Goal: Information Seeking & Learning: Learn about a topic

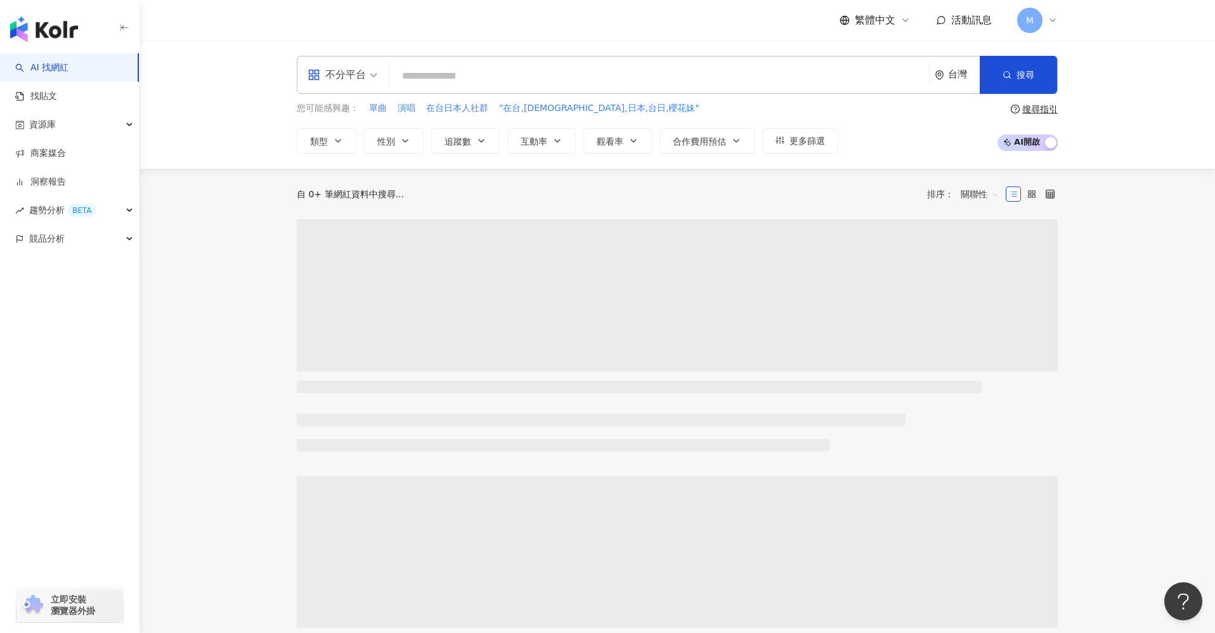
click at [468, 66] on input "search" at bounding box center [659, 76] width 529 height 24
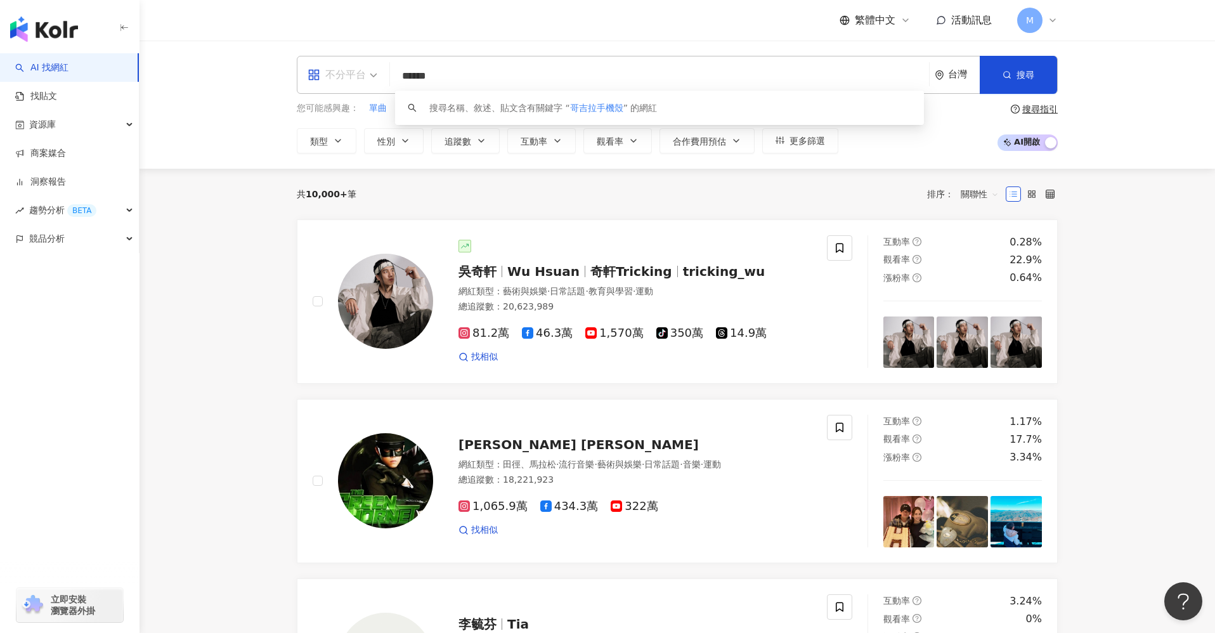
click at [361, 81] on div "不分平台" at bounding box center [336, 75] width 58 height 20
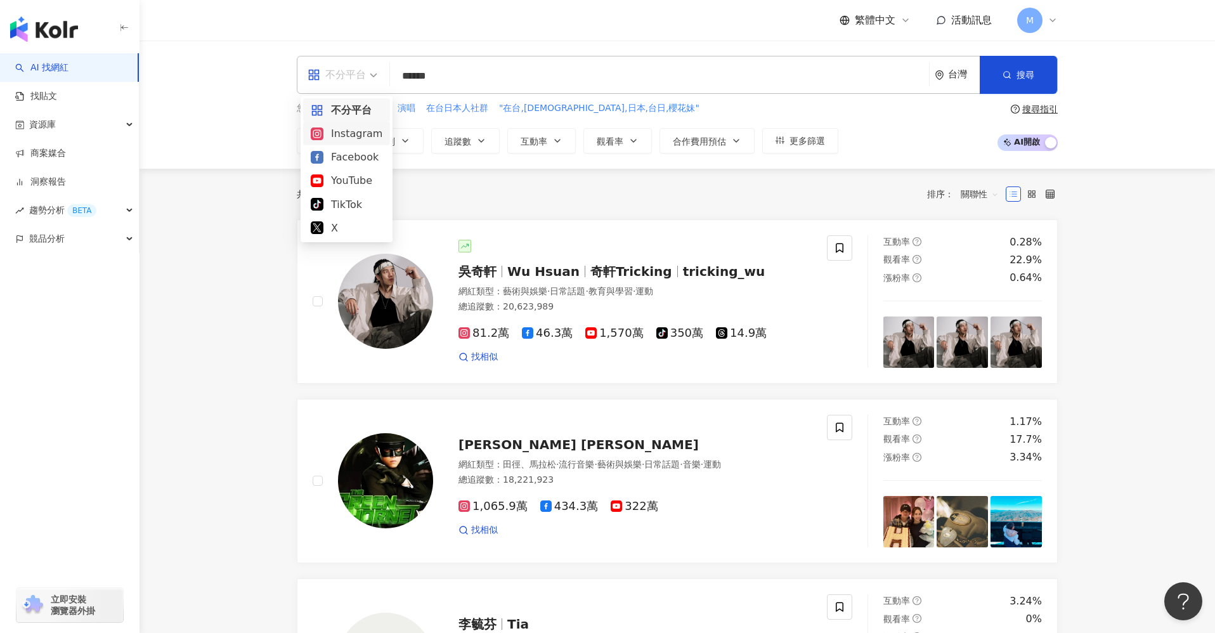
click at [364, 136] on div "Instagram" at bounding box center [347, 134] width 72 height 16
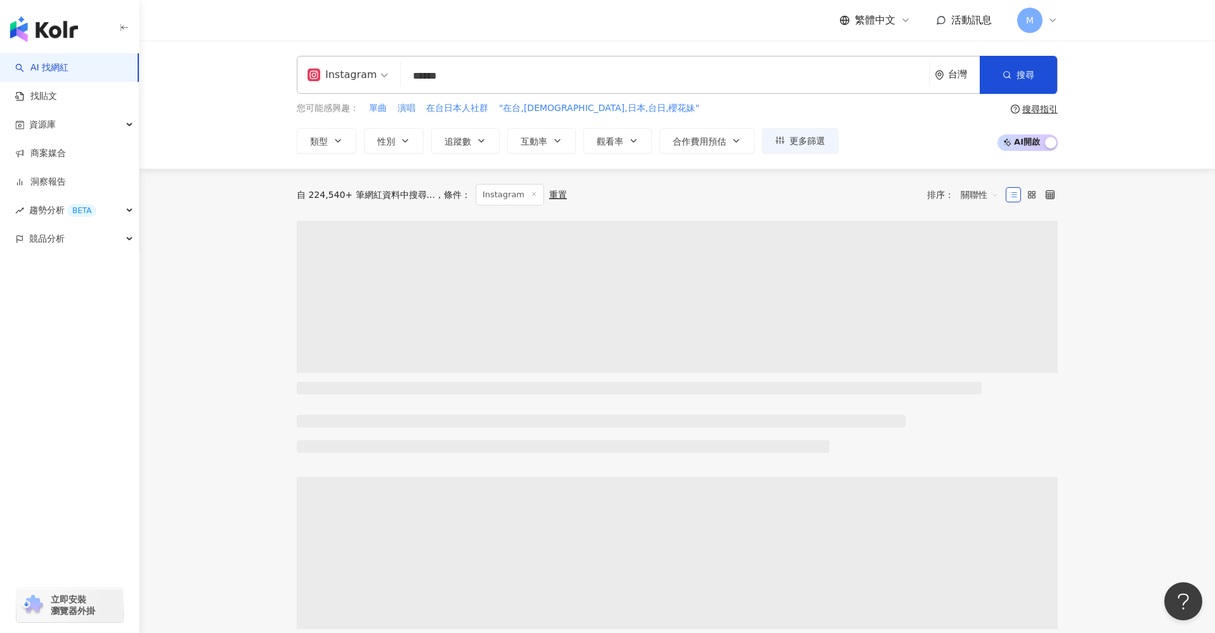
click at [467, 73] on input "******" at bounding box center [665, 76] width 518 height 24
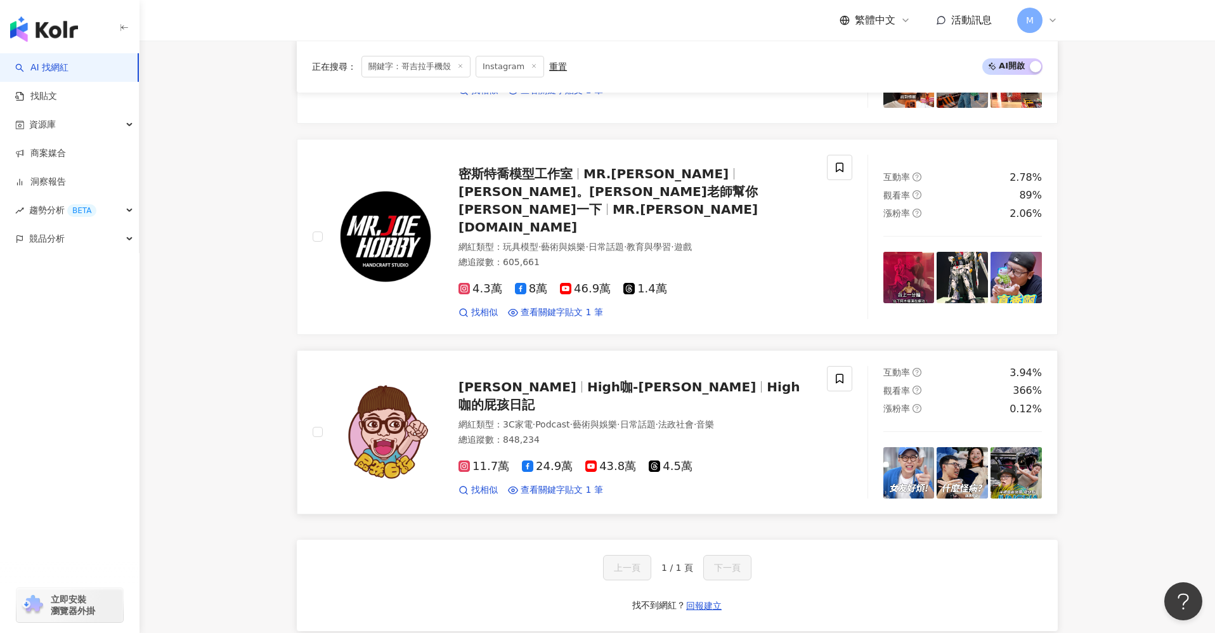
scroll to position [421, 0]
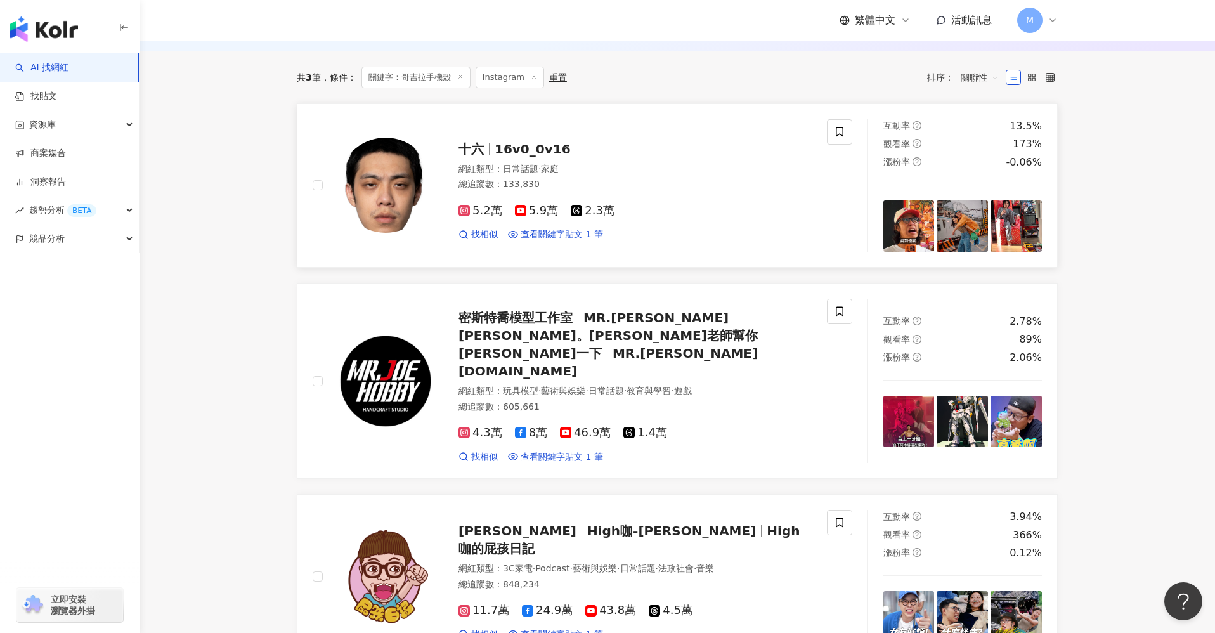
click at [673, 227] on div "5.2萬 5.9萬 2.3萬 找相似 查看關鍵字貼文 1 筆" at bounding box center [634, 217] width 353 height 47
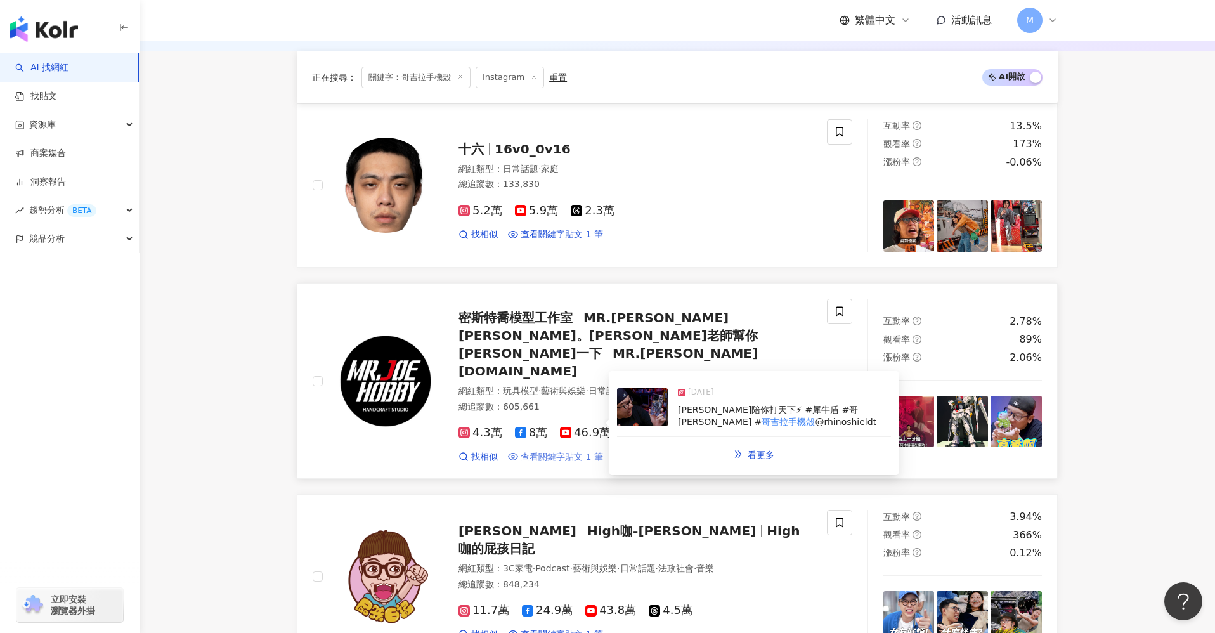
scroll to position [588, 0]
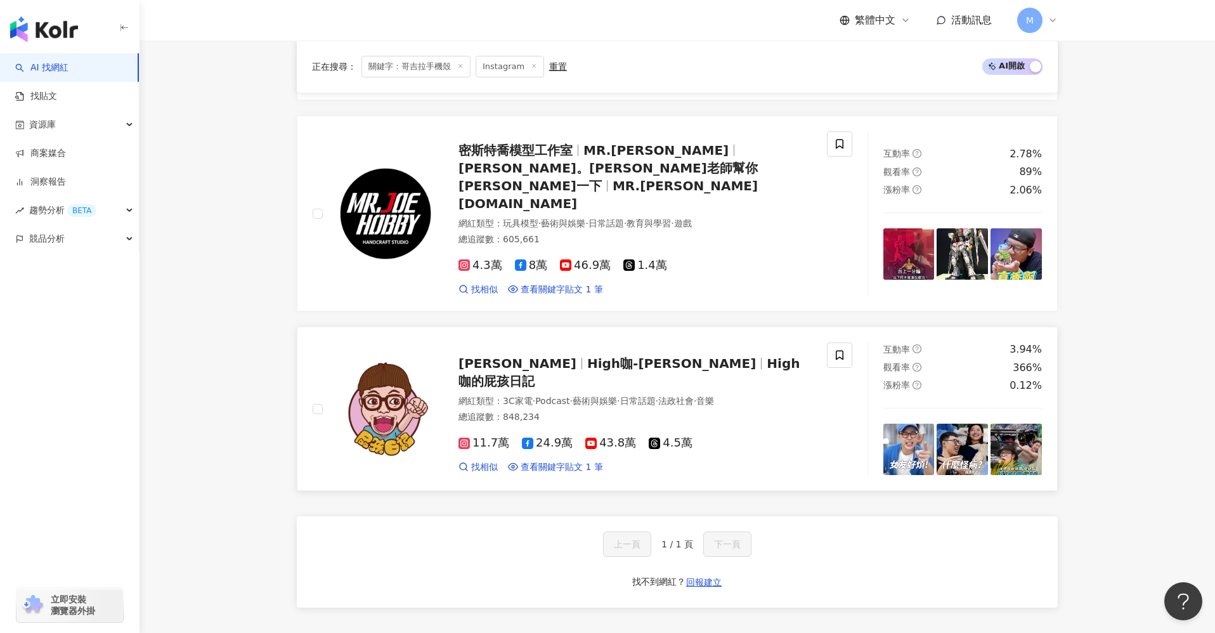
click at [401, 396] on img at bounding box center [385, 408] width 95 height 95
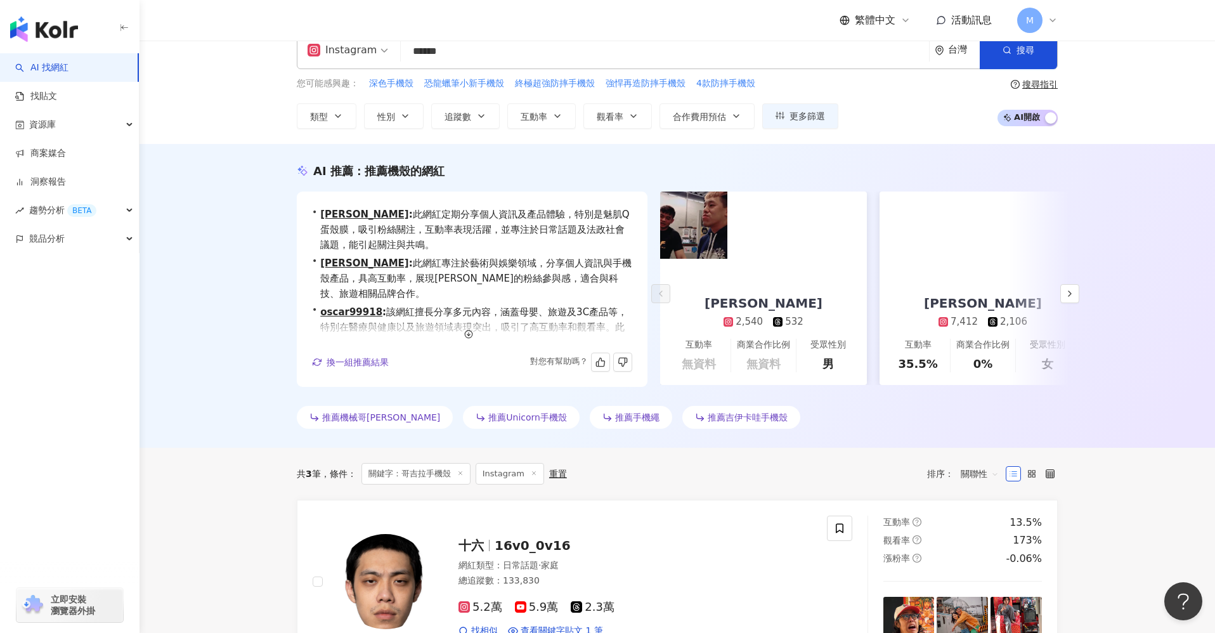
scroll to position [0, 0]
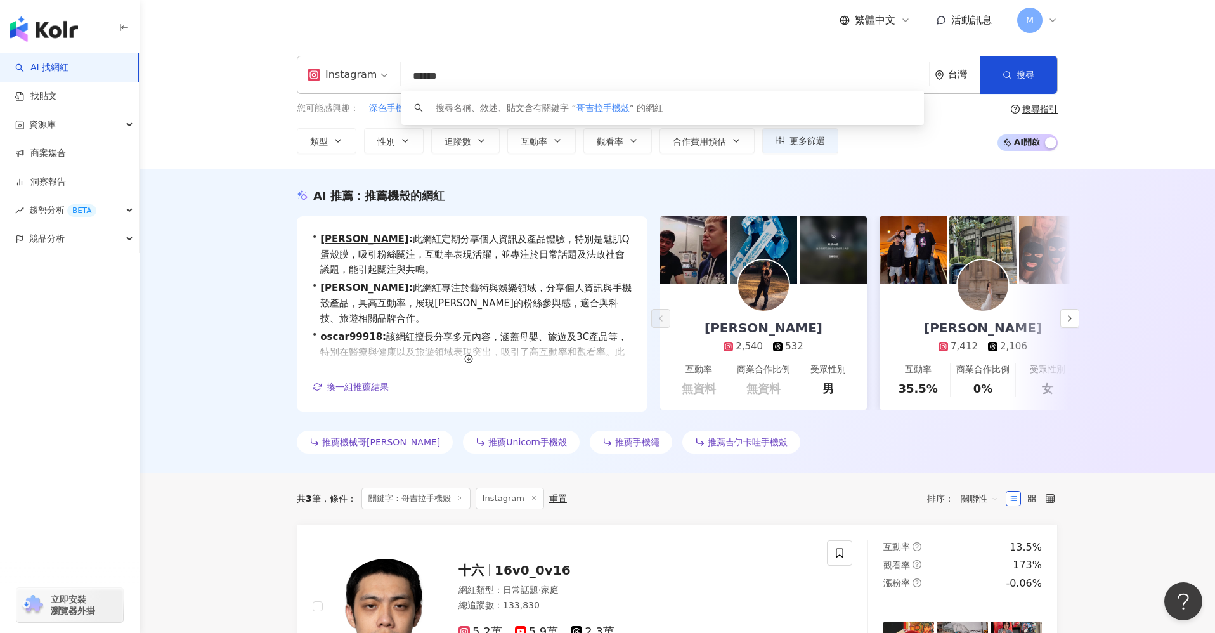
drag, startPoint x: 437, startPoint y: 77, endPoint x: 571, endPoint y: 86, distance: 134.0
click at [571, 86] on input "******" at bounding box center [665, 76] width 518 height 24
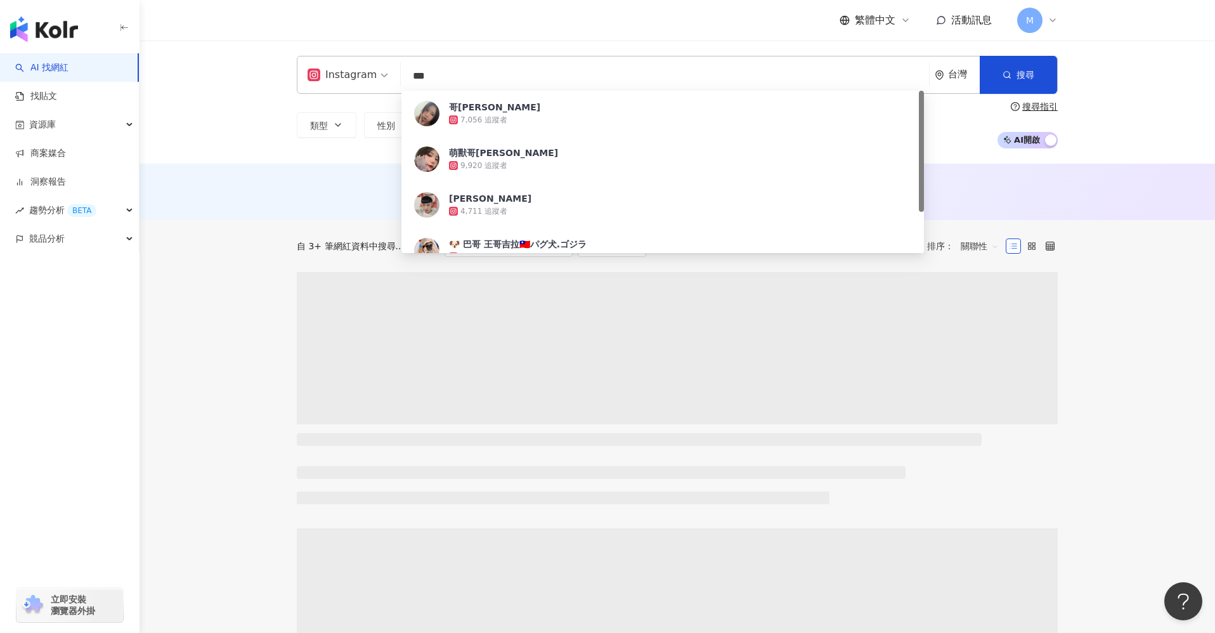
type input "***"
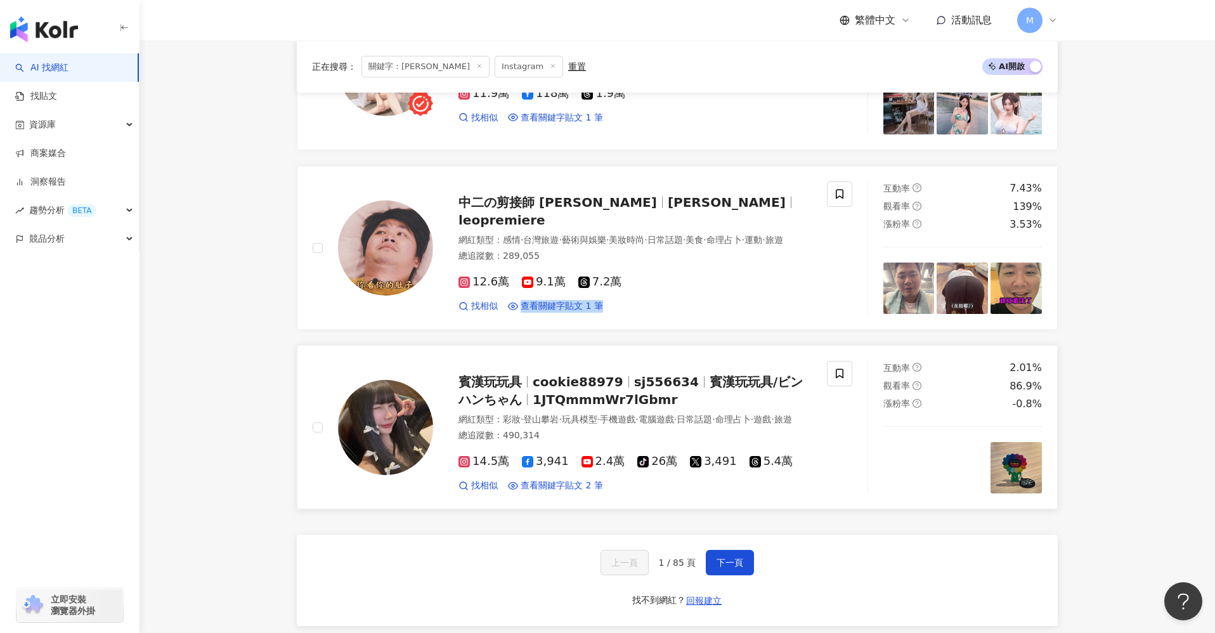
scroll to position [1927, 0]
click at [730, 568] on span "下一頁" at bounding box center [729, 563] width 27 height 10
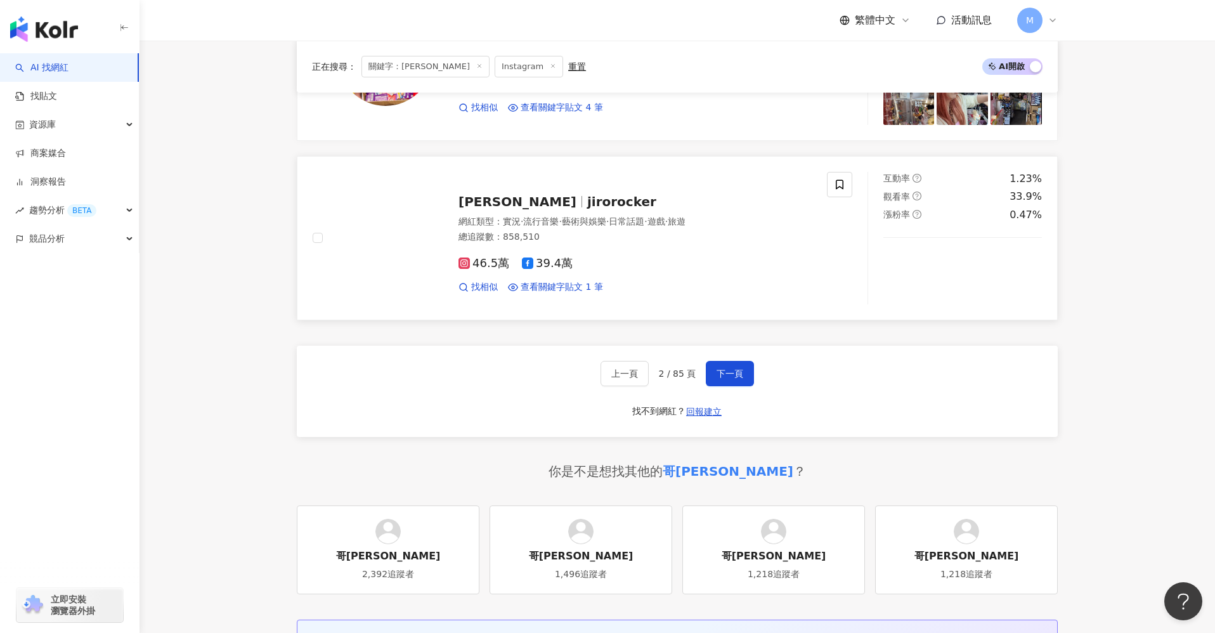
scroll to position [2114, 0]
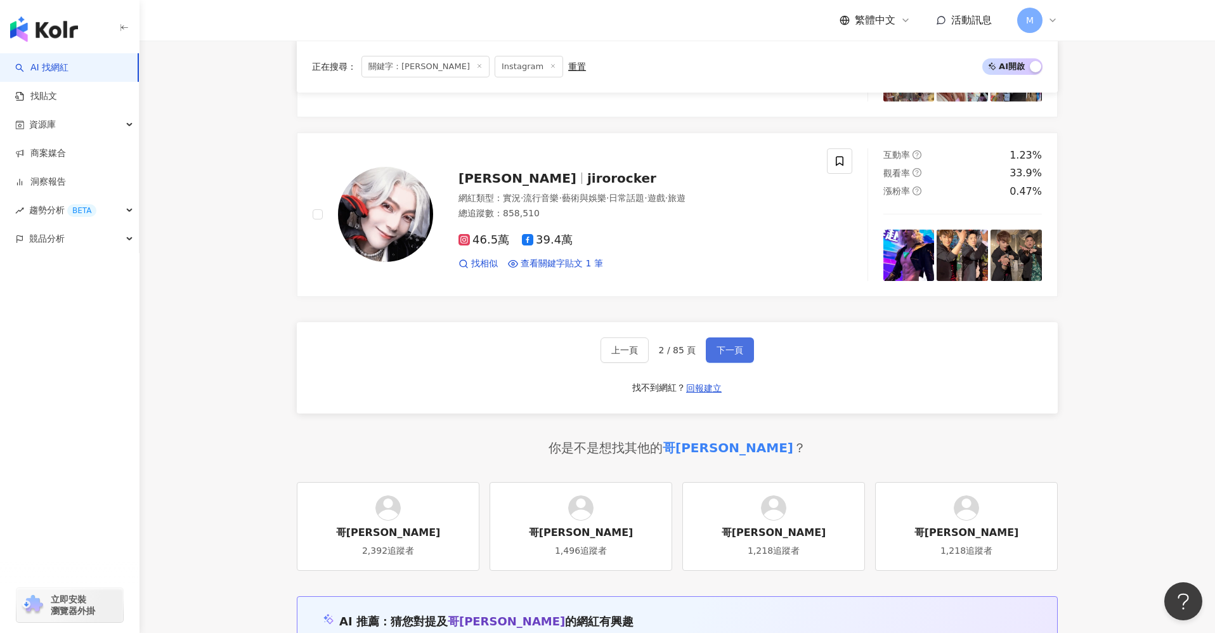
click at [708, 342] on button "下一頁" at bounding box center [730, 349] width 48 height 25
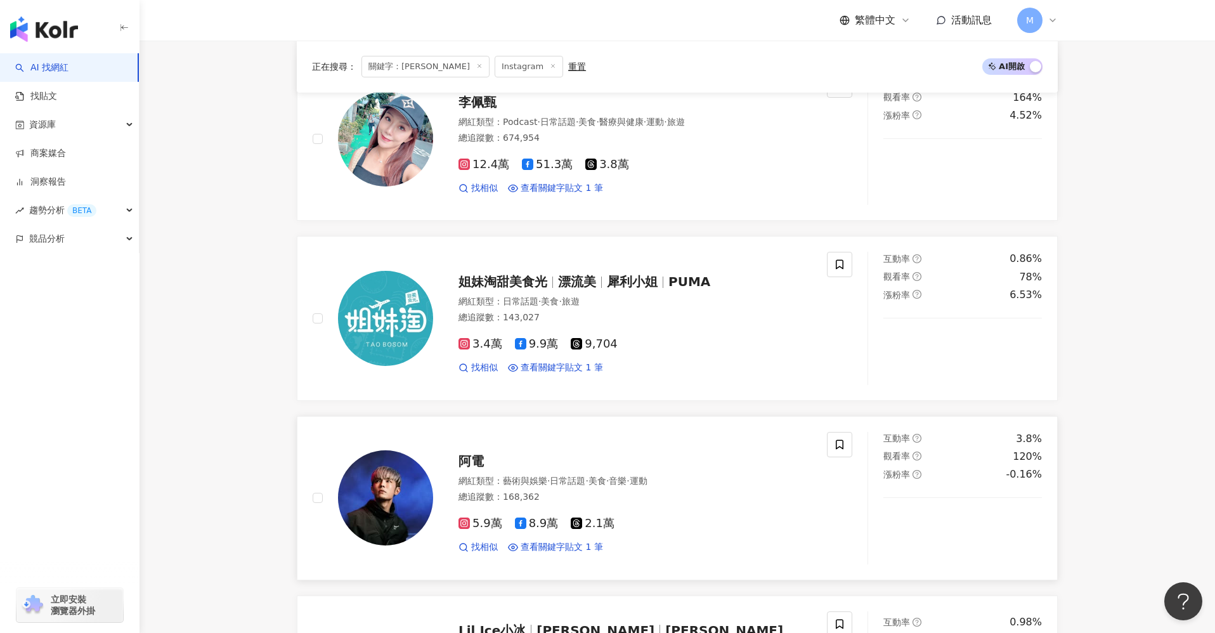
scroll to position [796, 0]
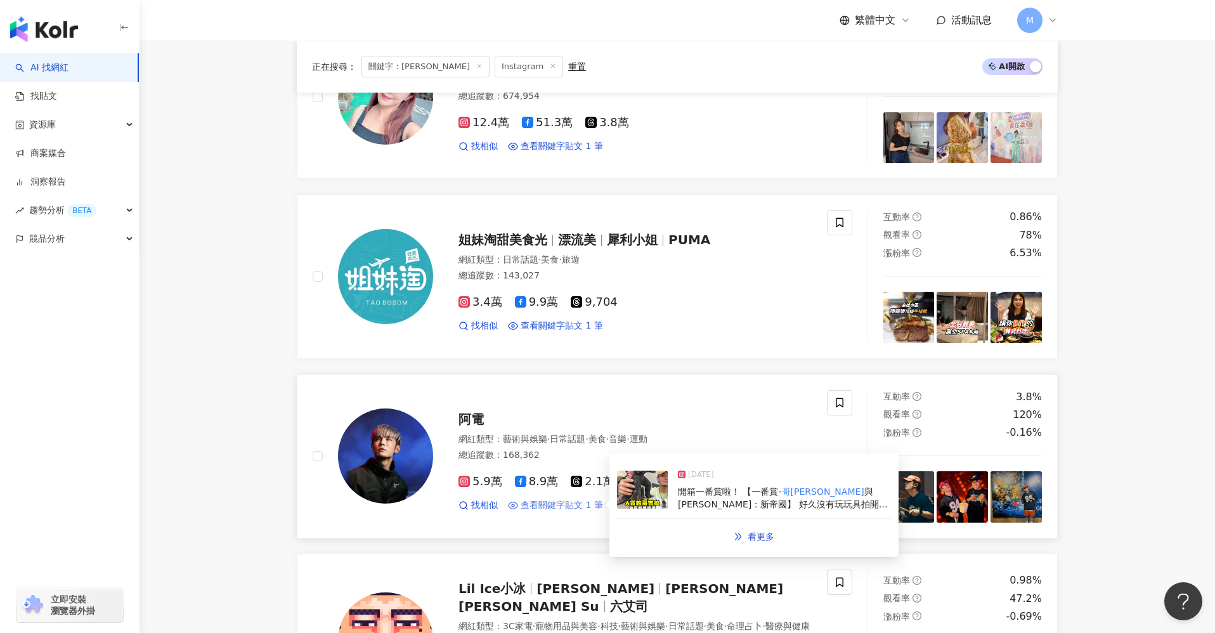
click at [577, 500] on span "查看關鍵字貼文 1 筆" at bounding box center [561, 505] width 82 height 13
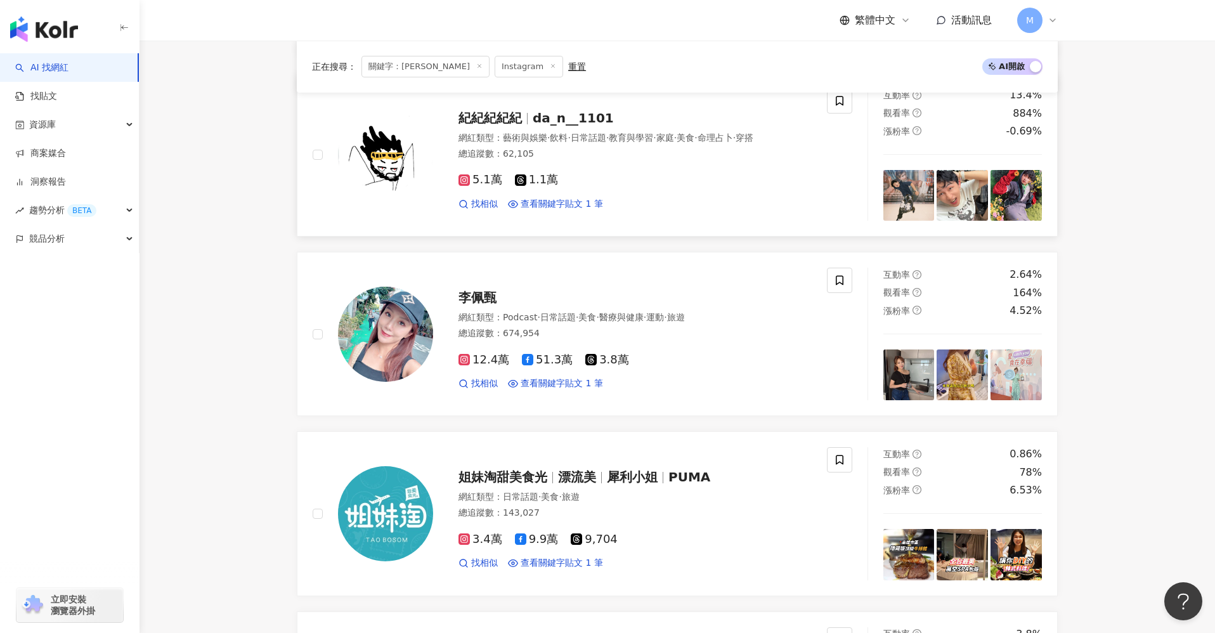
scroll to position [380, 0]
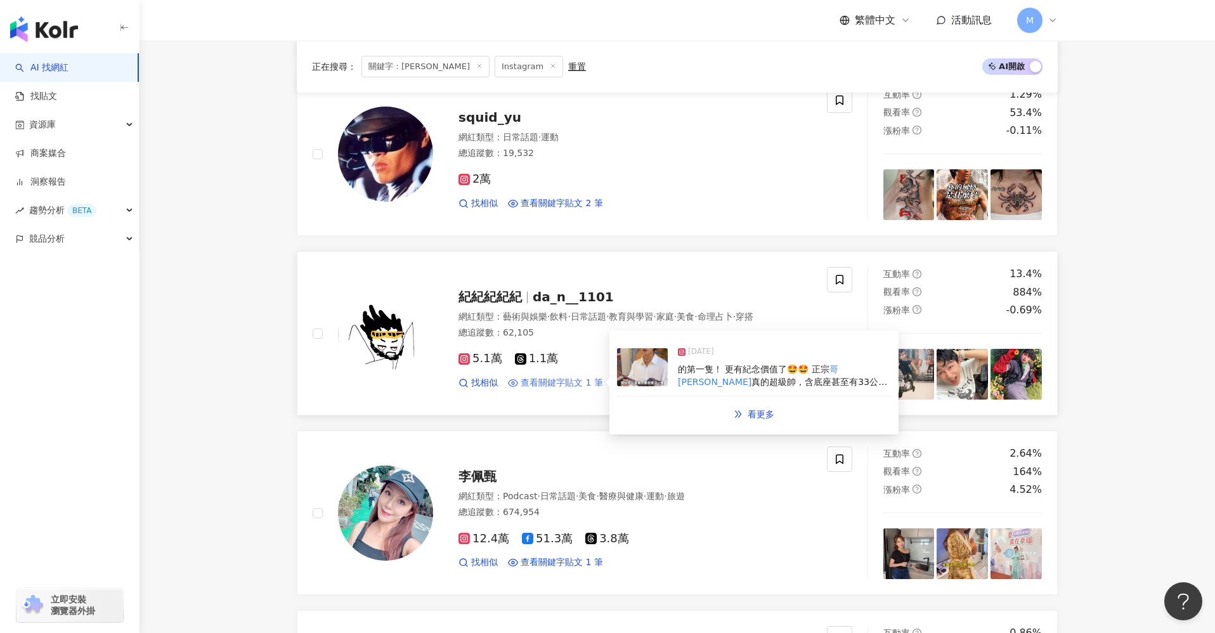
click at [572, 383] on span "查看關鍵字貼文 1 筆" at bounding box center [561, 383] width 82 height 13
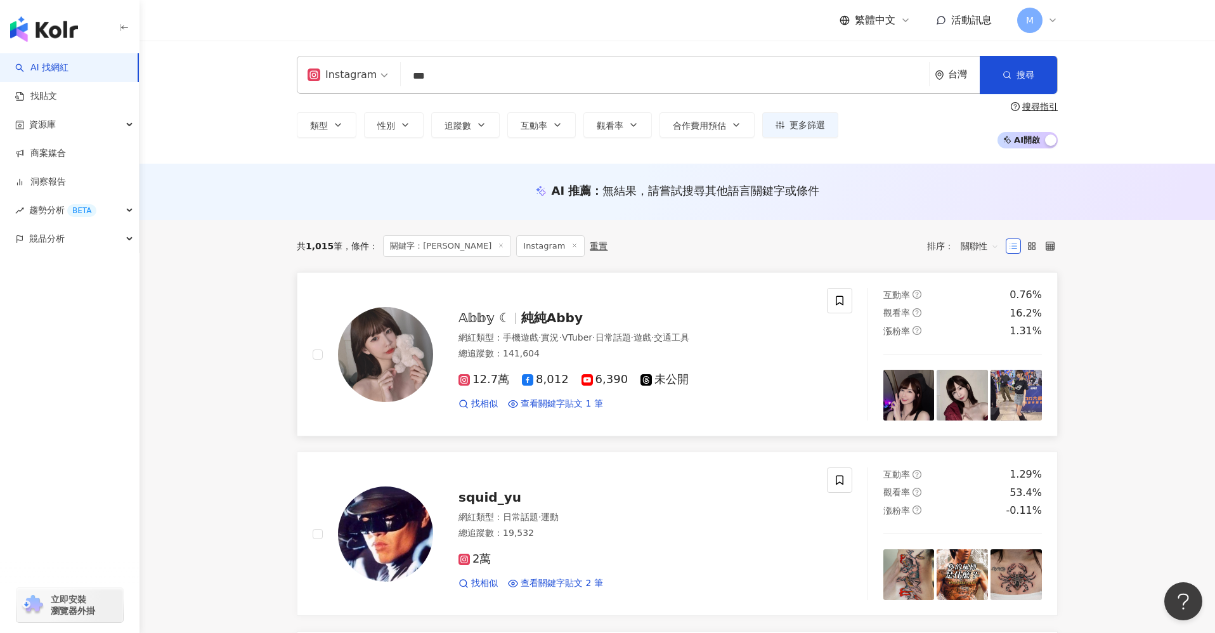
scroll to position [4, 0]
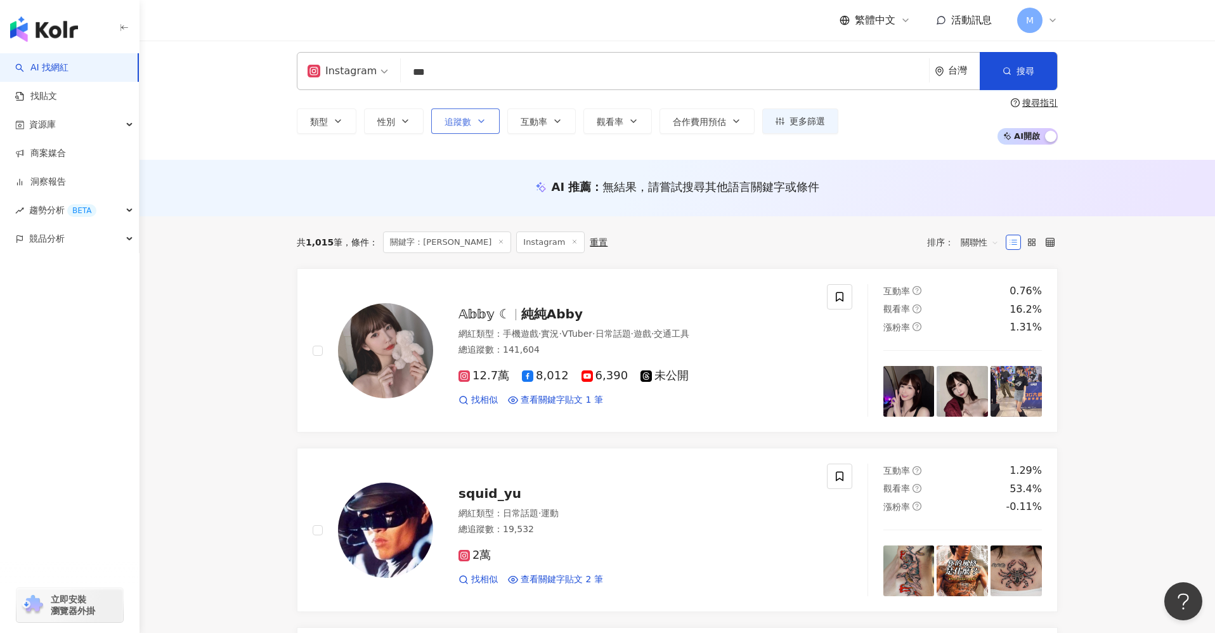
click at [476, 127] on button "追蹤數" at bounding box center [465, 120] width 68 height 25
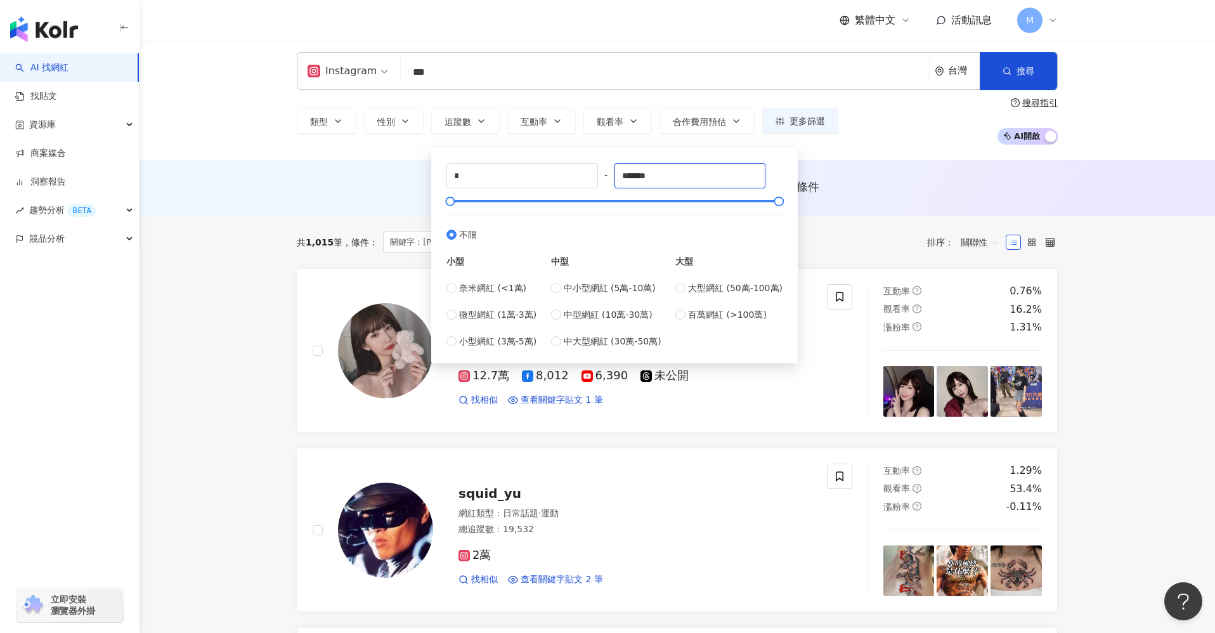
drag, startPoint x: 668, startPoint y: 177, endPoint x: 600, endPoint y: 175, distance: 67.2
click at [600, 175] on div "* - ******* 不限 小型 奈米網紅 (<1萬) 微型網紅 (1萬-3萬) 小型網紅 (3萬-5萬) 中型 中小型網紅 (5萬-10萬) 中型網紅 (…" at bounding box center [614, 255] width 336 height 185
type input "******"
click at [895, 247] on div "共 1,015 筆 條件 ： 關鍵字：哥吉拉 Instagram 重置 排序： 關聯性" at bounding box center [677, 242] width 761 height 22
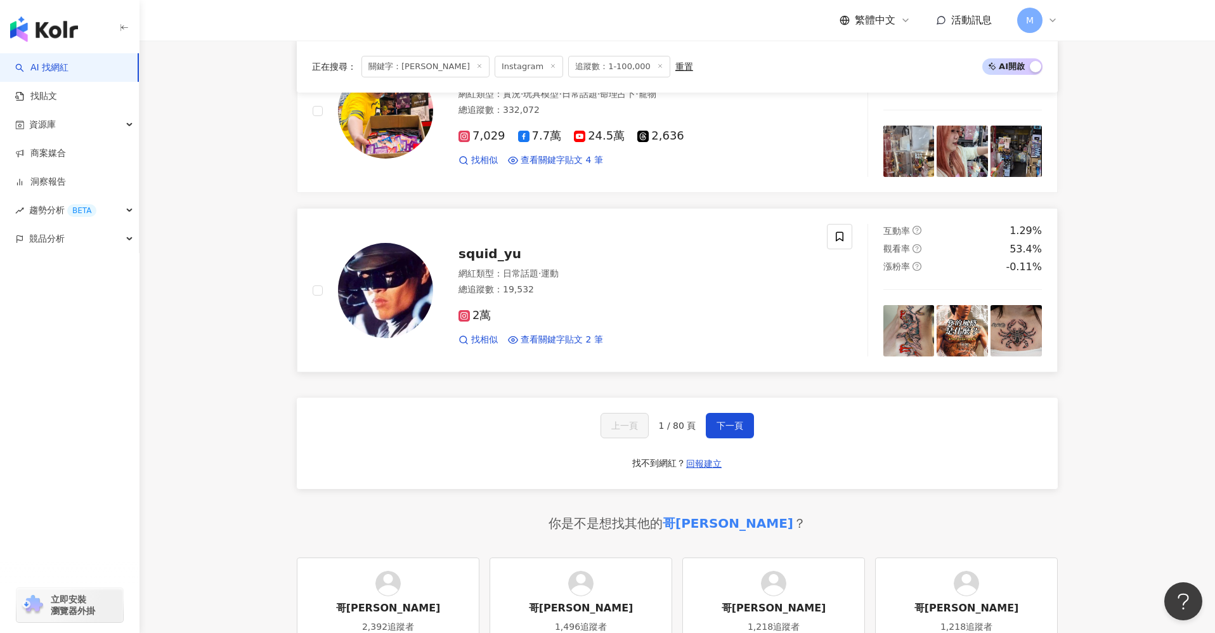
scroll to position [2060, 0]
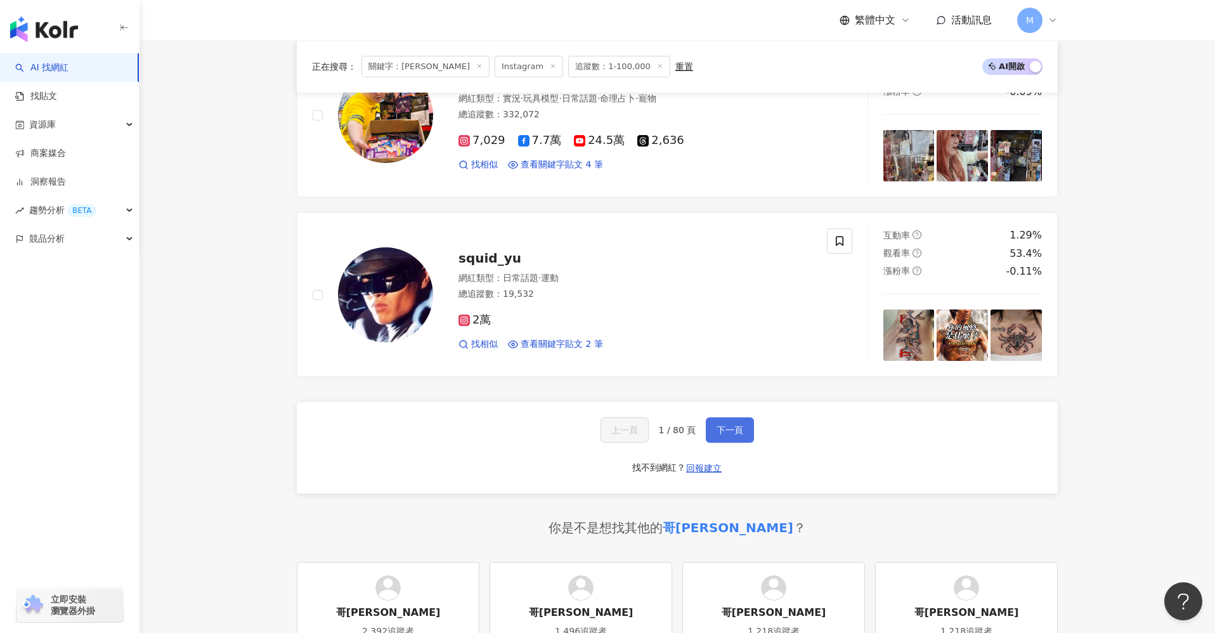
click at [739, 434] on span "下一頁" at bounding box center [729, 430] width 27 height 10
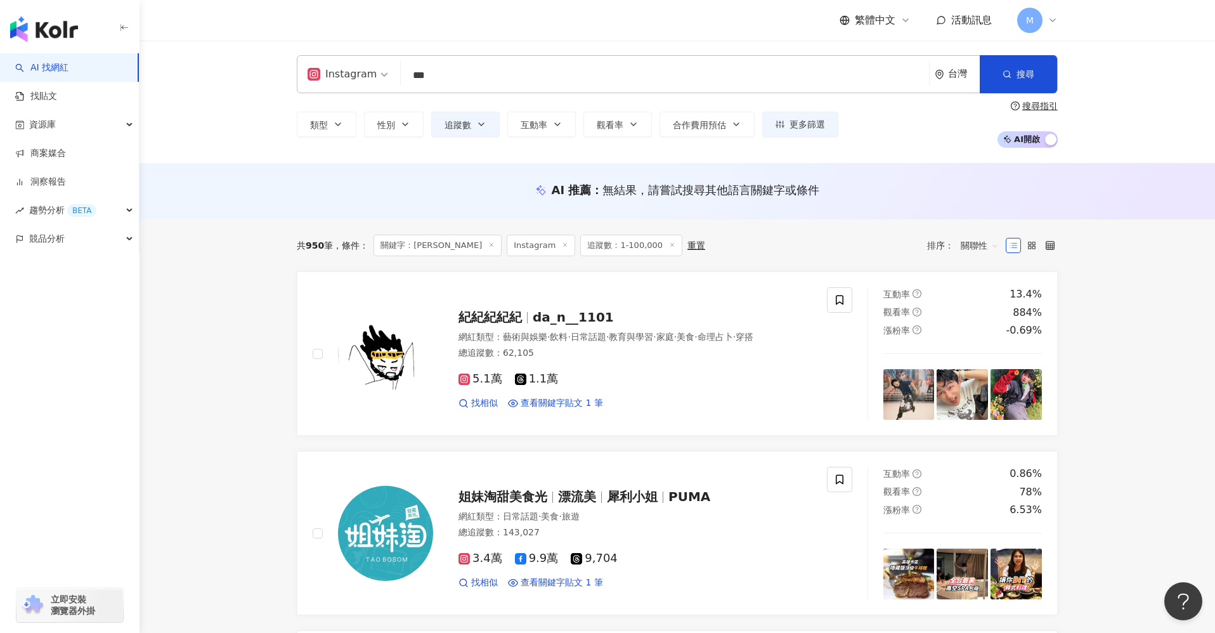
scroll to position [374, 0]
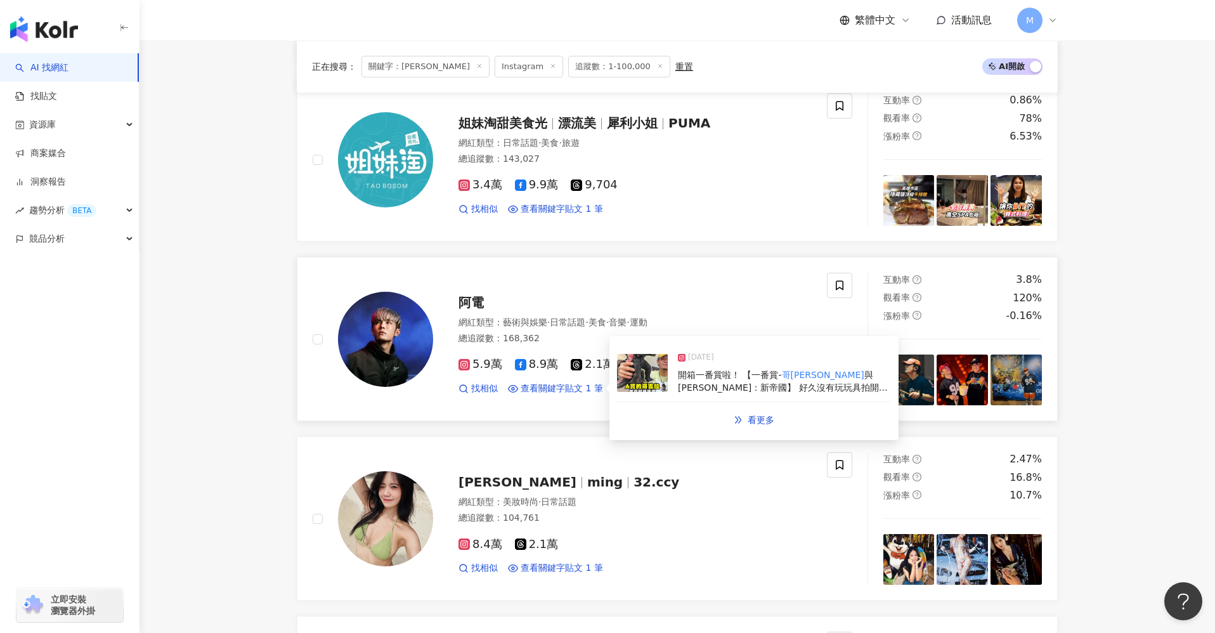
click at [597, 310] on div "阿電" at bounding box center [634, 303] width 353 height 18
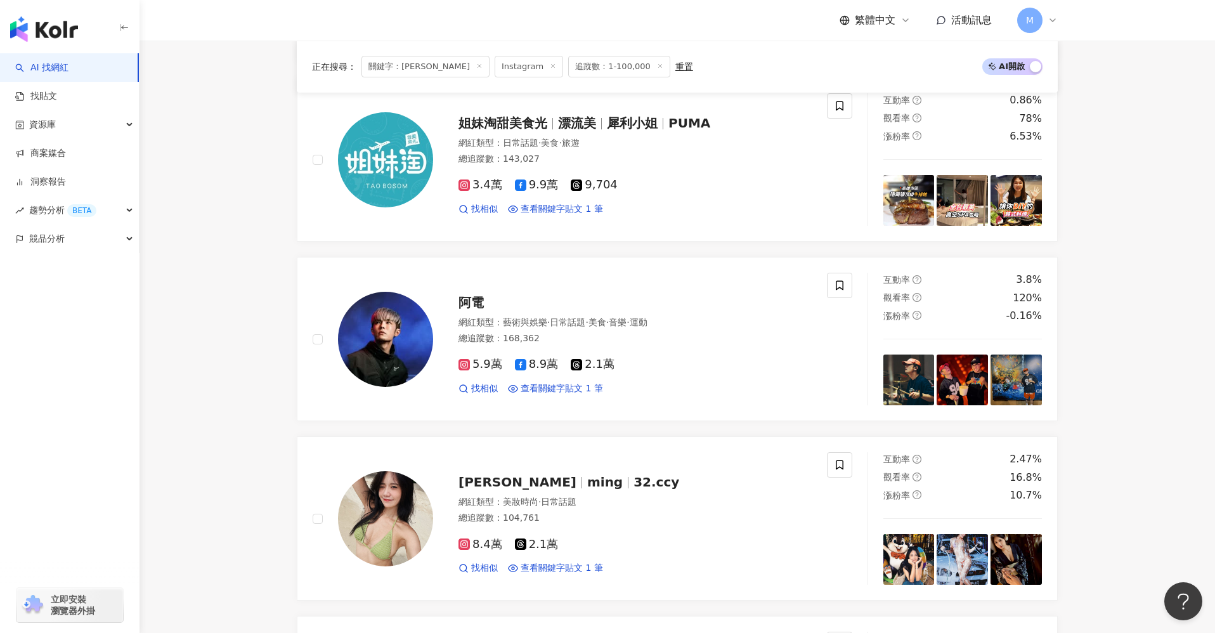
scroll to position [1509, 0]
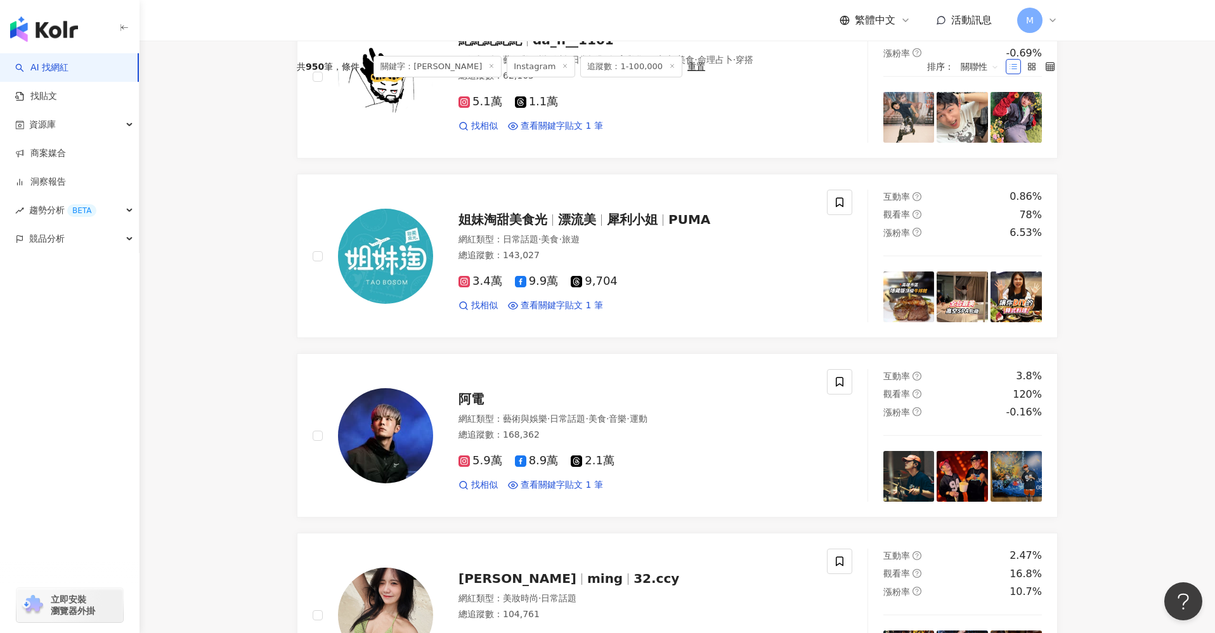
scroll to position [0, 0]
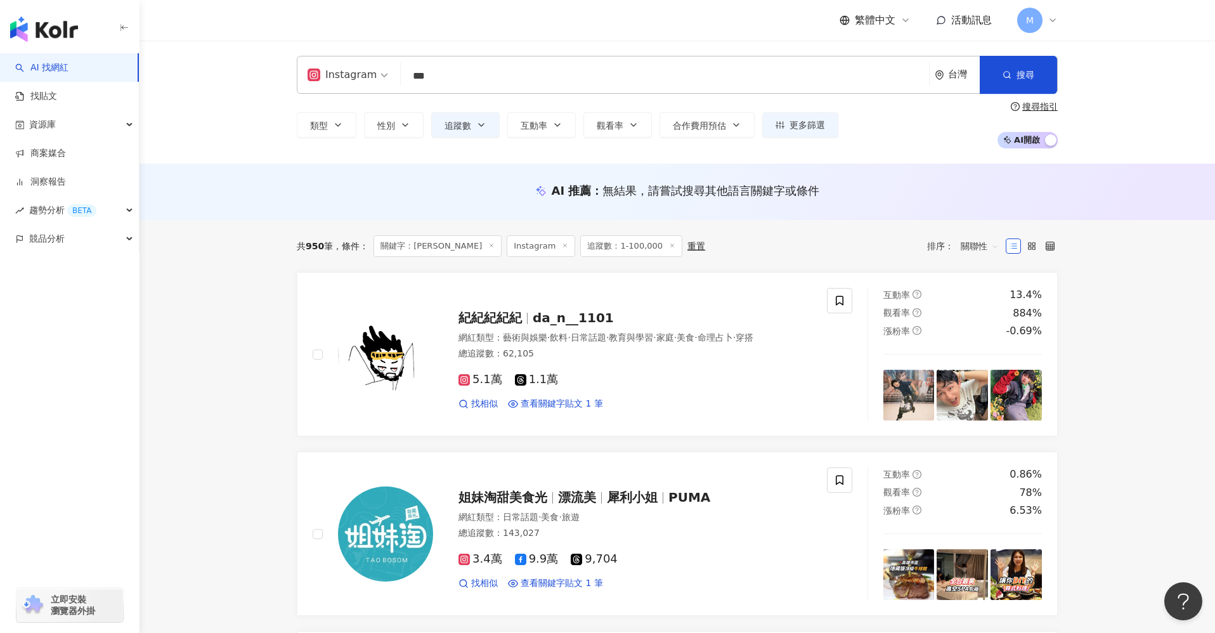
click at [580, 250] on span "追蹤數：1-100,000" at bounding box center [631, 246] width 102 height 22
click at [467, 131] on button "追蹤數" at bounding box center [465, 124] width 68 height 25
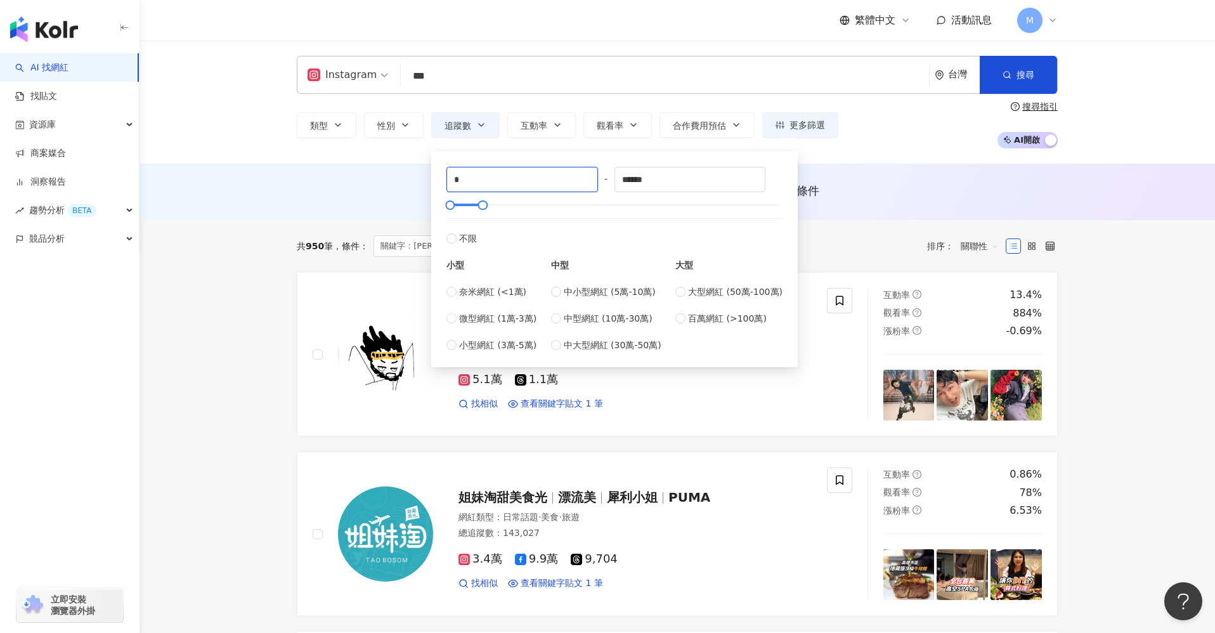
drag, startPoint x: 473, startPoint y: 178, endPoint x: 444, endPoint y: 177, distance: 29.2
click at [444, 177] on div "* - ****** 不限 小型 奈米網紅 (<1萬) 微型網紅 (1萬-3萬) 小型網紅 (3萬-5萬) 中型 中小型網紅 (5萬-10萬) 中型網紅 (1…" at bounding box center [614, 259] width 351 height 200
type input "*****"
click at [818, 228] on div "共 950 筆 條件 ： 關鍵字：哥吉拉 Instagram 追蹤數：1-100,000 重置 排序： 關聯性" at bounding box center [677, 246] width 761 height 52
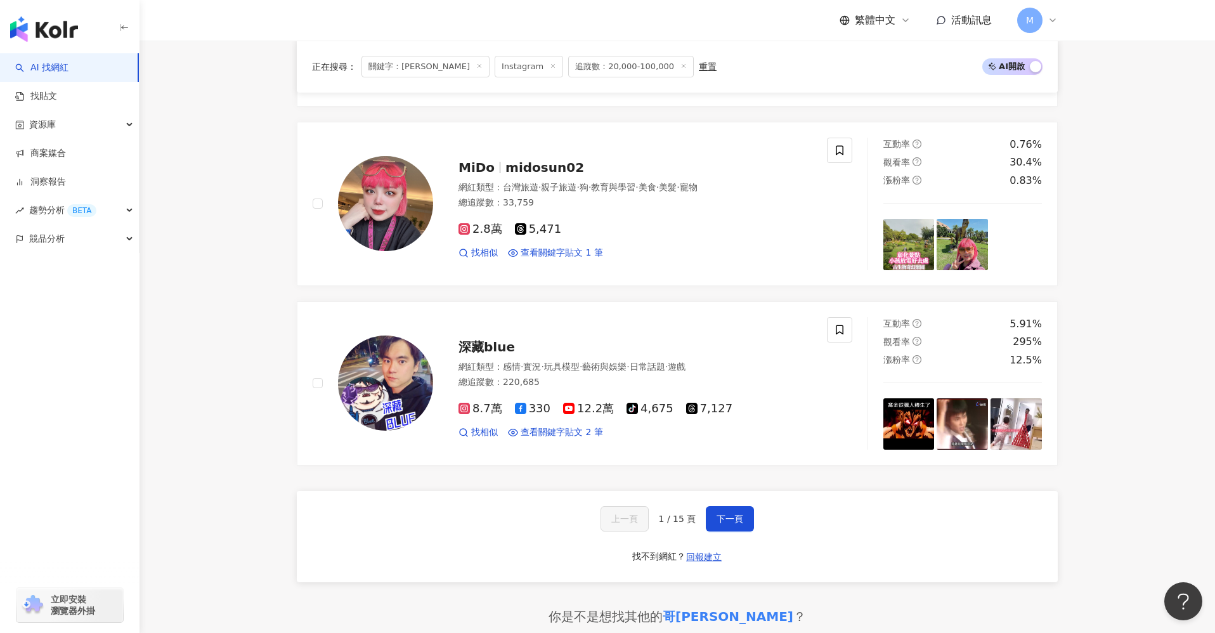
scroll to position [2081, 0]
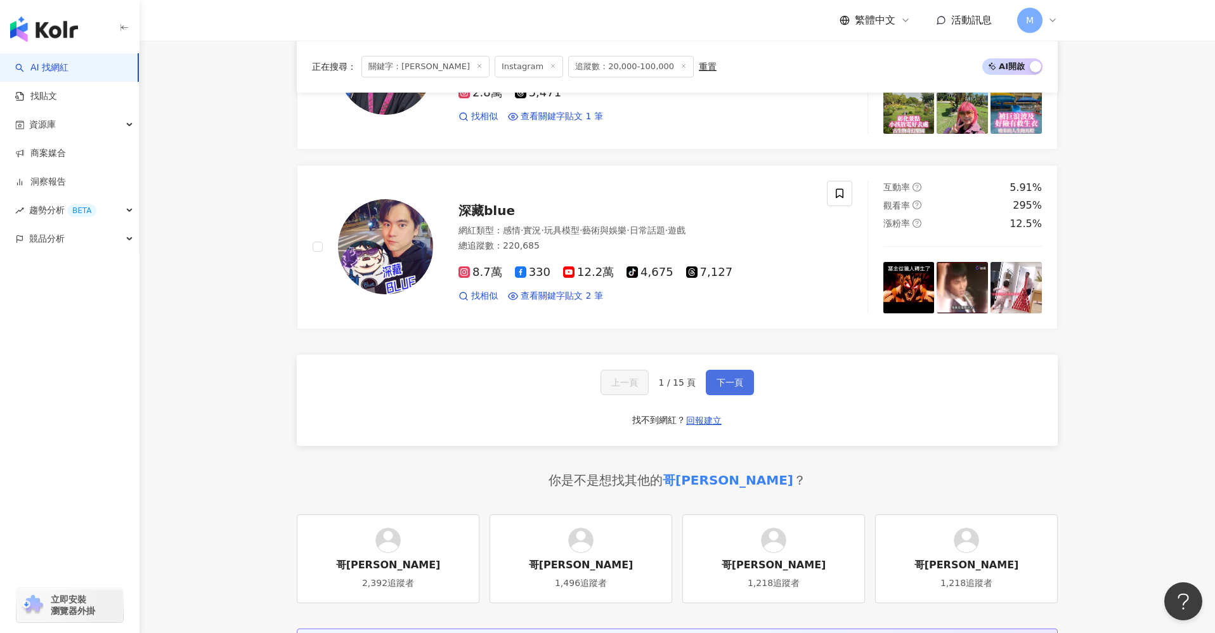
click at [737, 391] on button "下一頁" at bounding box center [730, 382] width 48 height 25
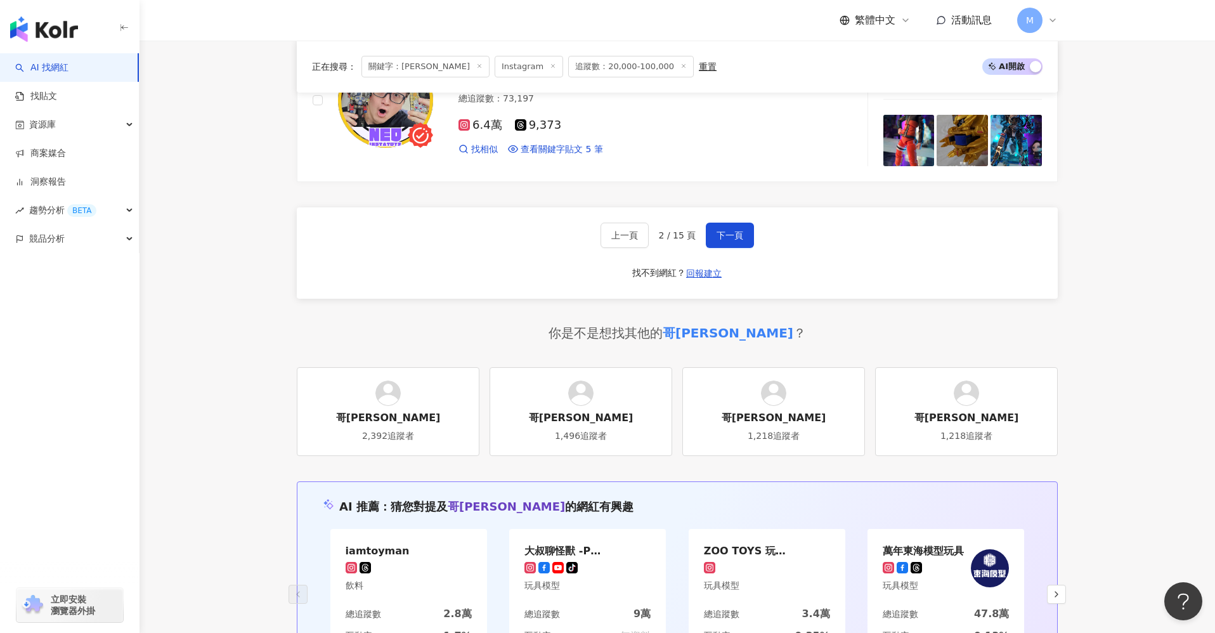
scroll to position [2232, 0]
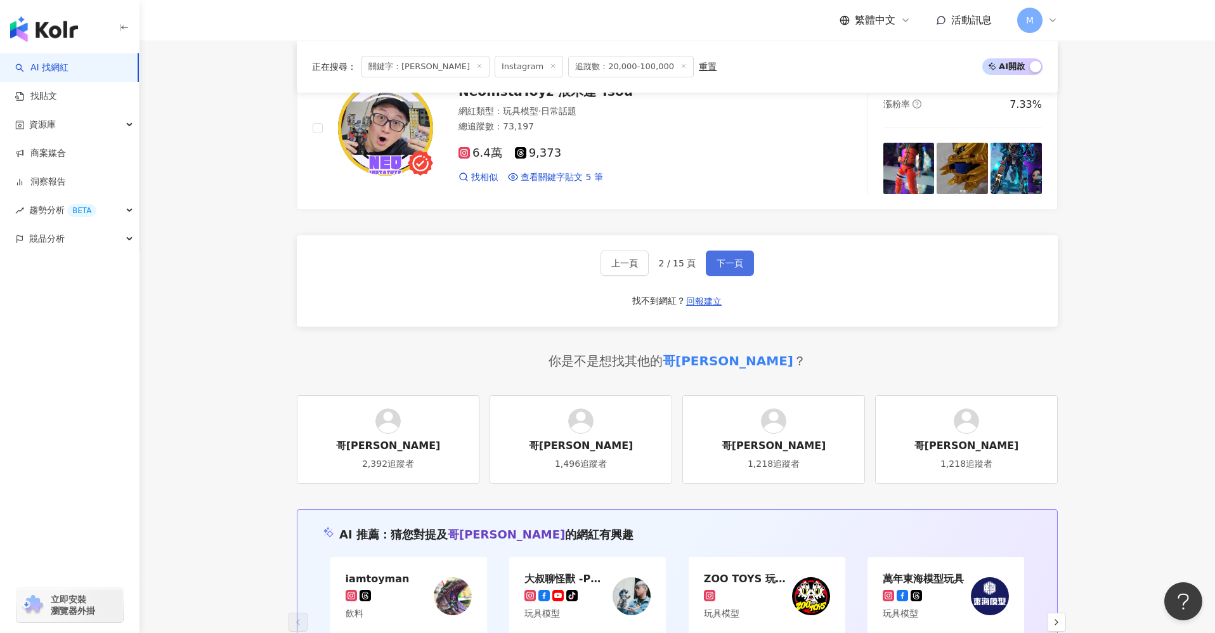
click at [719, 258] on span "下一頁" at bounding box center [729, 263] width 27 height 10
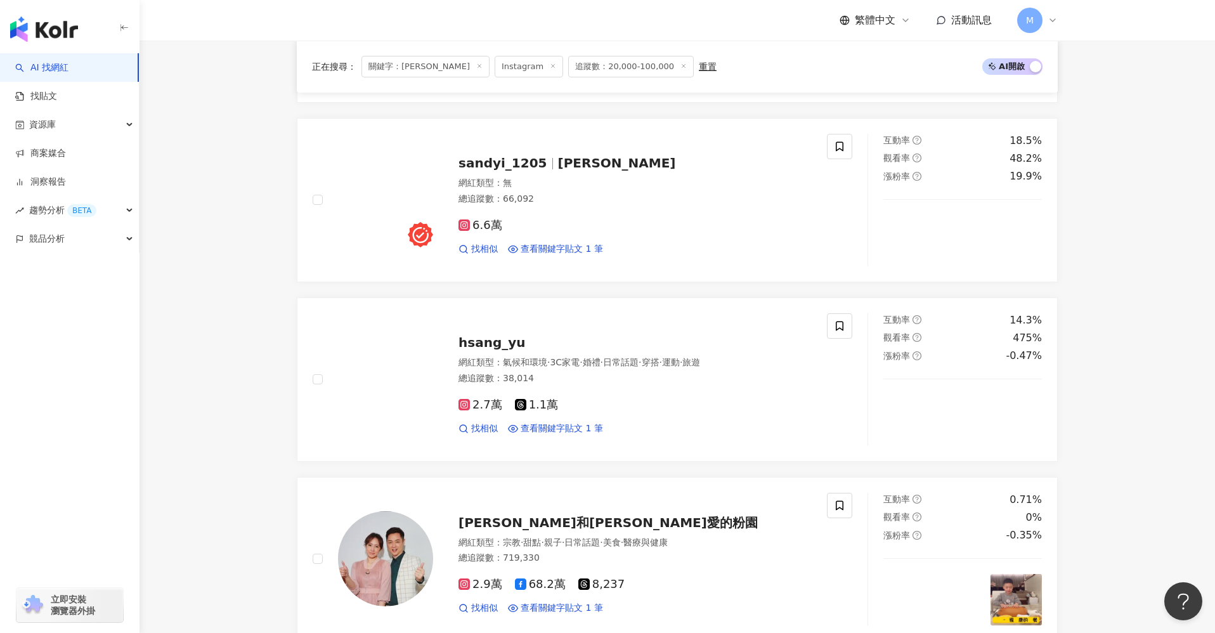
scroll to position [1049, 0]
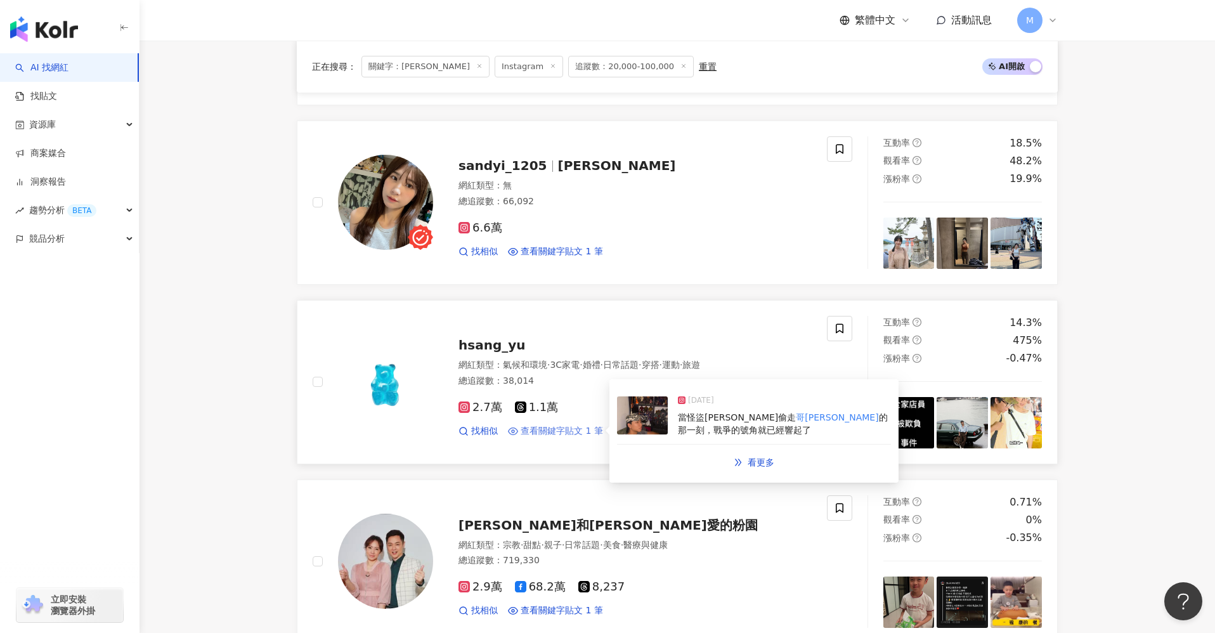
click at [569, 429] on span "查看關鍵字貼文 1 筆" at bounding box center [561, 431] width 82 height 13
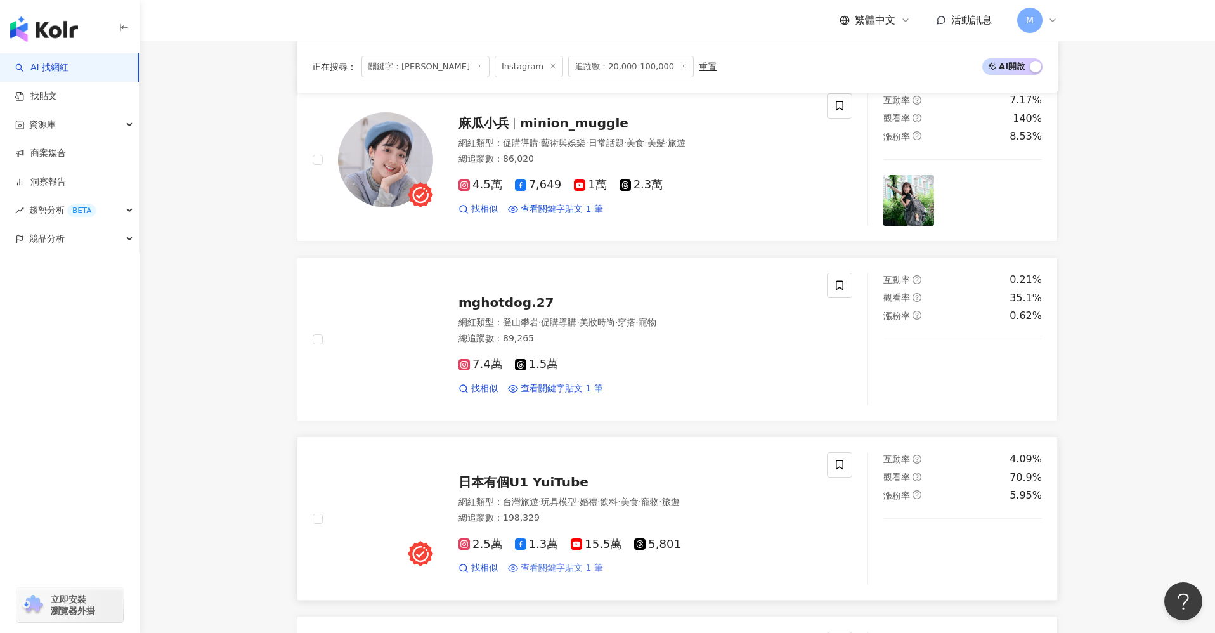
scroll to position [337, 0]
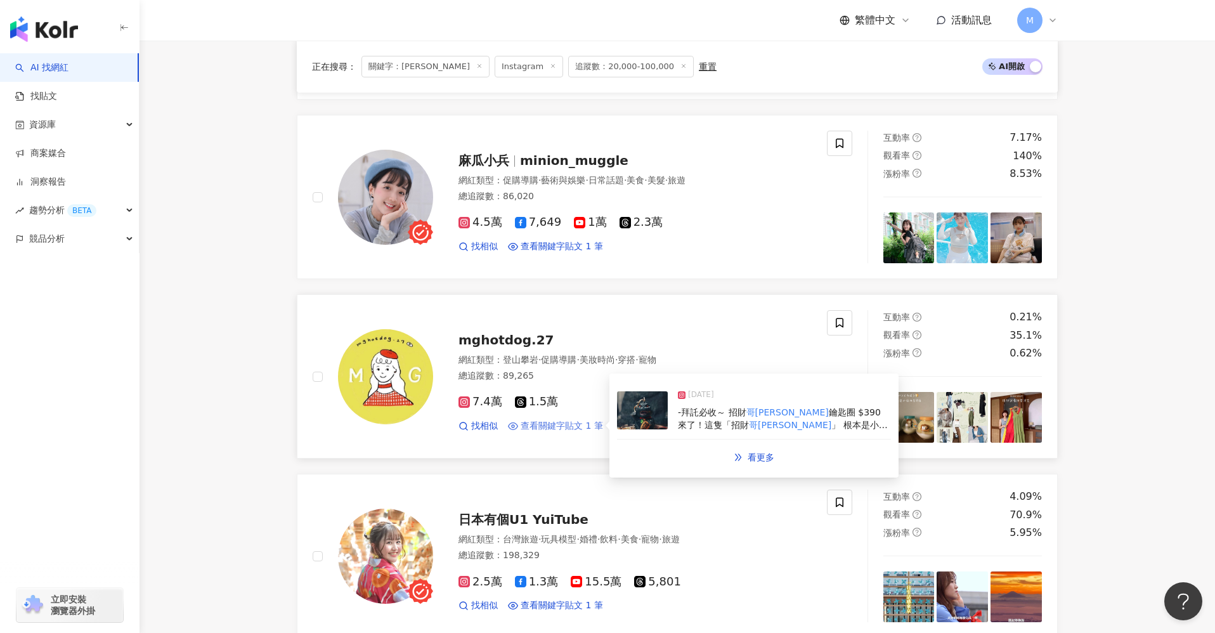
click at [556, 424] on span "查看關鍵字貼文 1 筆" at bounding box center [561, 426] width 82 height 13
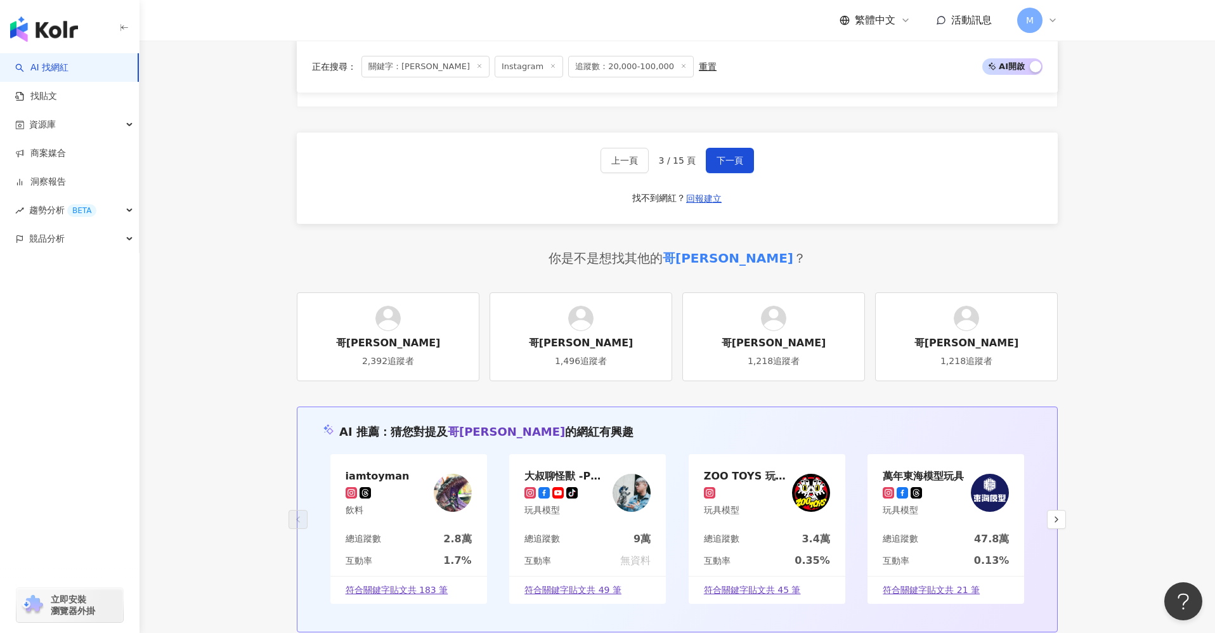
scroll to position [2284, 0]
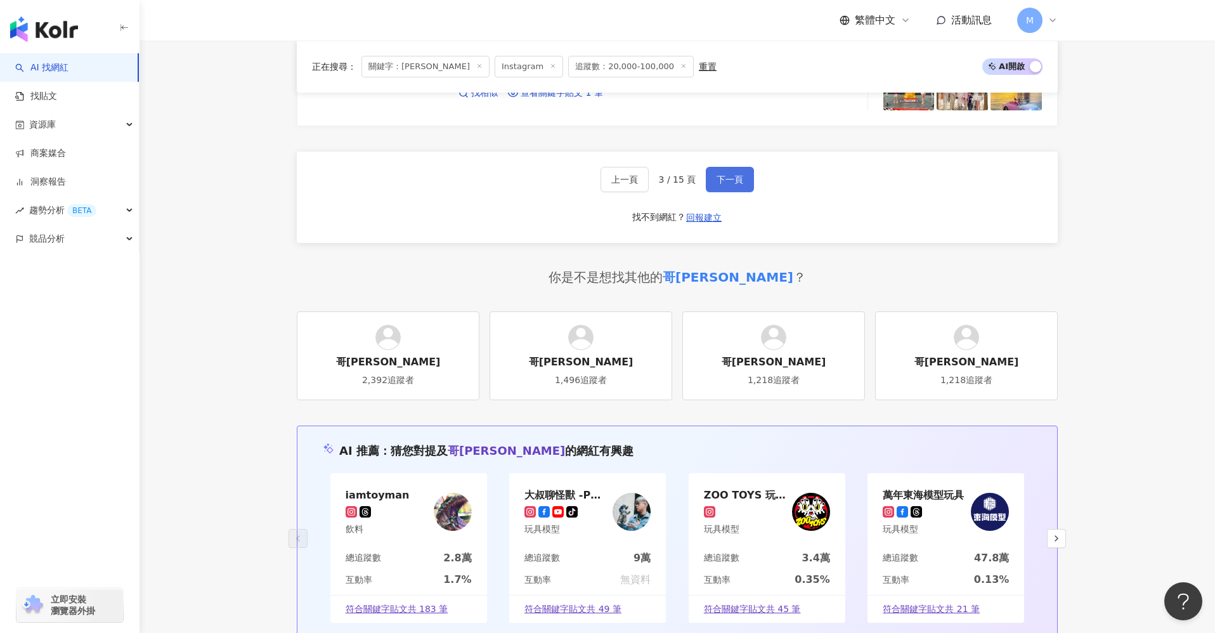
click at [723, 185] on button "下一頁" at bounding box center [730, 179] width 48 height 25
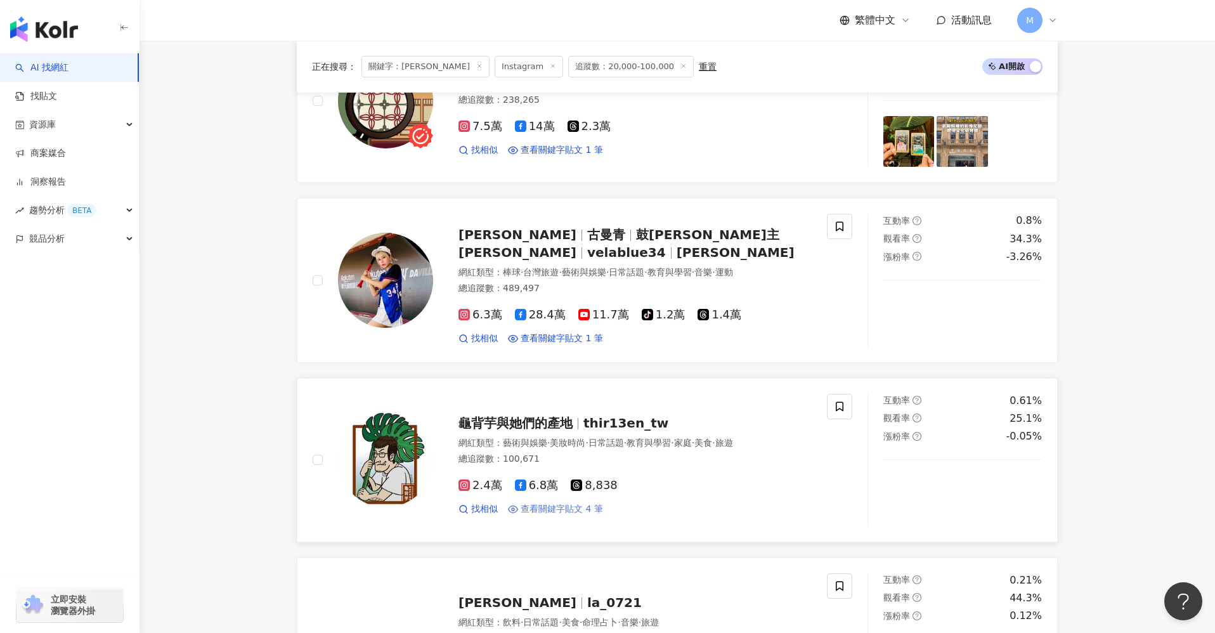
scroll to position [839, 0]
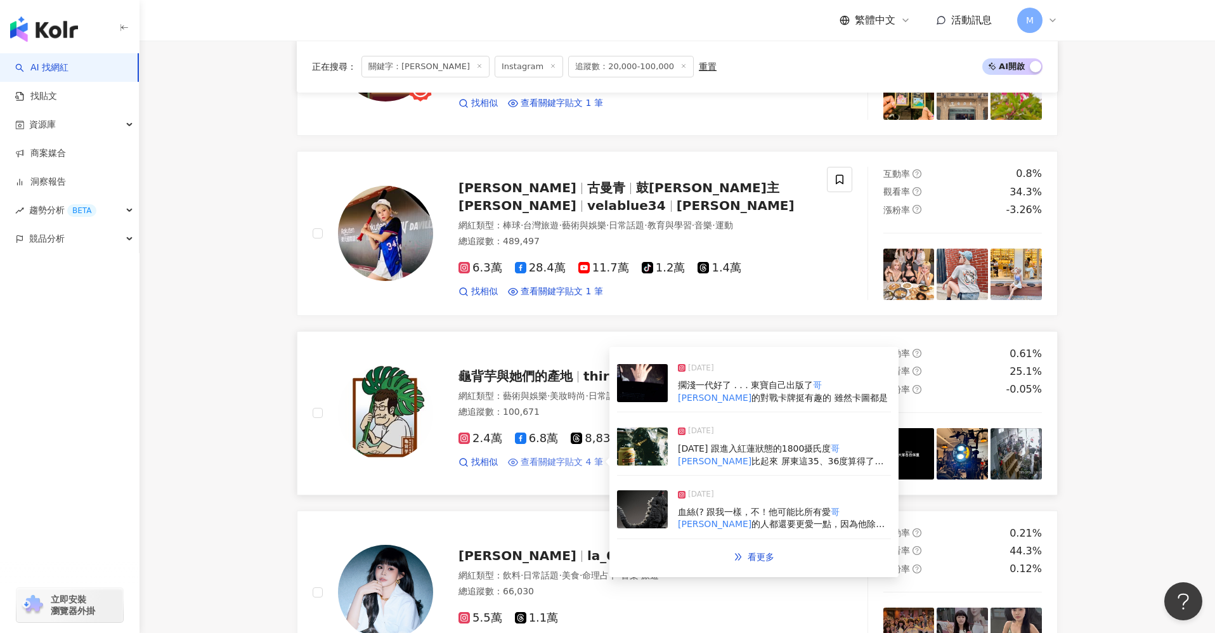
click at [569, 462] on span "查看關鍵字貼文 4 筆" at bounding box center [561, 462] width 82 height 13
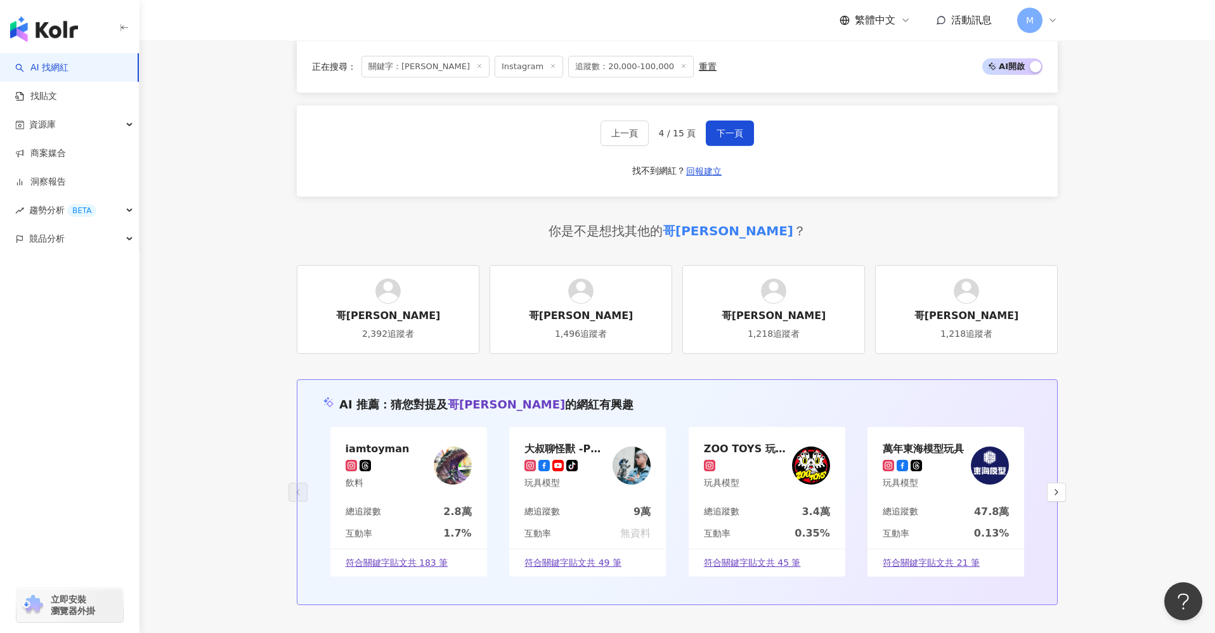
scroll to position [2321, 0]
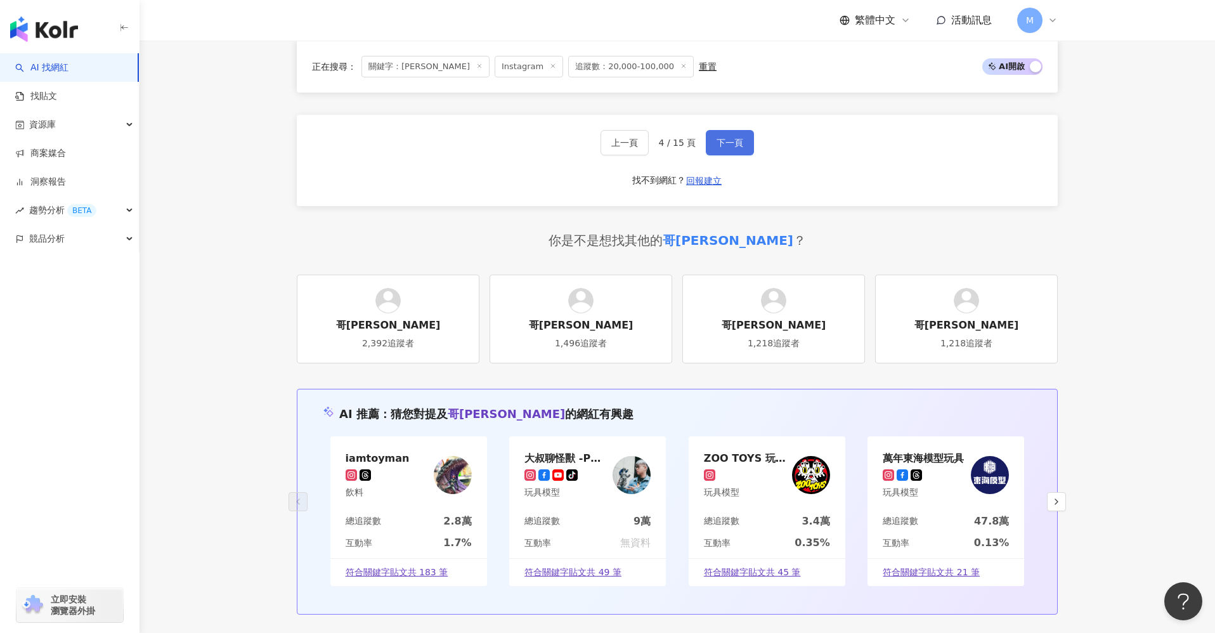
click at [728, 150] on button "下一頁" at bounding box center [730, 142] width 48 height 25
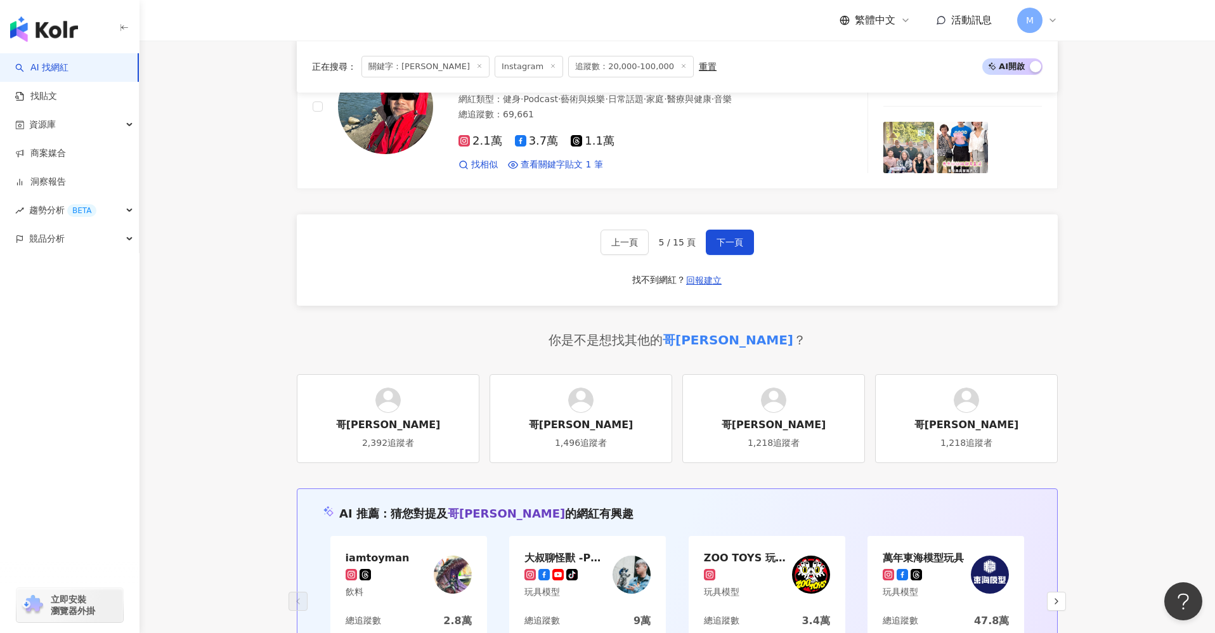
scroll to position [2165, 0]
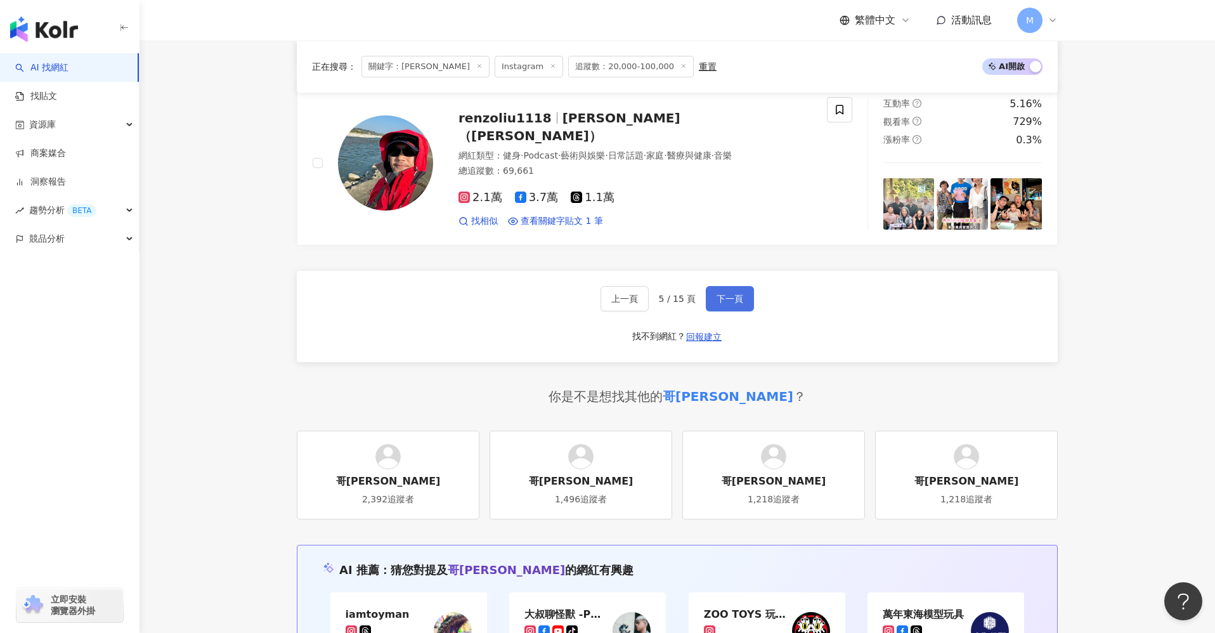
click at [723, 303] on button "下一頁" at bounding box center [730, 298] width 48 height 25
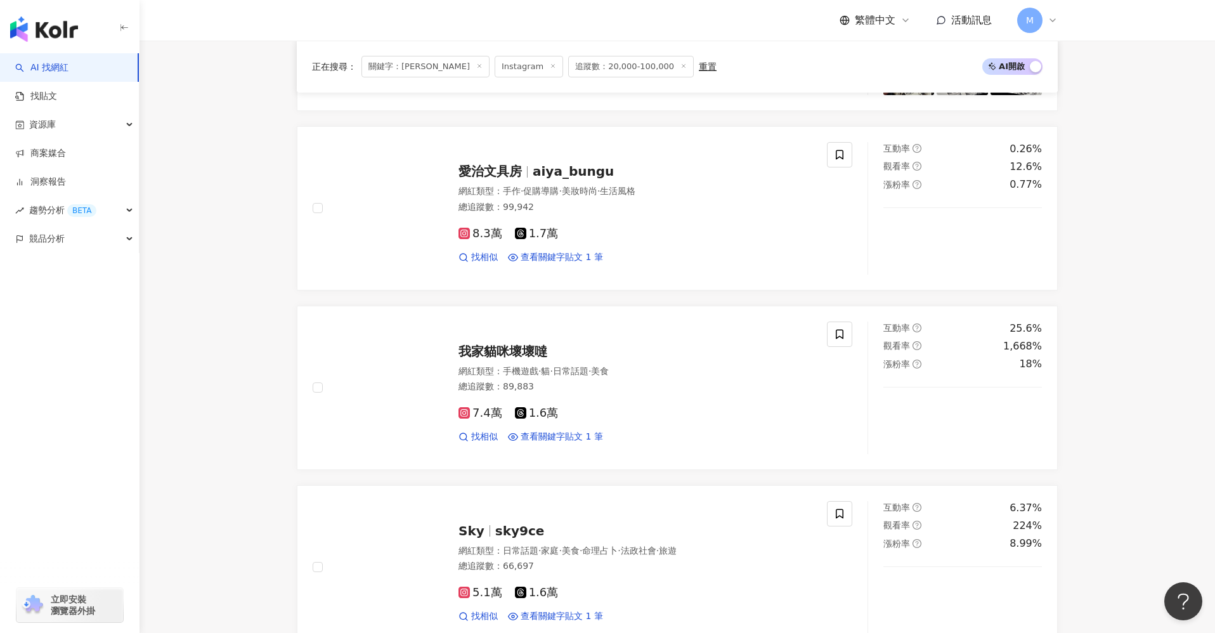
scroll to position [1416, 0]
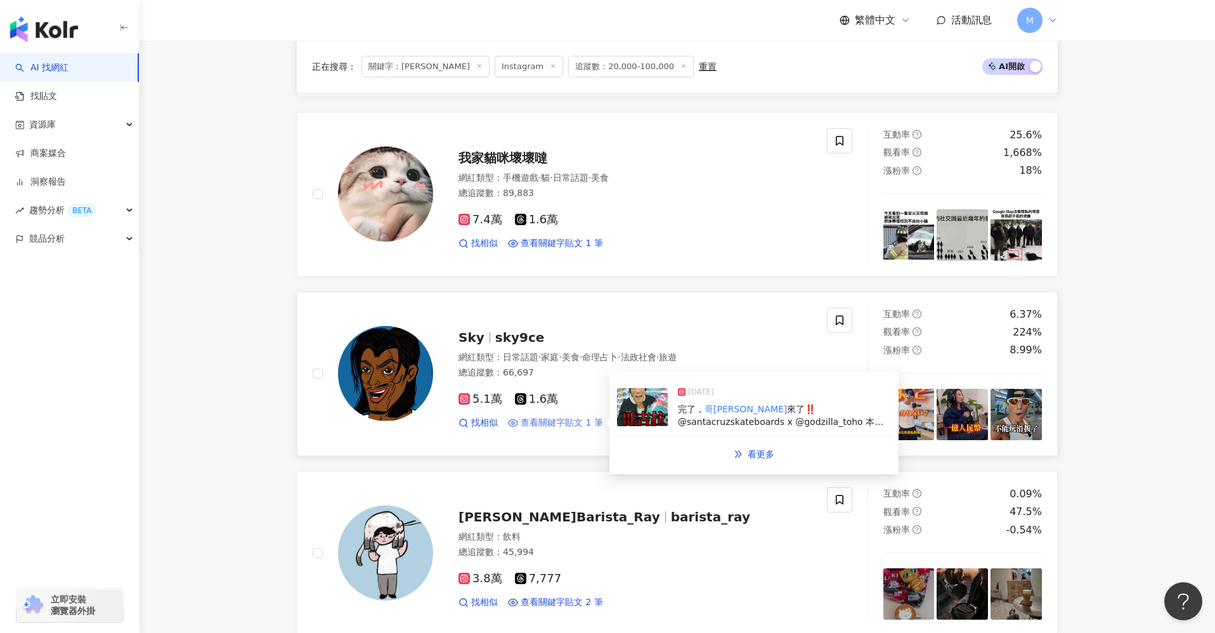
click at [585, 423] on span "查看關鍵字貼文 1 筆" at bounding box center [561, 423] width 82 height 13
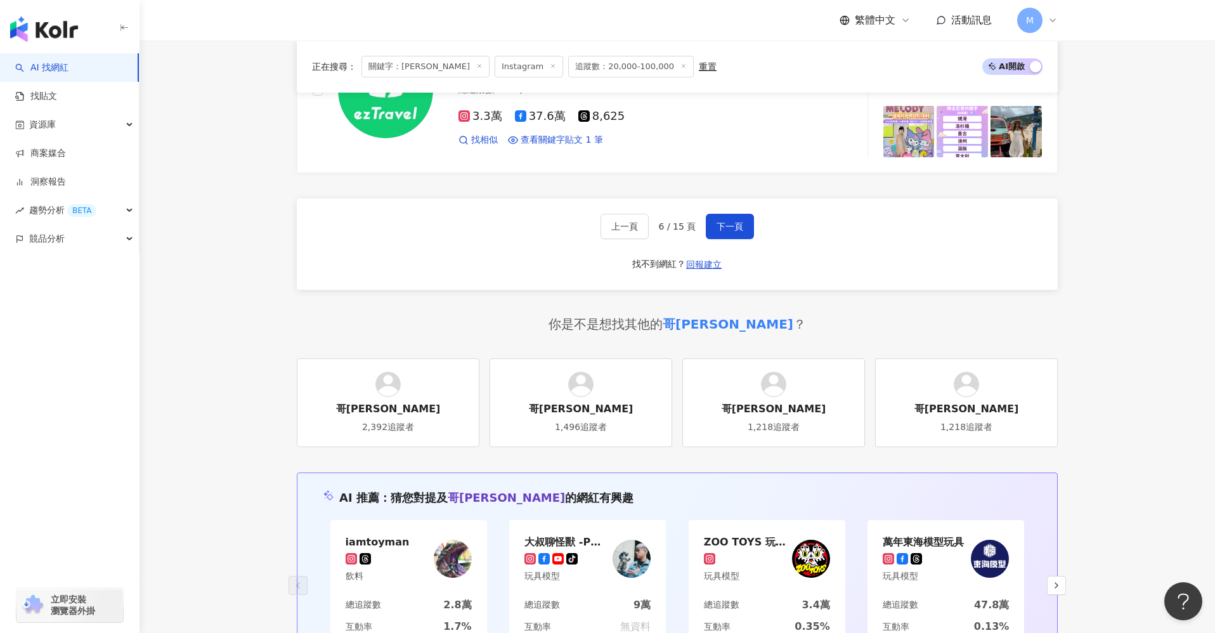
scroll to position [2235, 0]
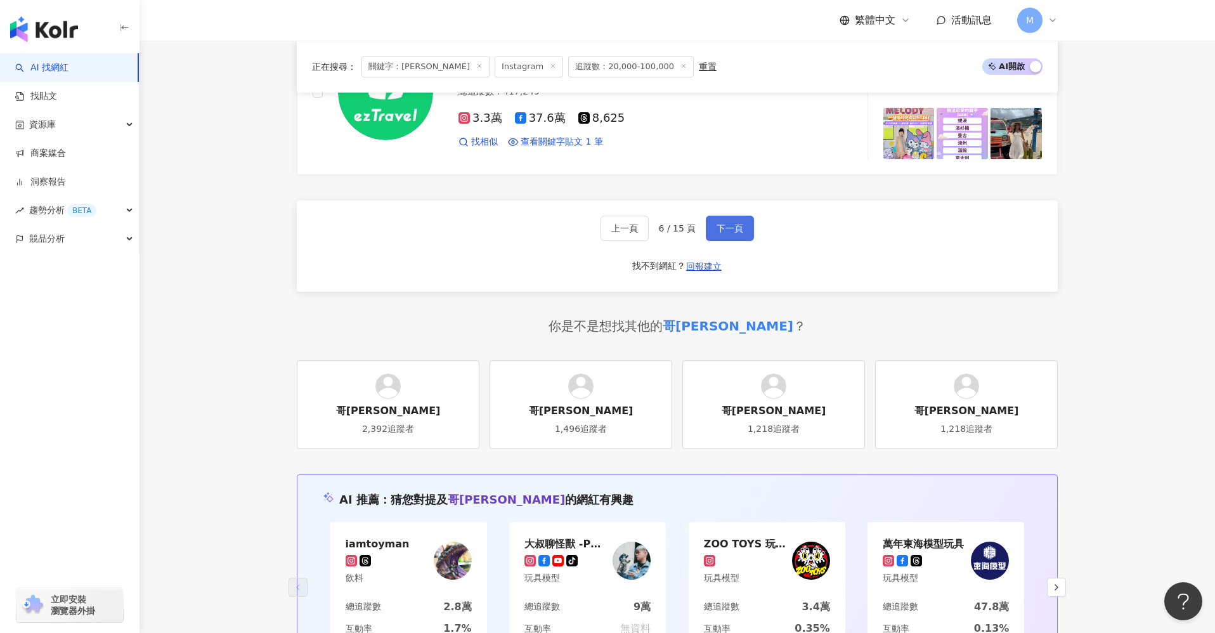
click at [746, 219] on button "下一頁" at bounding box center [730, 228] width 48 height 25
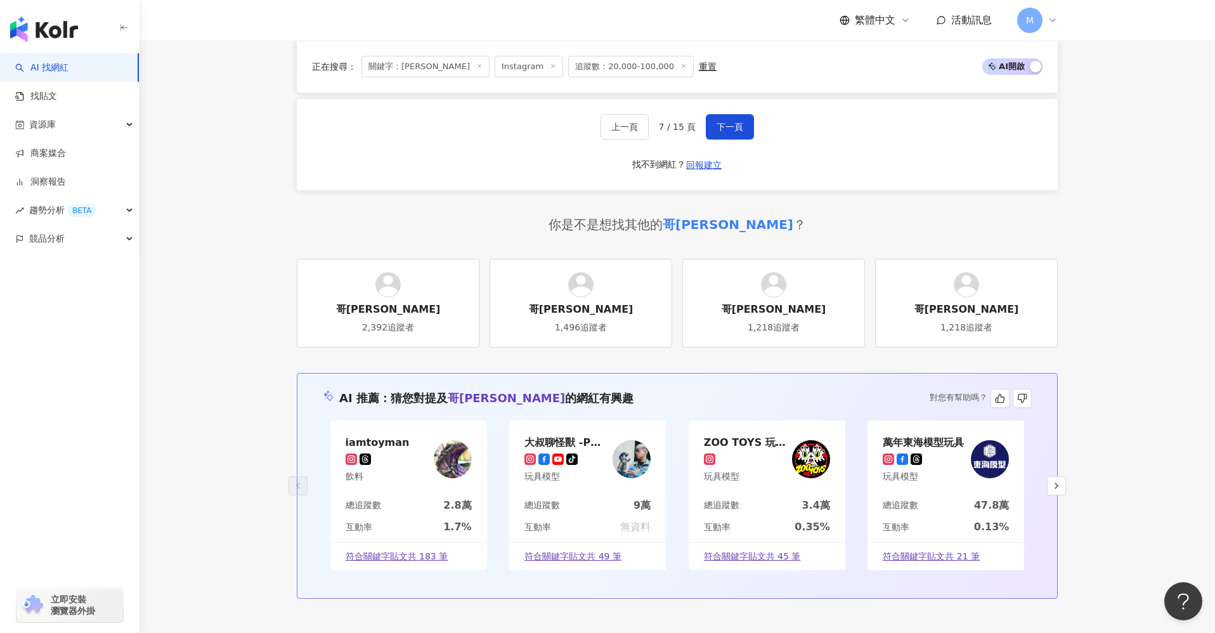
scroll to position [2258, 0]
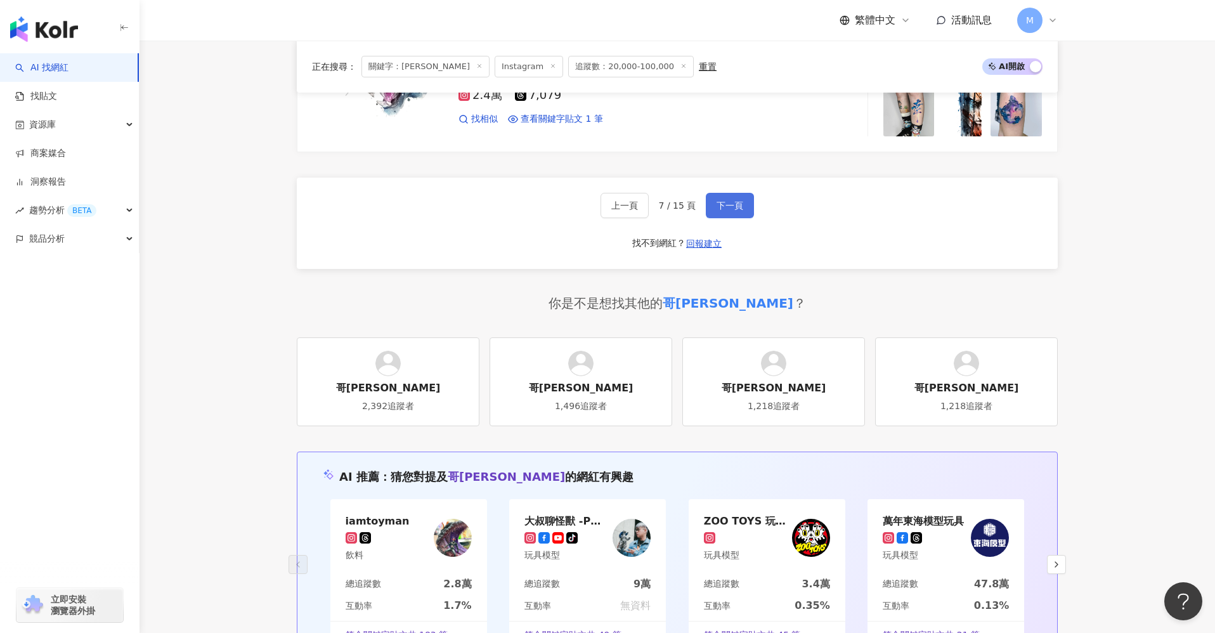
click at [736, 212] on button "下一頁" at bounding box center [730, 205] width 48 height 25
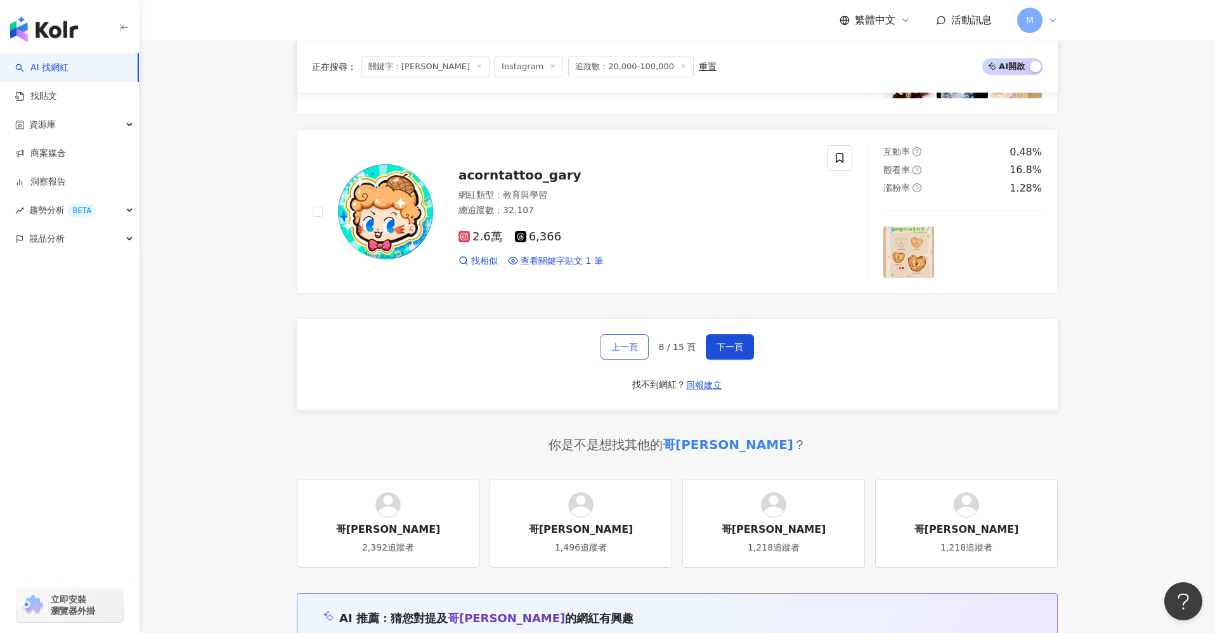
scroll to position [2127, 0]
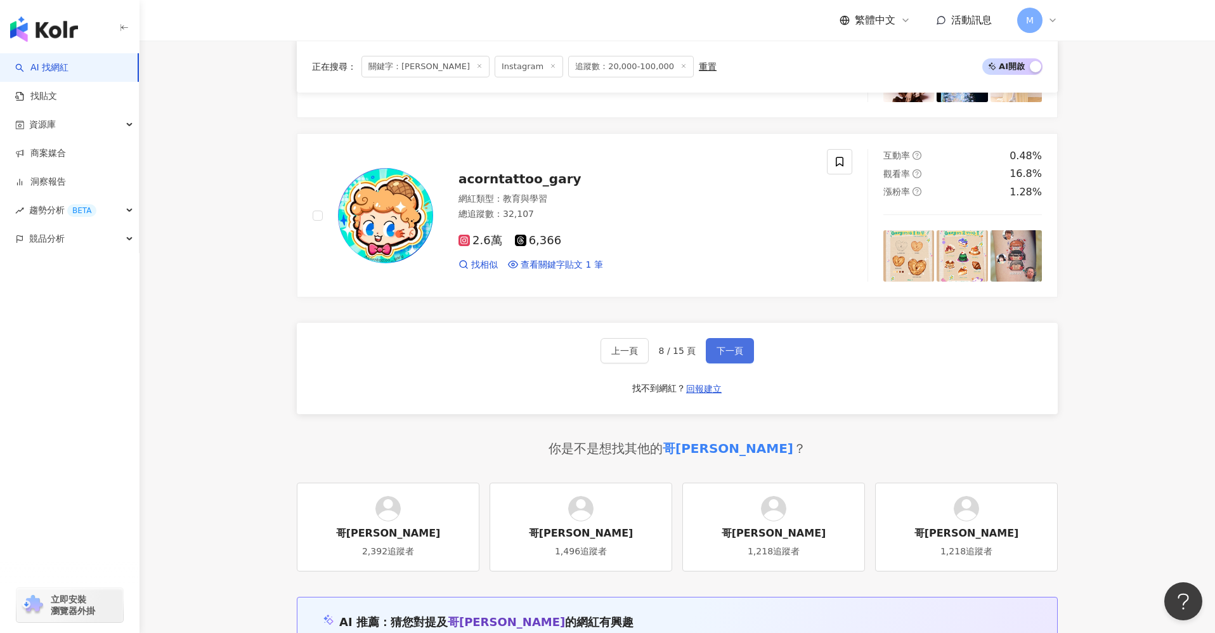
click at [730, 346] on span "下一頁" at bounding box center [729, 351] width 27 height 10
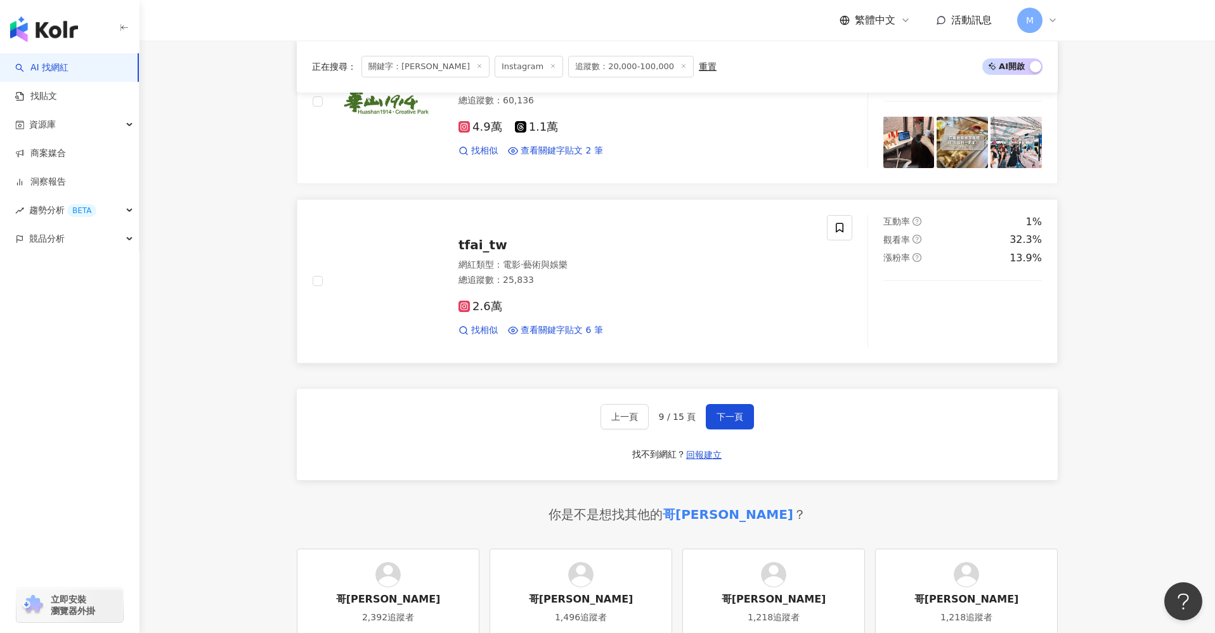
scroll to position [2038, 0]
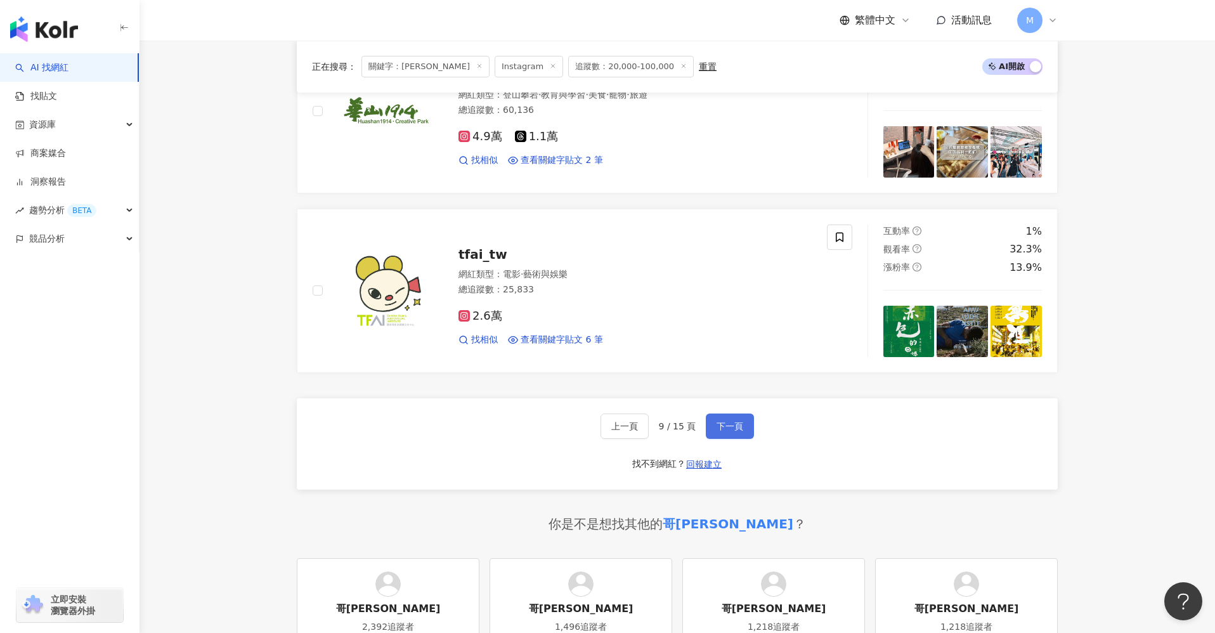
click at [734, 423] on span "下一頁" at bounding box center [729, 426] width 27 height 10
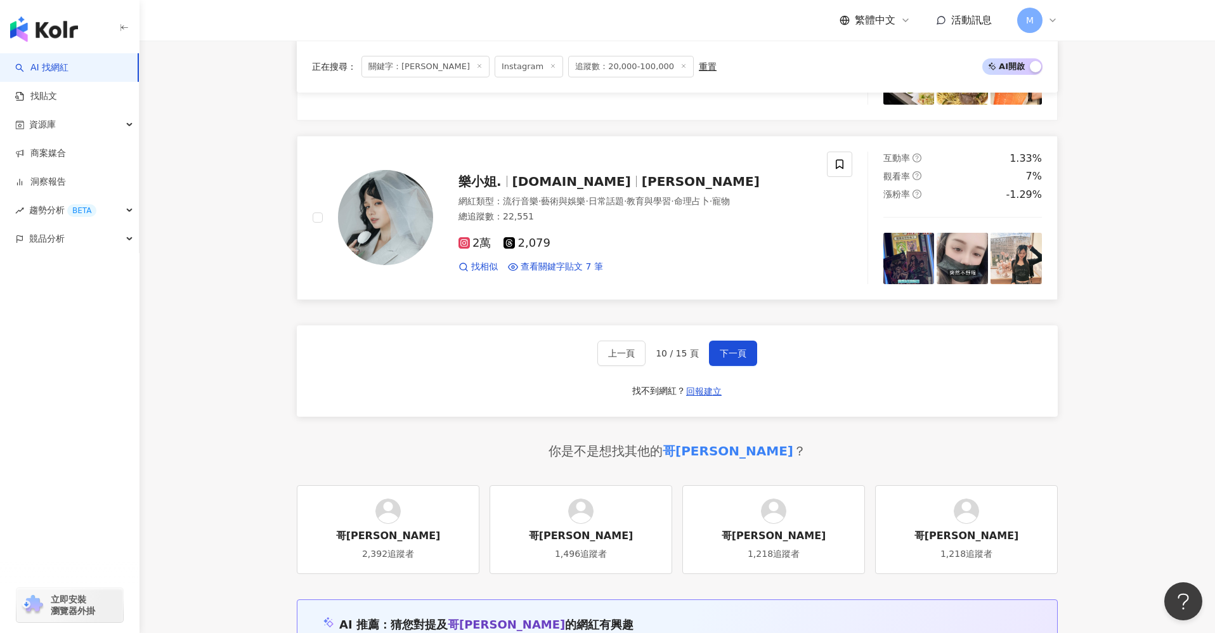
scroll to position [1998, 0]
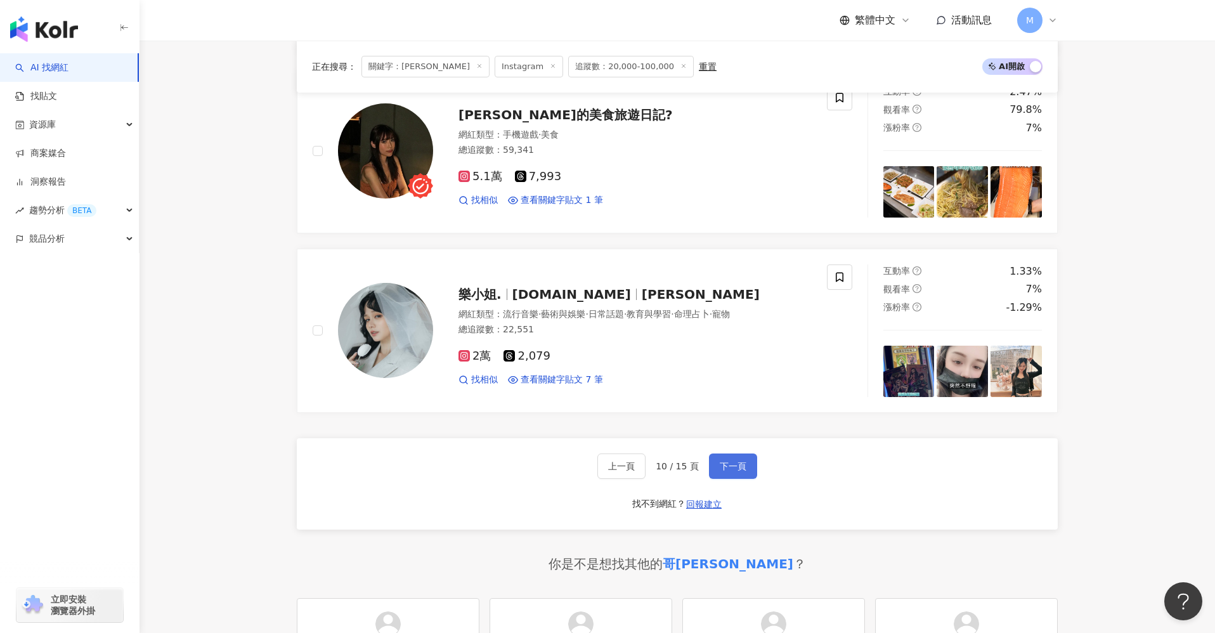
click at [741, 461] on span "下一頁" at bounding box center [733, 466] width 27 height 10
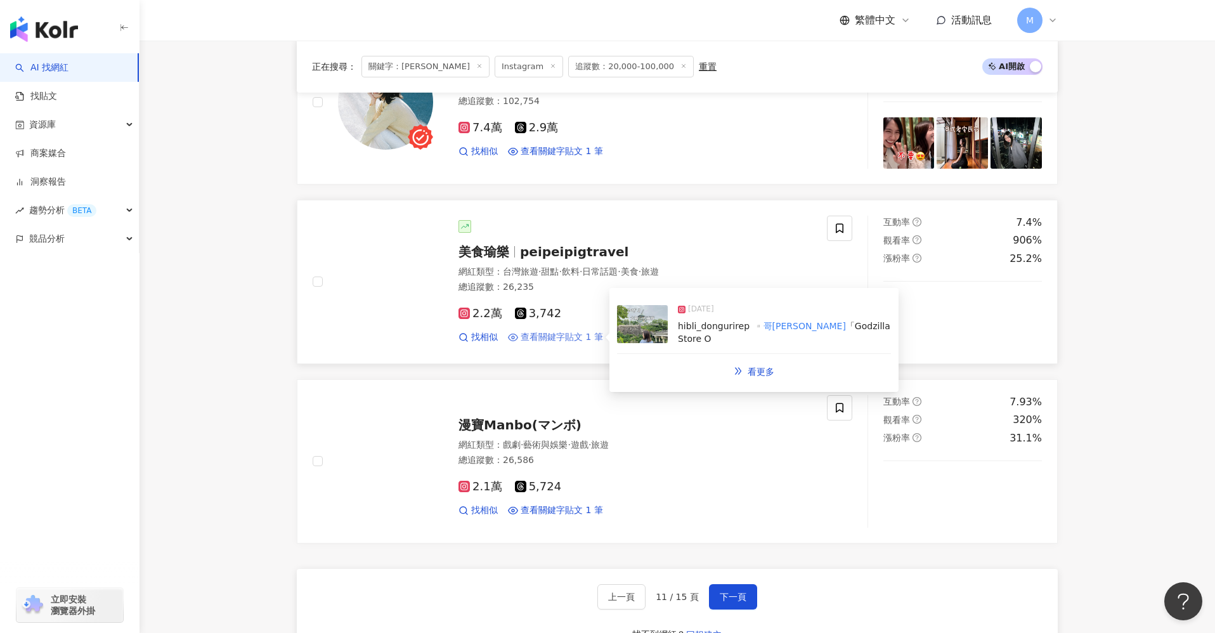
scroll to position [1697, 0]
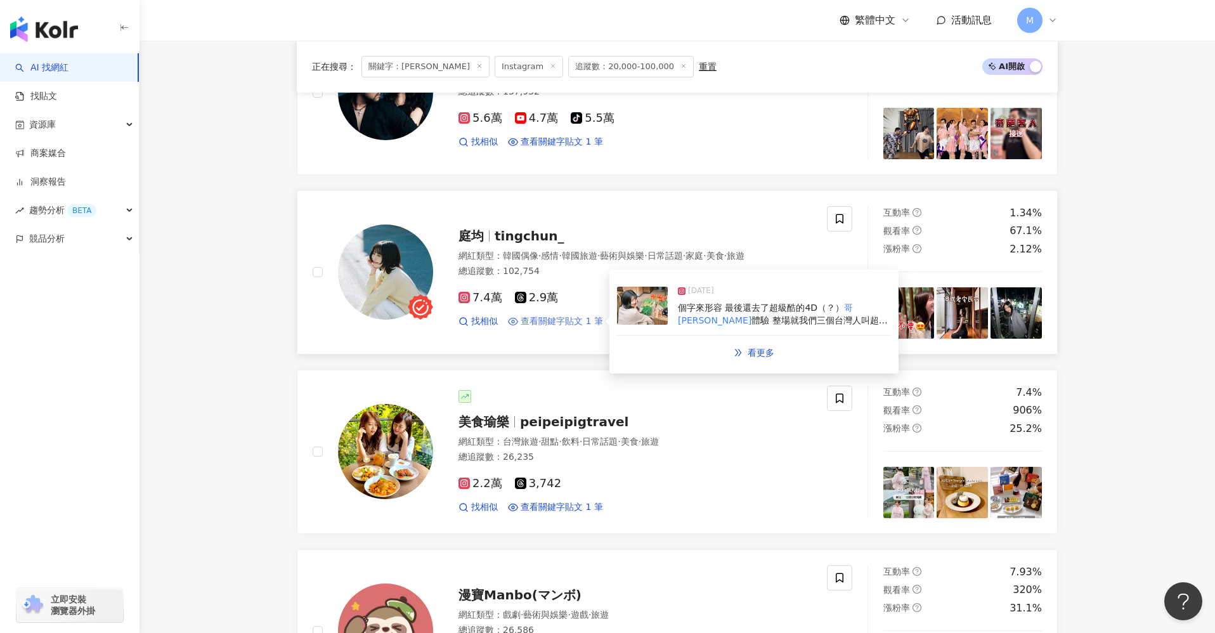
click at [564, 316] on span "查看關鍵字貼文 1 筆" at bounding box center [561, 321] width 82 height 13
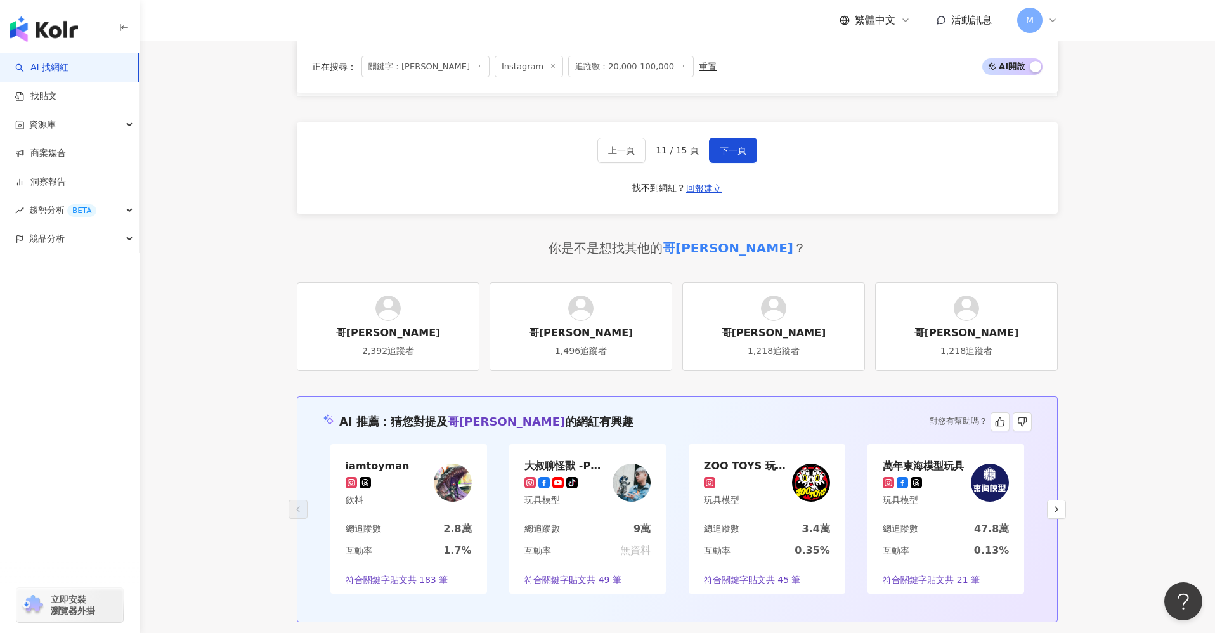
scroll to position [2304, 0]
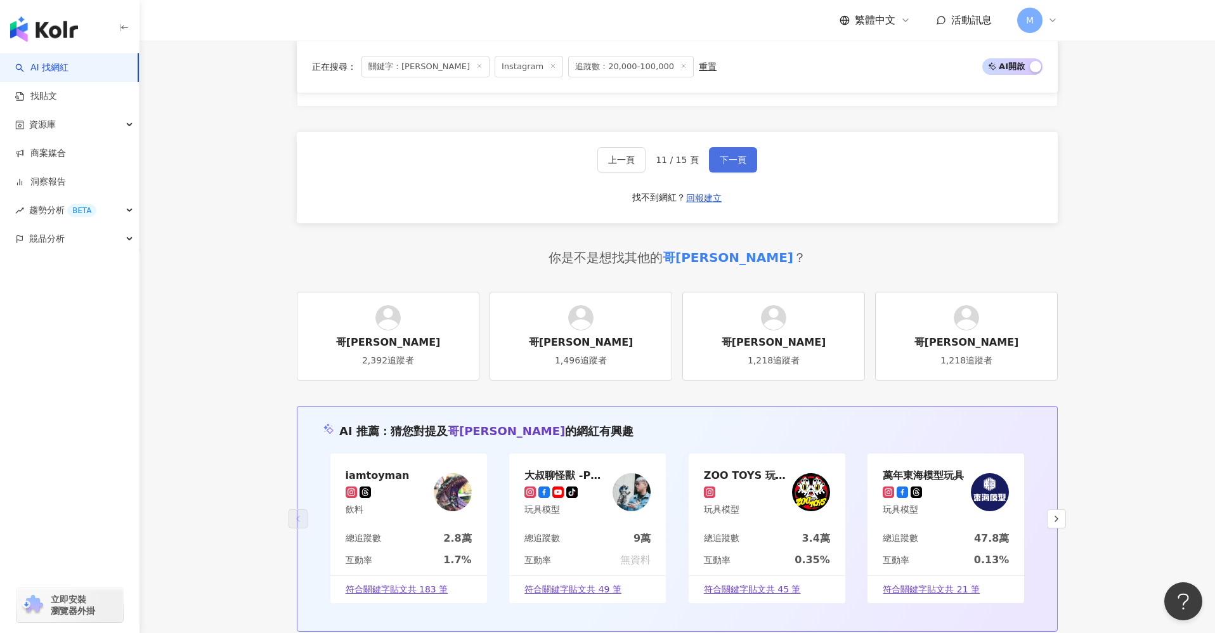
click at [740, 162] on span "下一頁" at bounding box center [733, 160] width 27 height 10
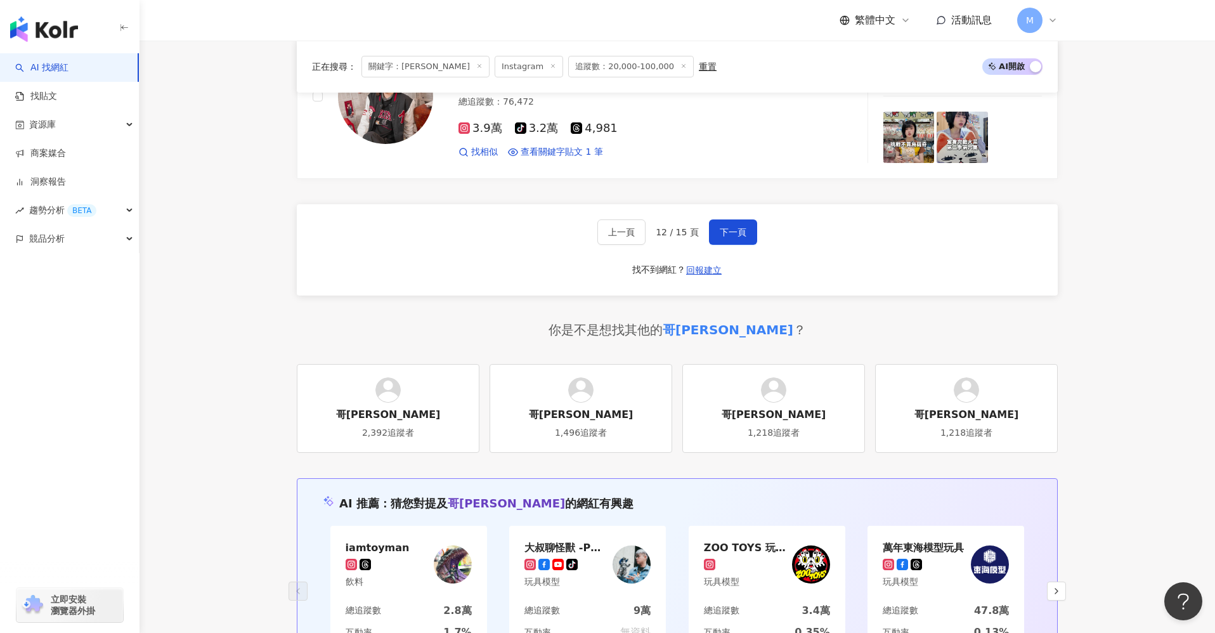
scroll to position [2112, 0]
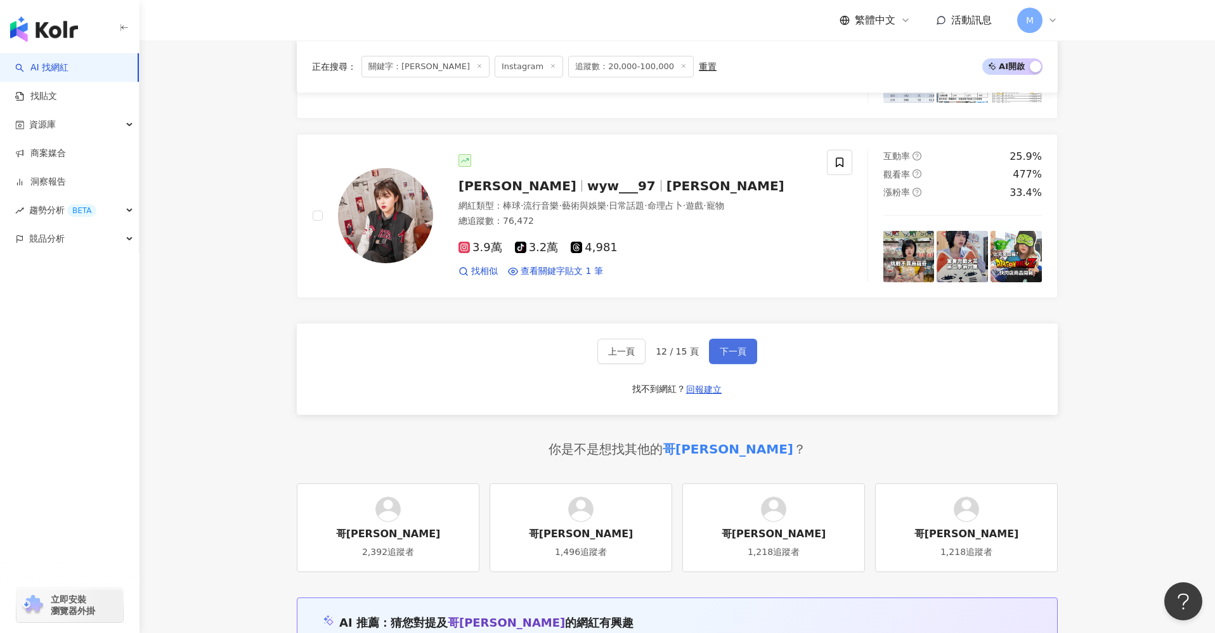
click at [733, 343] on button "下一頁" at bounding box center [733, 351] width 48 height 25
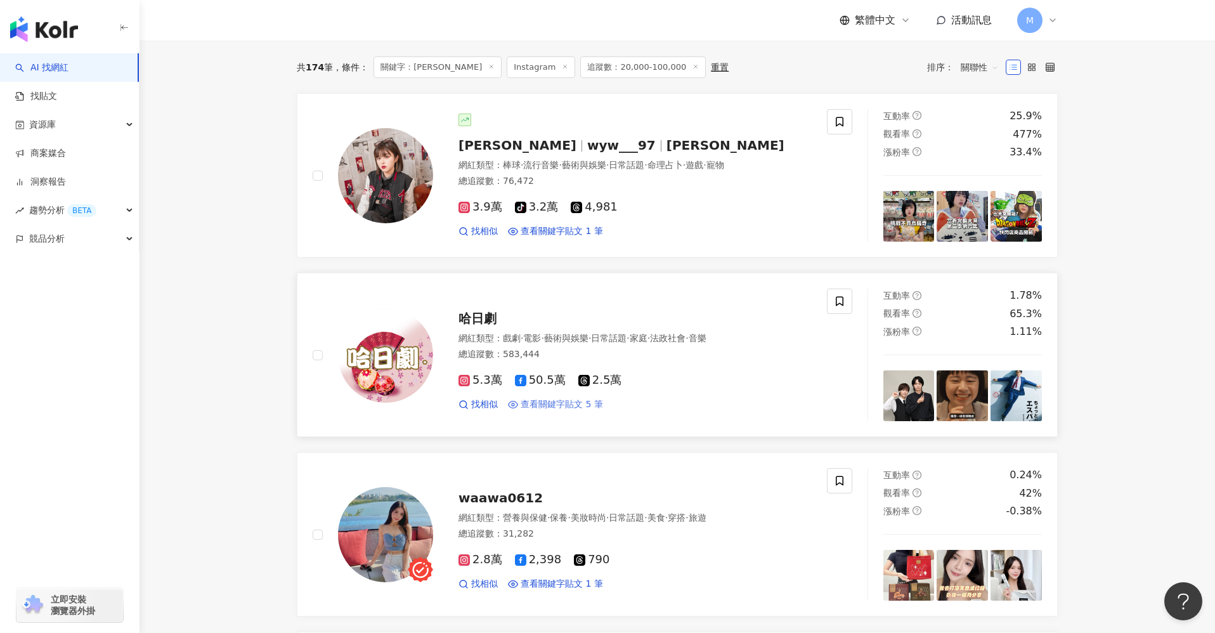
scroll to position [160, 0]
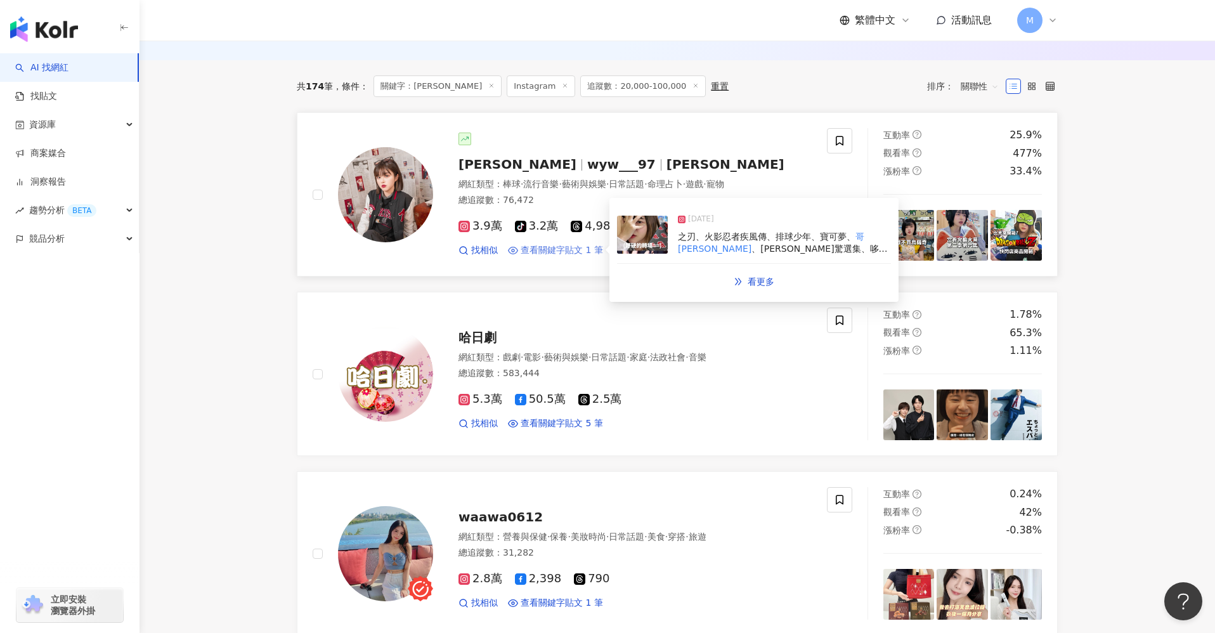
click at [550, 252] on span "查看關鍵字貼文 1 筆" at bounding box center [561, 250] width 82 height 13
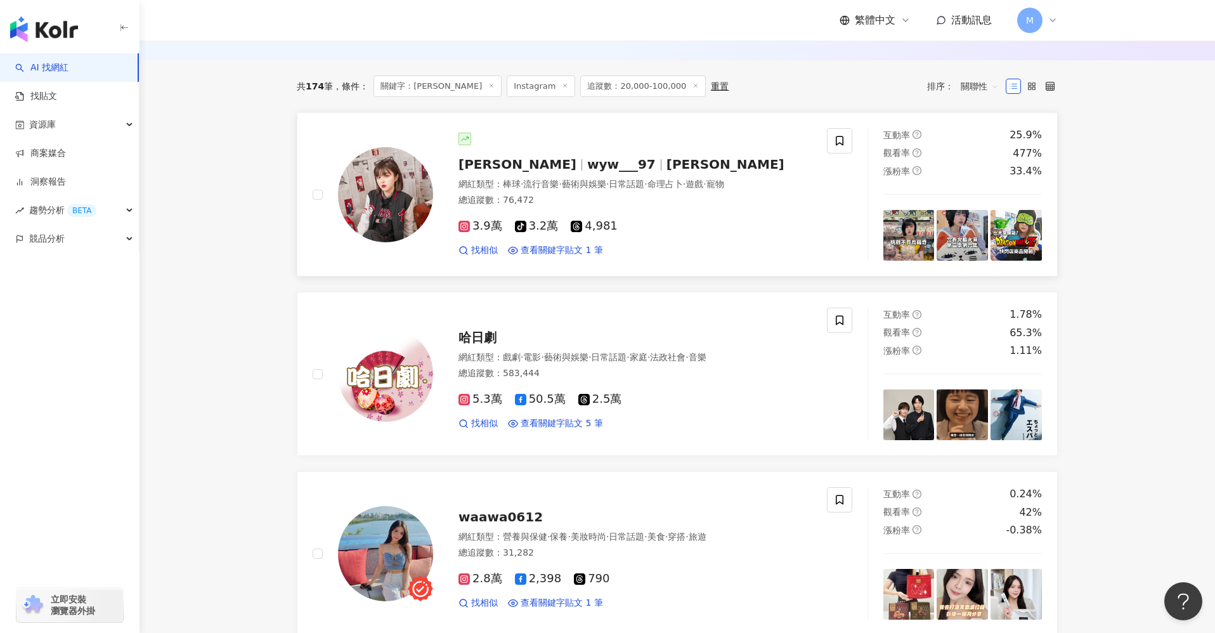
scroll to position [10, 0]
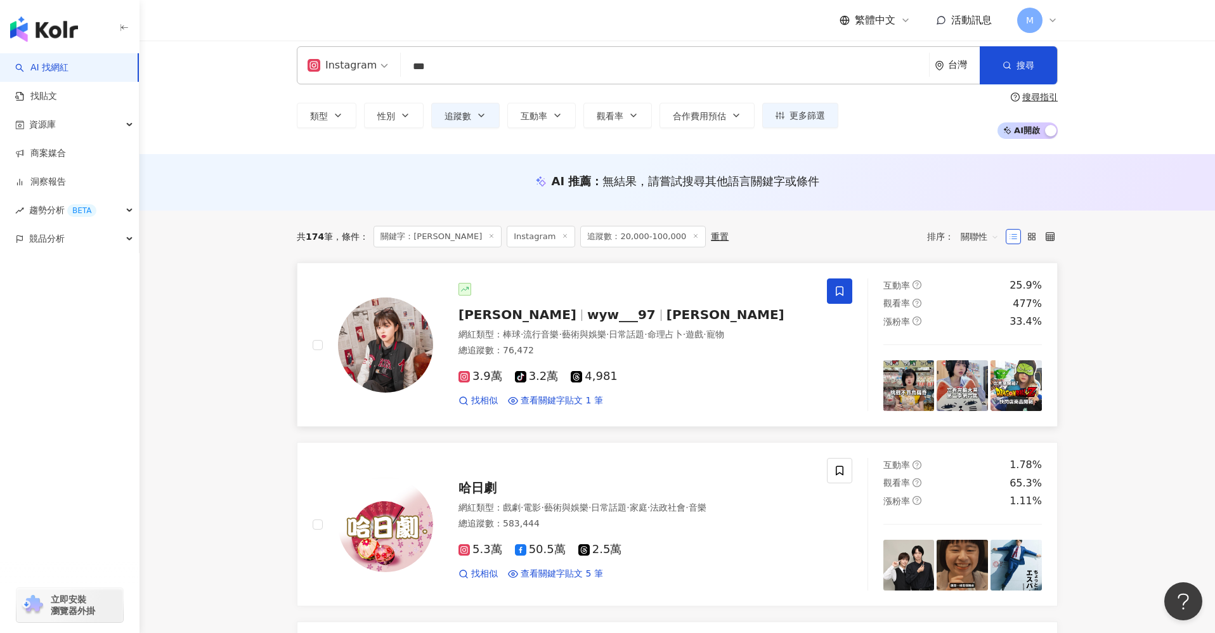
click at [840, 294] on icon at bounding box center [839, 290] width 11 height 11
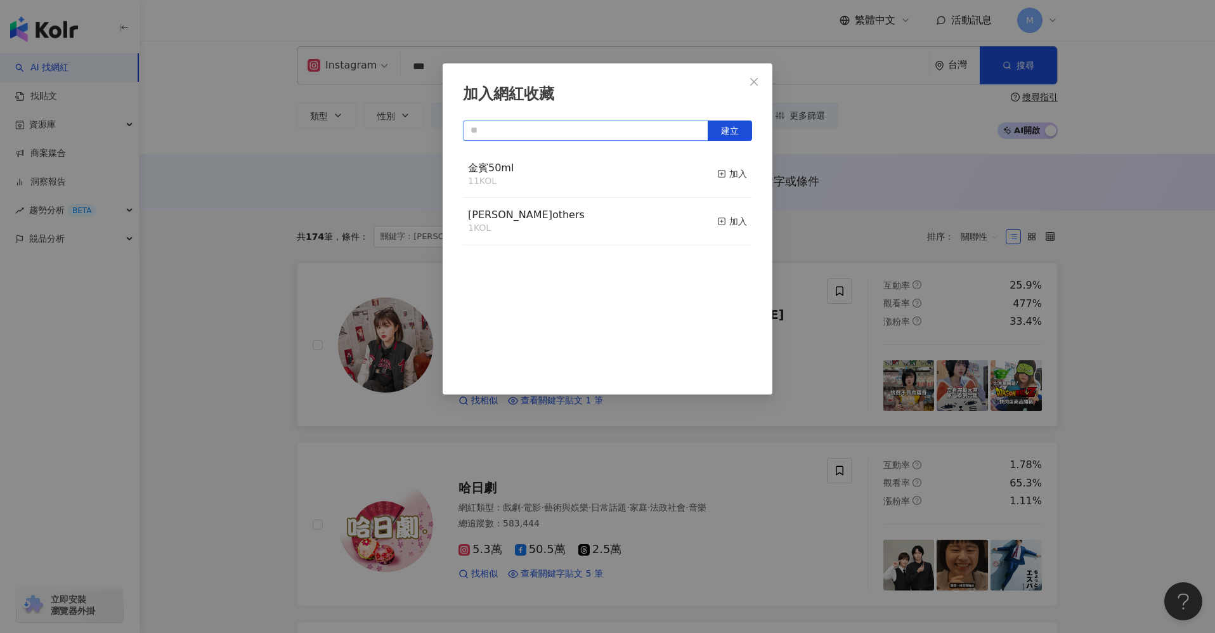
click at [555, 128] on input "text" at bounding box center [585, 130] width 245 height 20
type input "******"
click at [739, 132] on button "建立" at bounding box center [730, 130] width 44 height 20
click at [761, 85] on span "Close" at bounding box center [753, 82] width 25 height 10
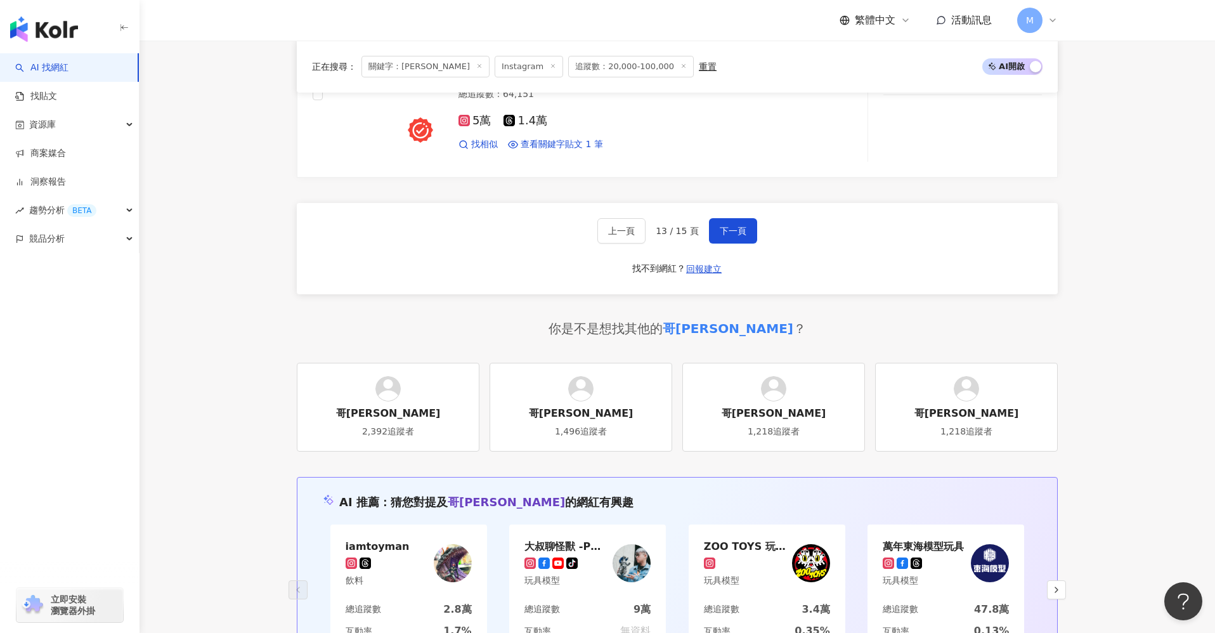
scroll to position [2214, 0]
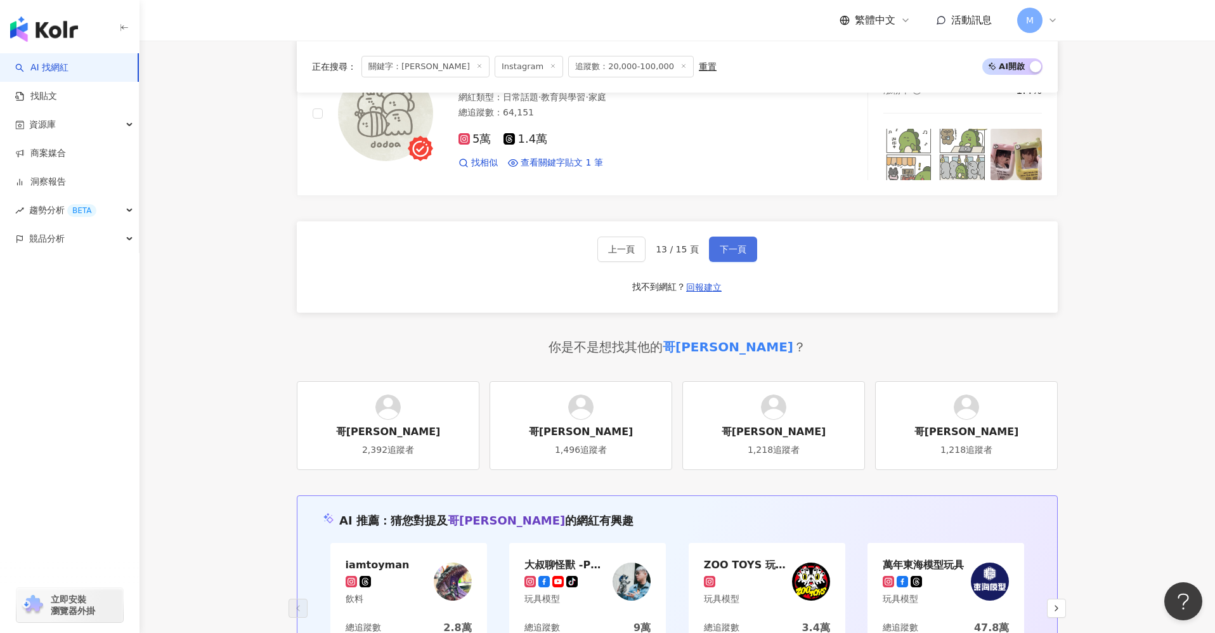
click at [737, 250] on span "下一頁" at bounding box center [733, 249] width 27 height 10
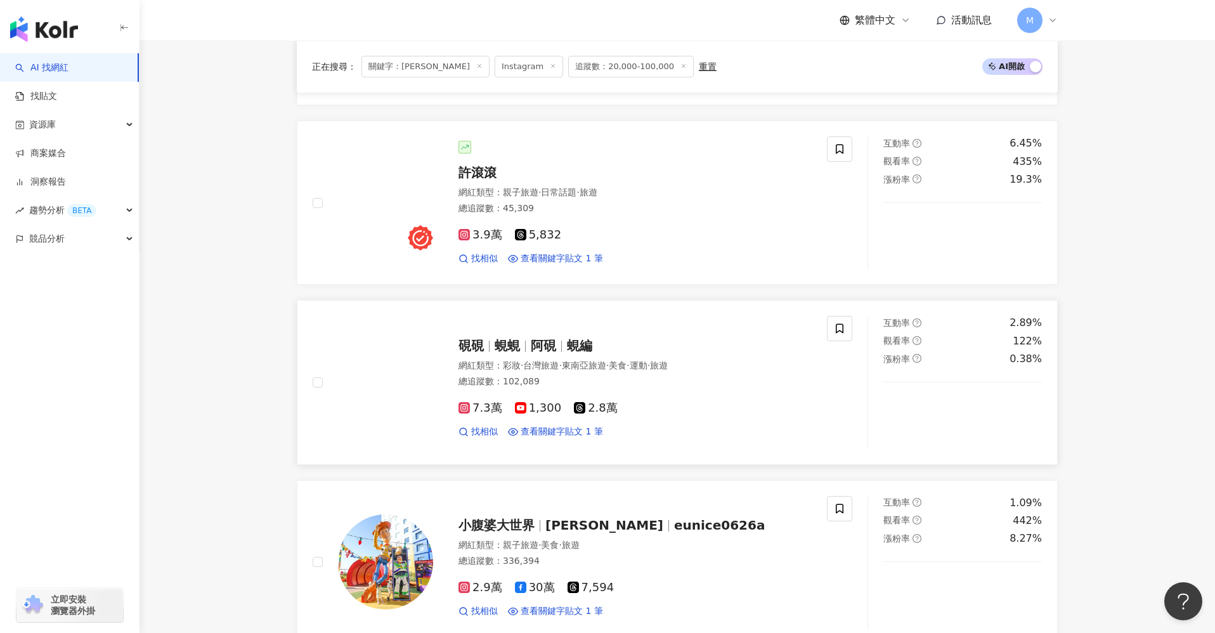
scroll to position [688, 0]
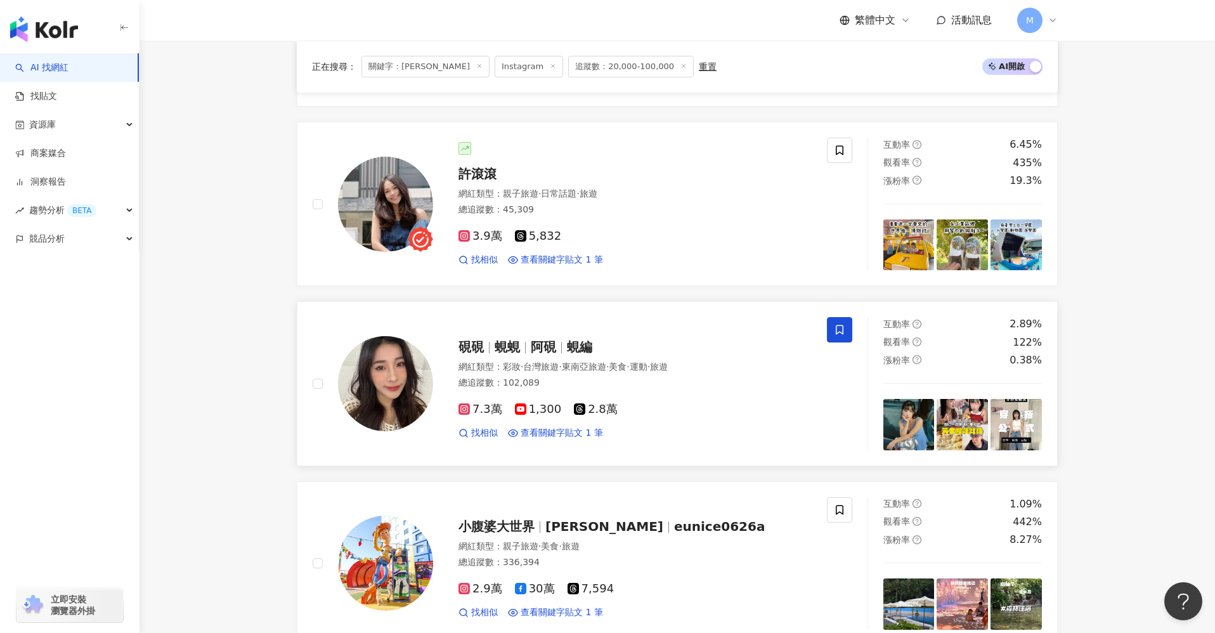
click at [836, 330] on icon at bounding box center [840, 330] width 8 height 10
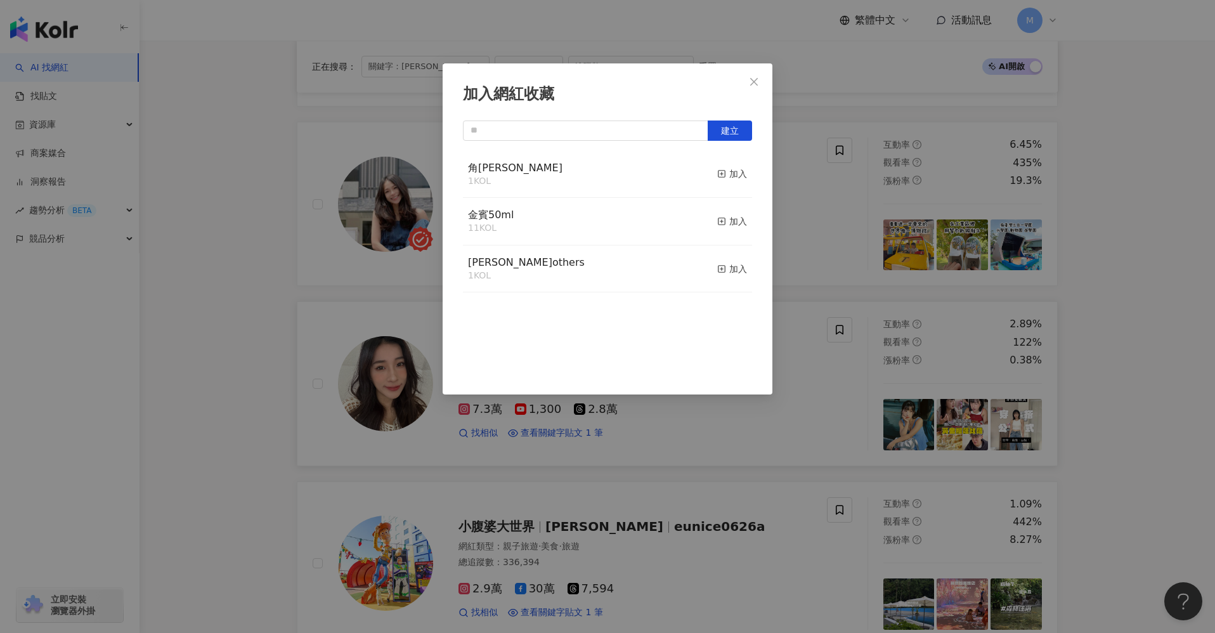
click at [613, 164] on div "角瓶 哥吉拉 1 KOL 加入" at bounding box center [607, 175] width 289 height 48
click at [729, 176] on div "加入" at bounding box center [732, 174] width 30 height 14
click at [751, 92] on button "Close" at bounding box center [753, 81] width 25 height 25
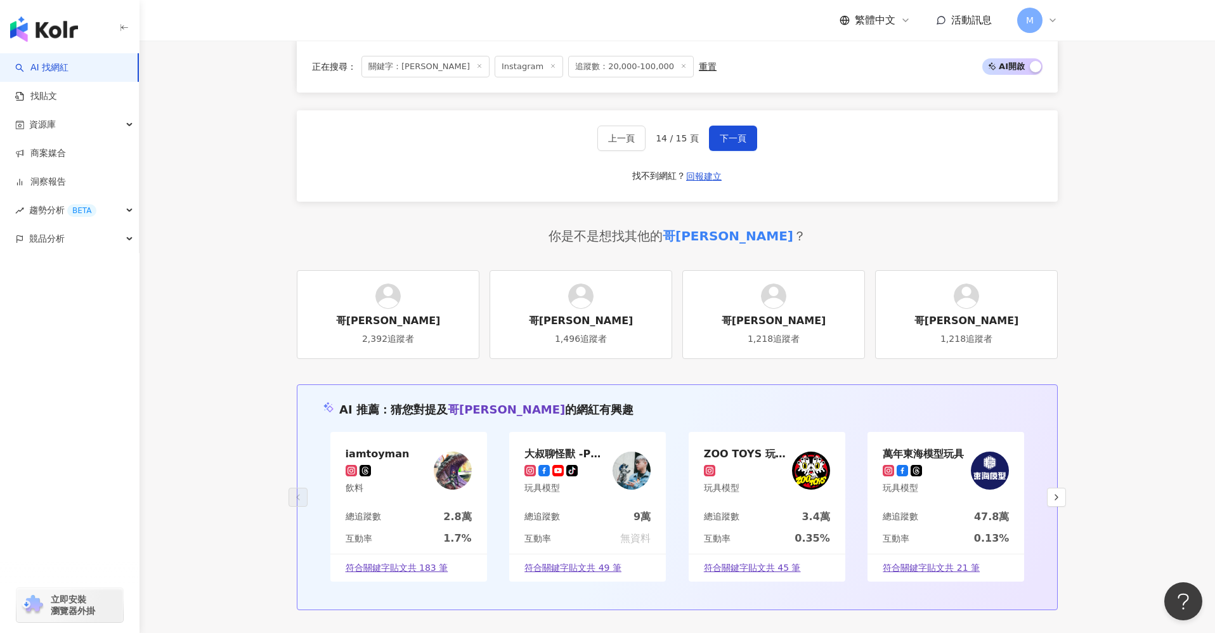
scroll to position [2232, 0]
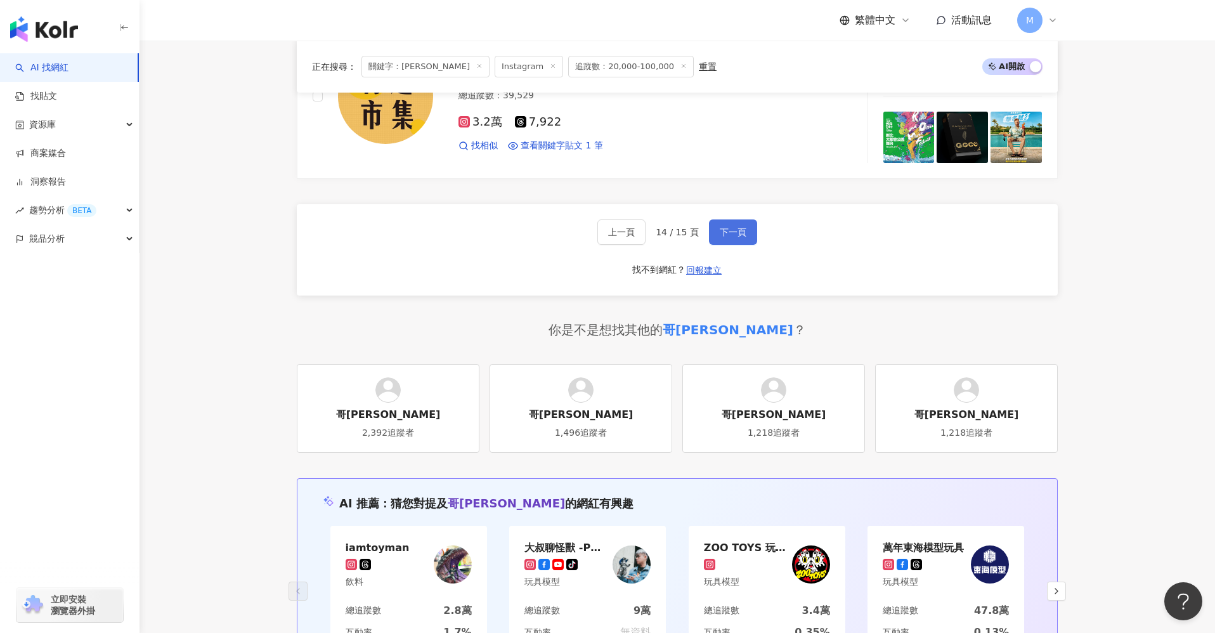
click at [732, 229] on span "下一頁" at bounding box center [733, 232] width 27 height 10
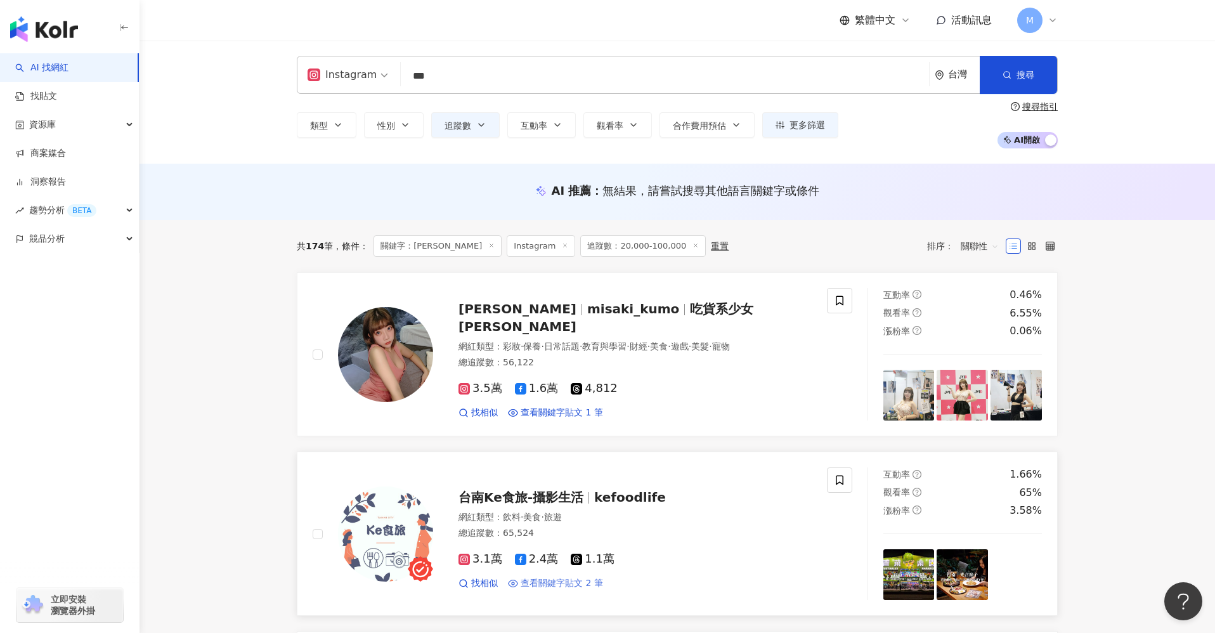
scroll to position [1, 0]
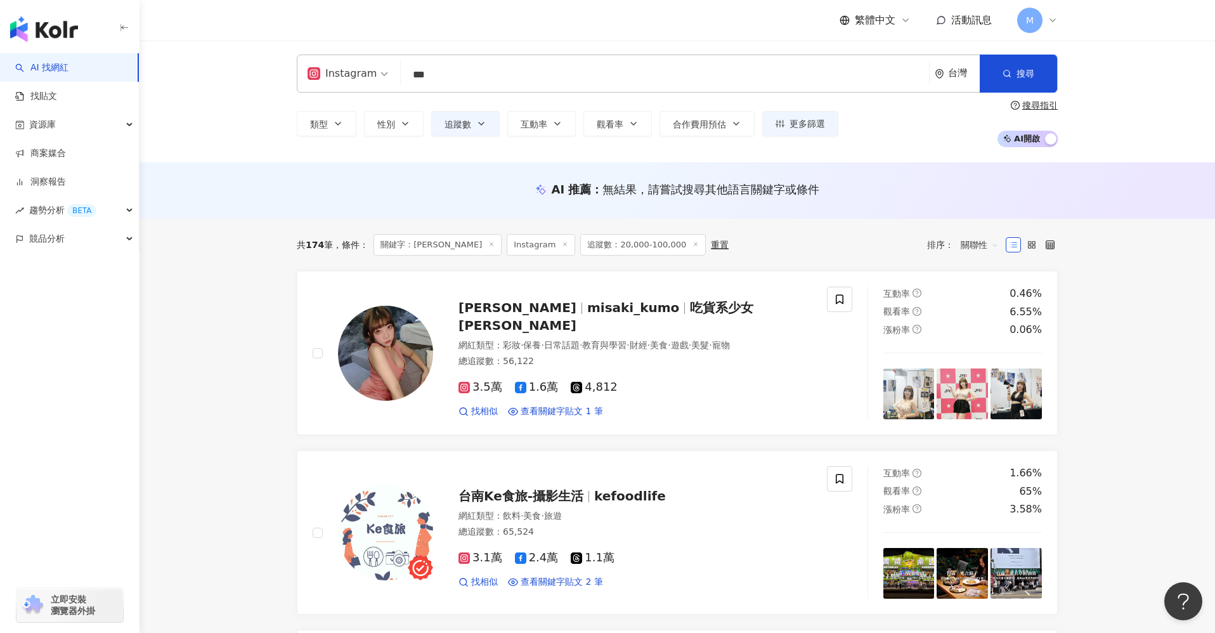
click at [451, 68] on input "***" at bounding box center [665, 75] width 518 height 24
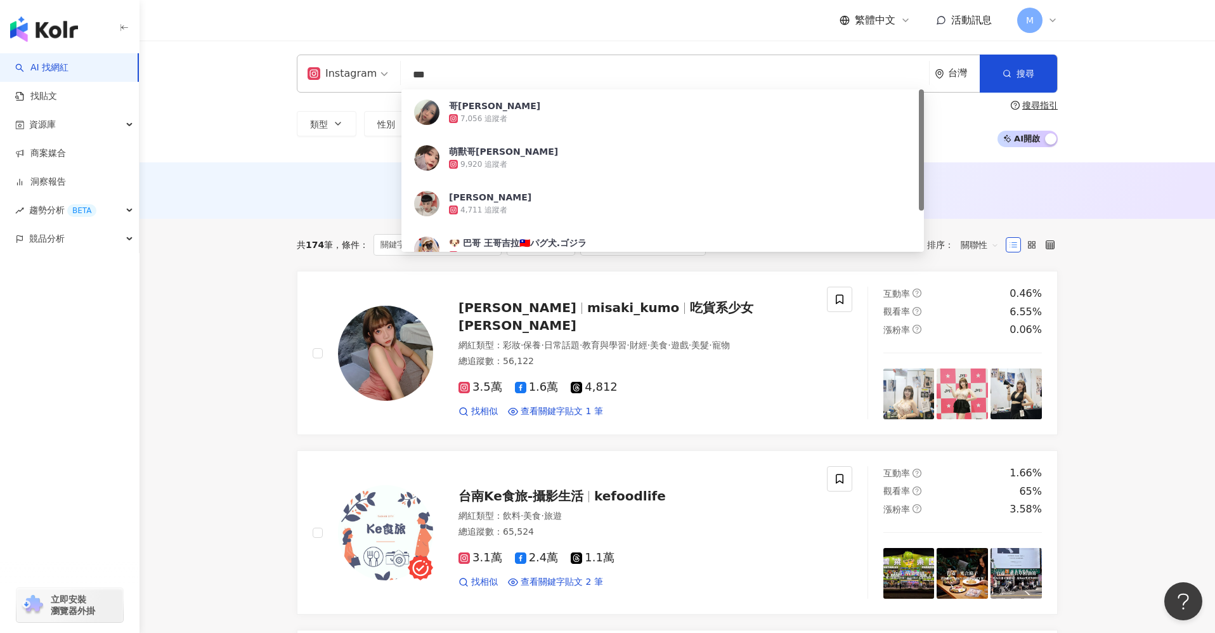
drag, startPoint x: 462, startPoint y: 75, endPoint x: 385, endPoint y: 74, distance: 76.1
click at [385, 74] on div "Instagram *** 台灣 搜尋 fbc2d929-9987-48d3-a627-a5fe067ce178 哥吉拉 7,056 追蹤者 萌獸哥吉拉 9,…" at bounding box center [677, 74] width 761 height 38
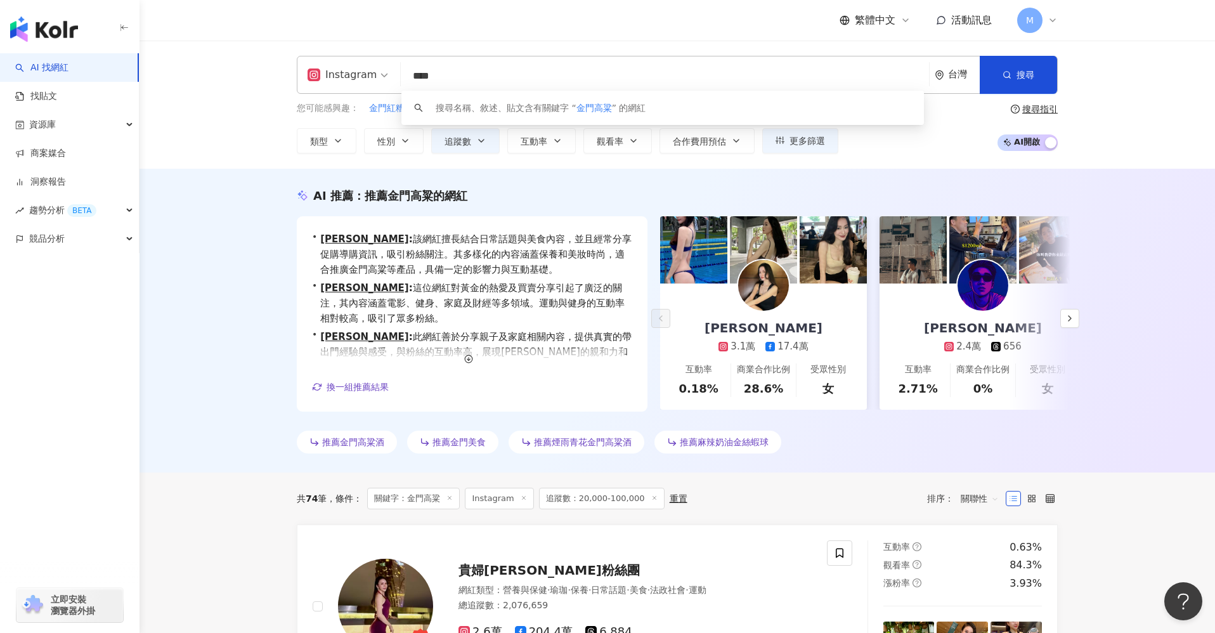
click at [498, 82] on input "****" at bounding box center [665, 76] width 518 height 24
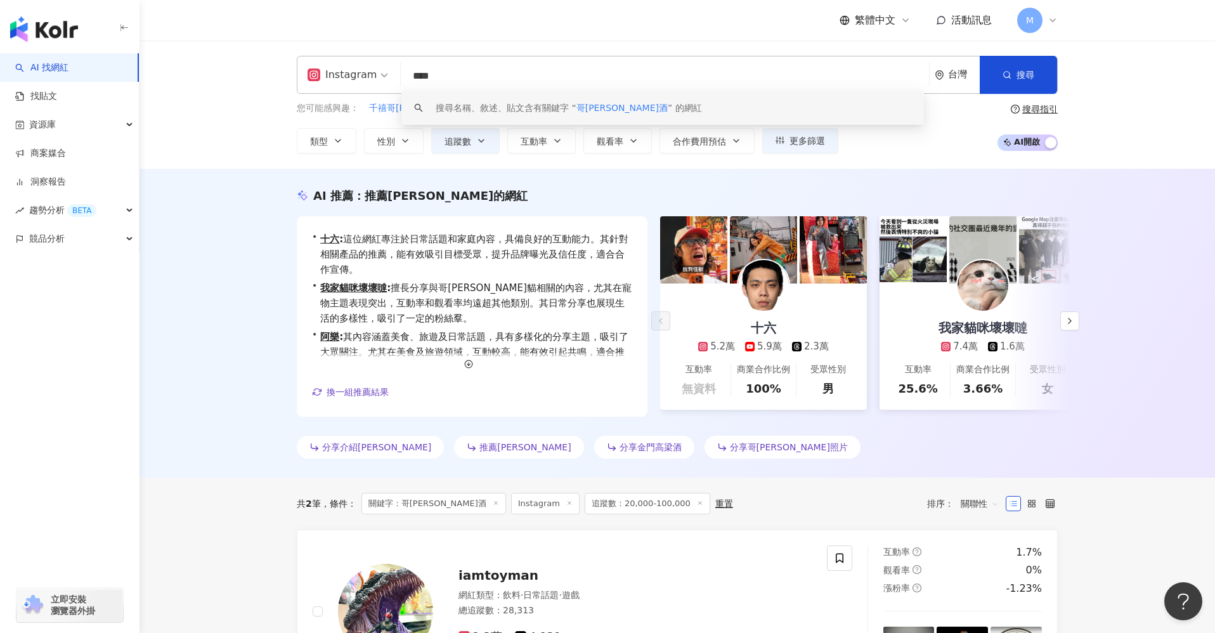
click at [442, 76] on input "****" at bounding box center [665, 76] width 518 height 24
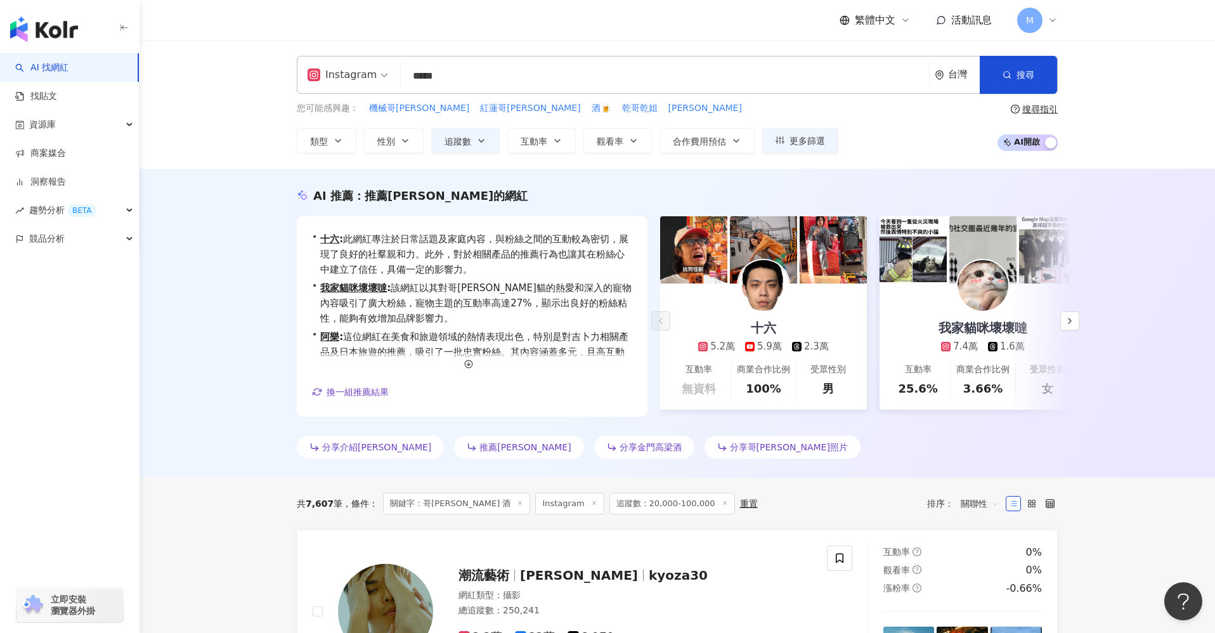
click at [521, 76] on input "*****" at bounding box center [665, 76] width 518 height 24
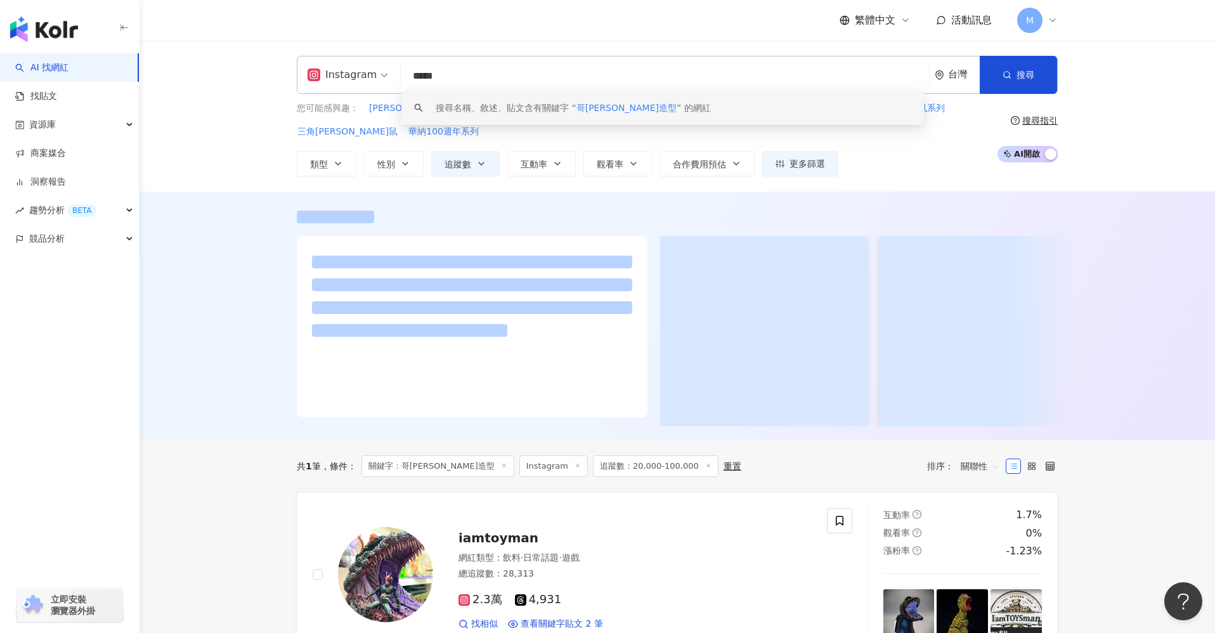
click at [481, 70] on input "*****" at bounding box center [665, 76] width 518 height 24
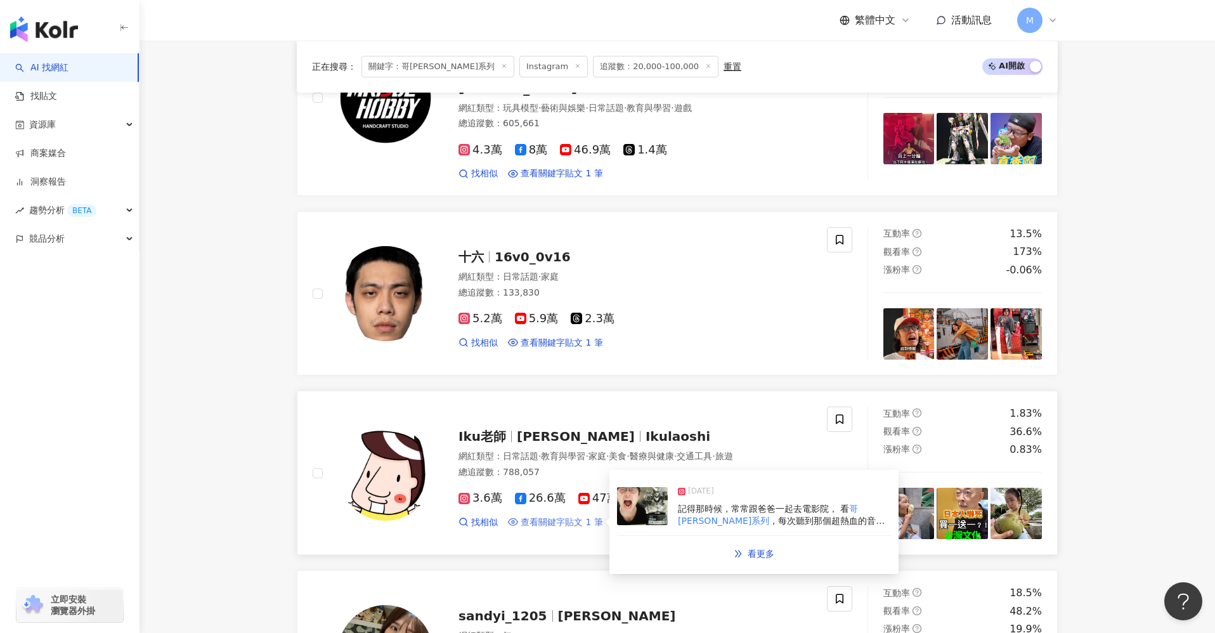
scroll to position [1232, 0]
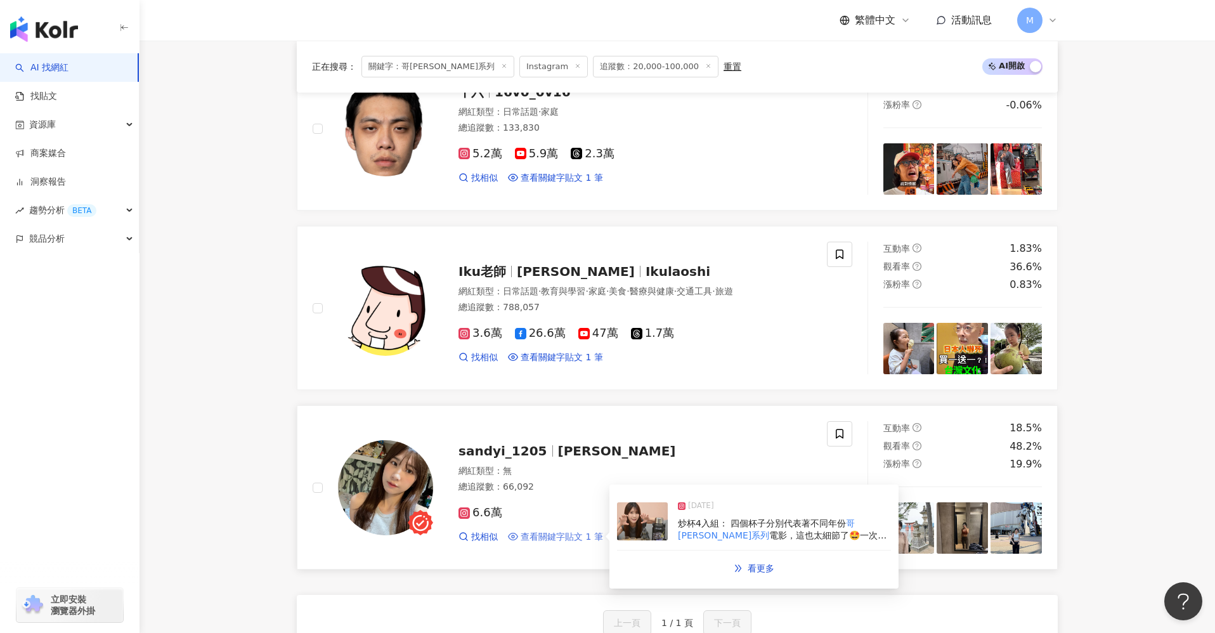
click at [571, 531] on span "查看關鍵字貼文 1 筆" at bounding box center [561, 537] width 82 height 13
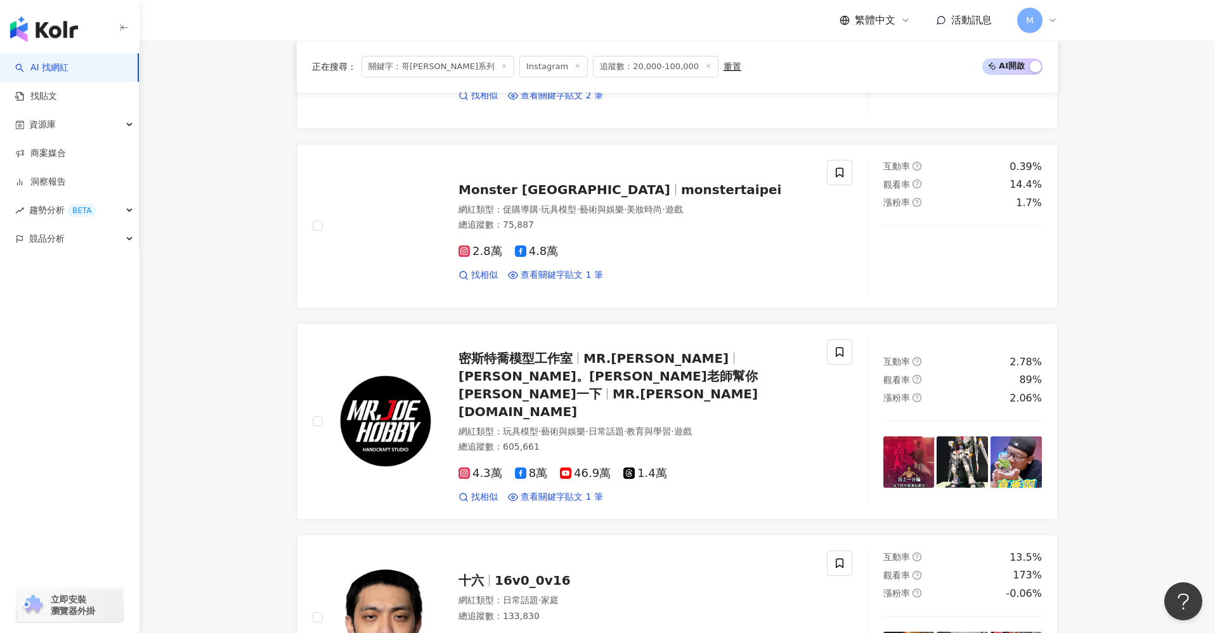
scroll to position [0, 0]
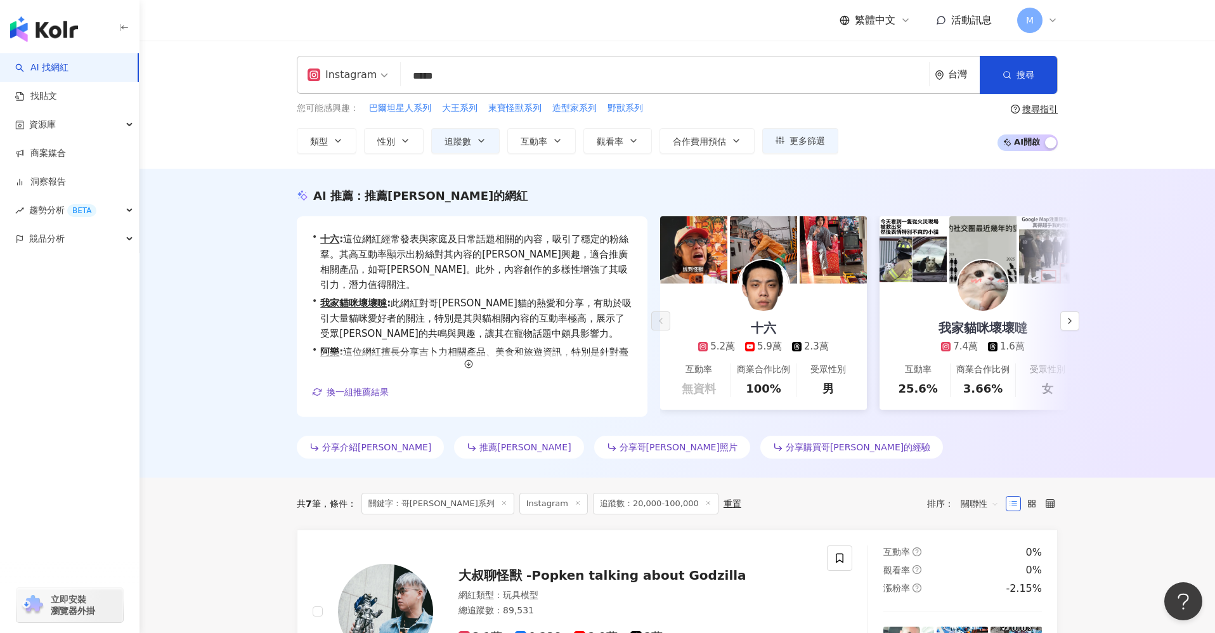
click at [432, 79] on input "*****" at bounding box center [665, 76] width 518 height 24
paste input "*******"
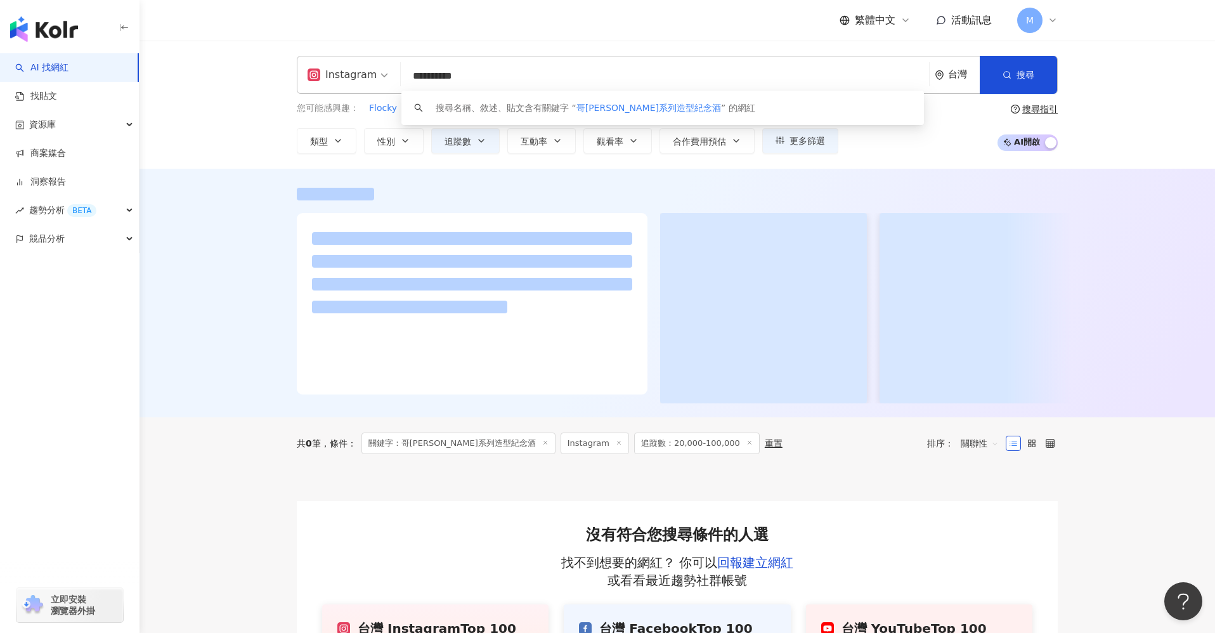
scroll to position [165, 0]
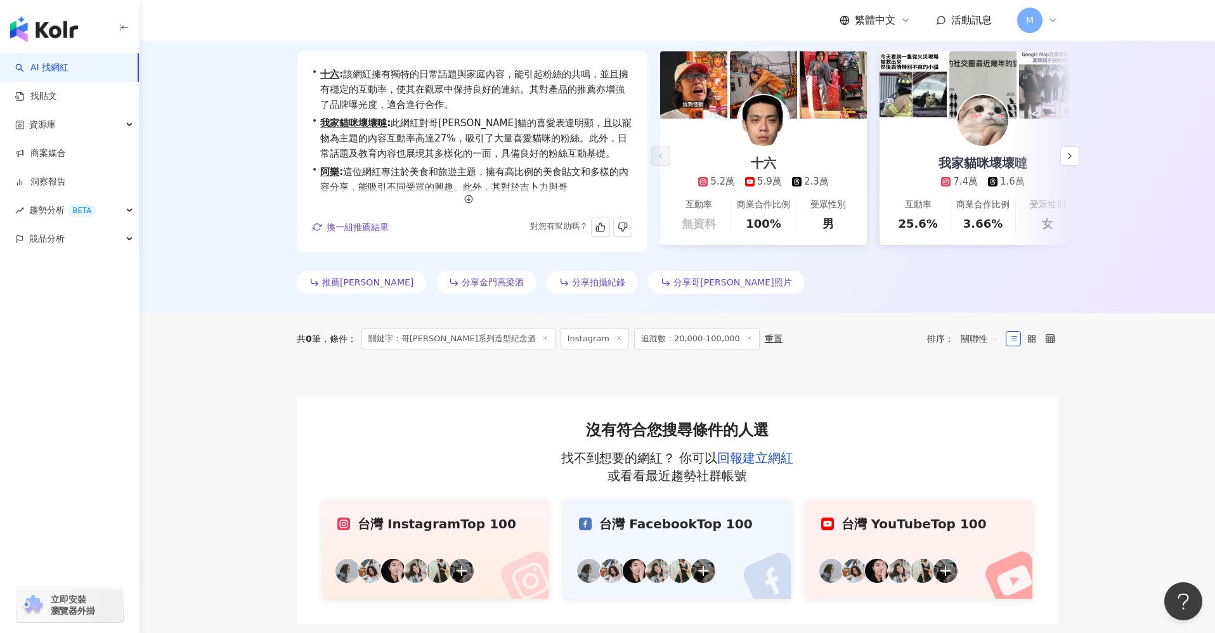
type input "**********"
click at [185, 384] on main "**********" at bounding box center [676, 250] width 1075 height 748
click at [202, 391] on main "**********" at bounding box center [676, 250] width 1075 height 748
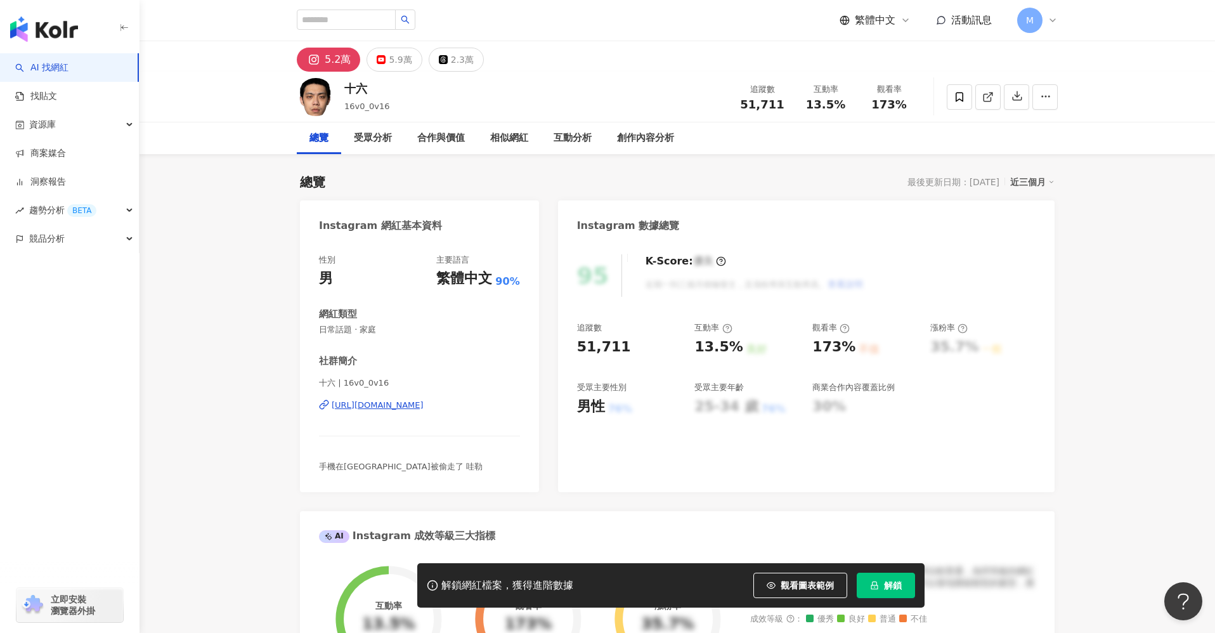
click at [423, 408] on div "https://www.instagram.com/16v0_0v16/" at bounding box center [378, 404] width 92 height 11
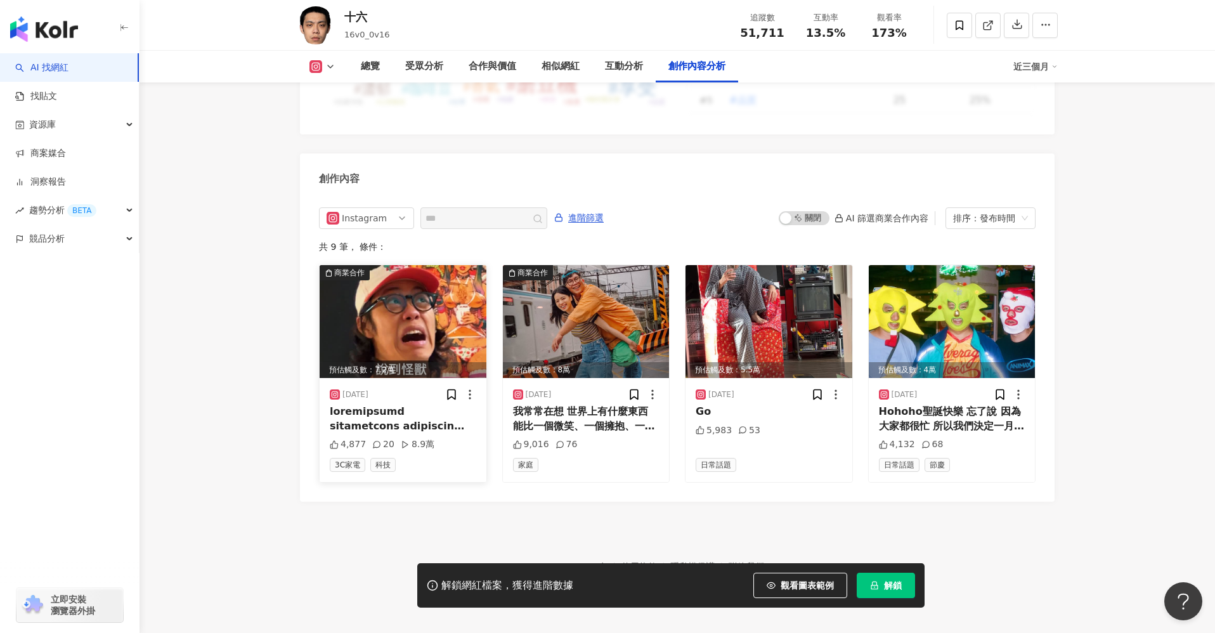
click at [410, 411] on div at bounding box center [403, 418] width 146 height 29
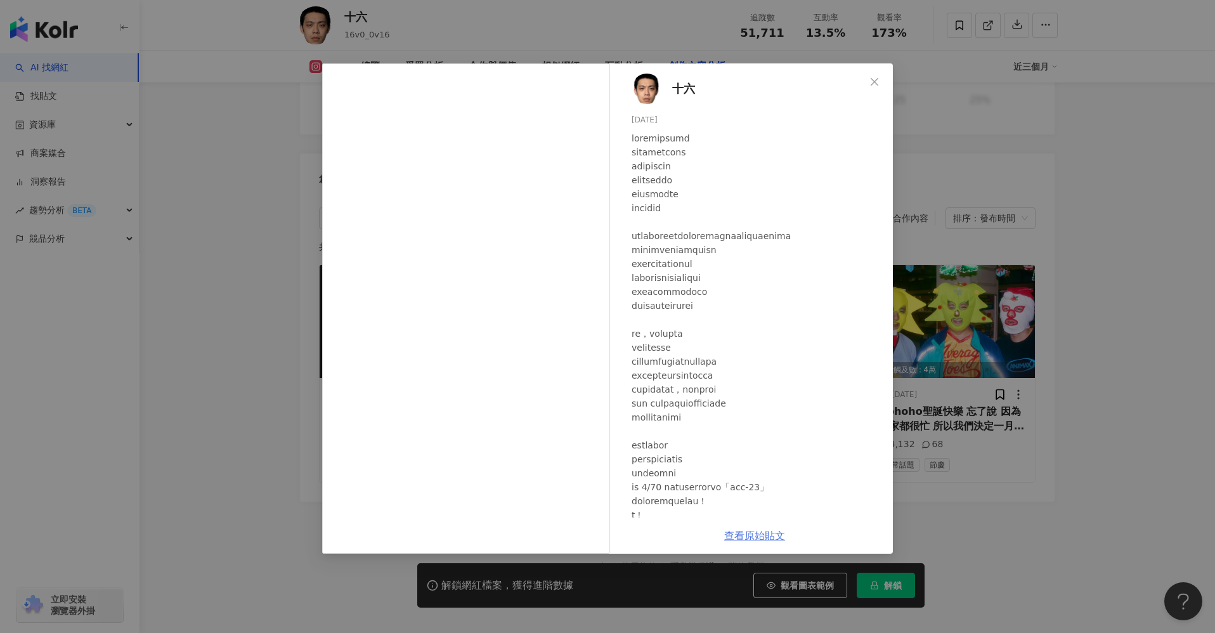
click at [766, 534] on link "查看原始貼文" at bounding box center [754, 535] width 61 height 12
click at [1056, 410] on div "十六 2025/6/3 4,877 20 8.9萬 查看原始貼文" at bounding box center [607, 316] width 1215 height 633
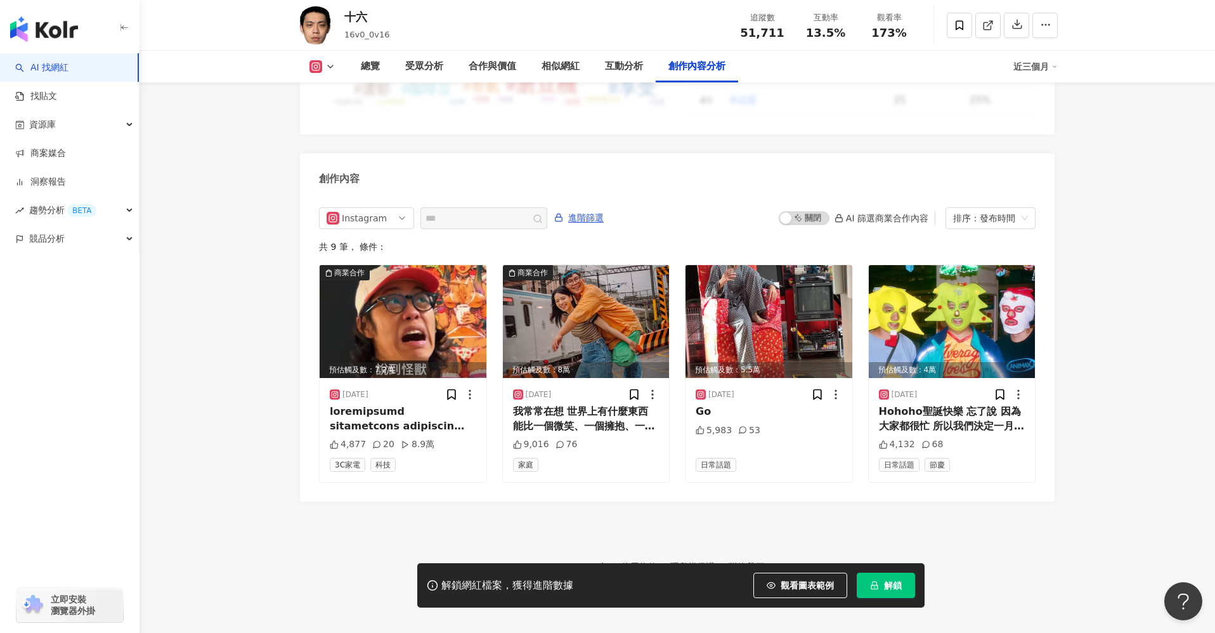
click at [902, 582] on button "解鎖" at bounding box center [885, 584] width 58 height 25
click at [891, 585] on span "解鎖" at bounding box center [893, 585] width 18 height 10
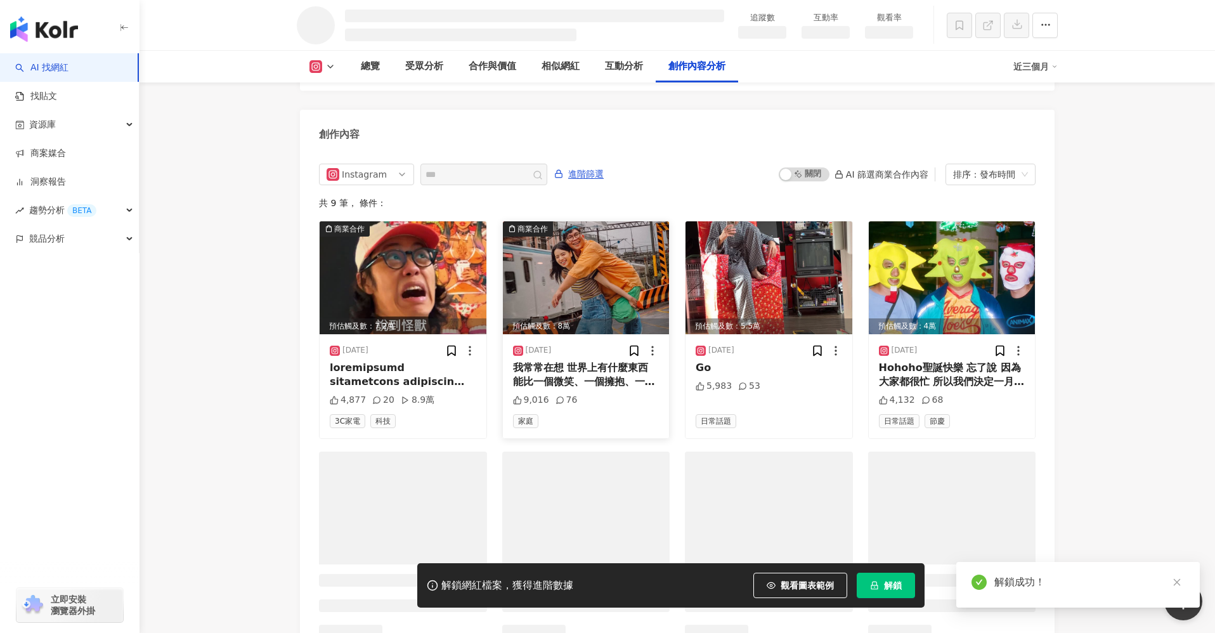
scroll to position [3326, 0]
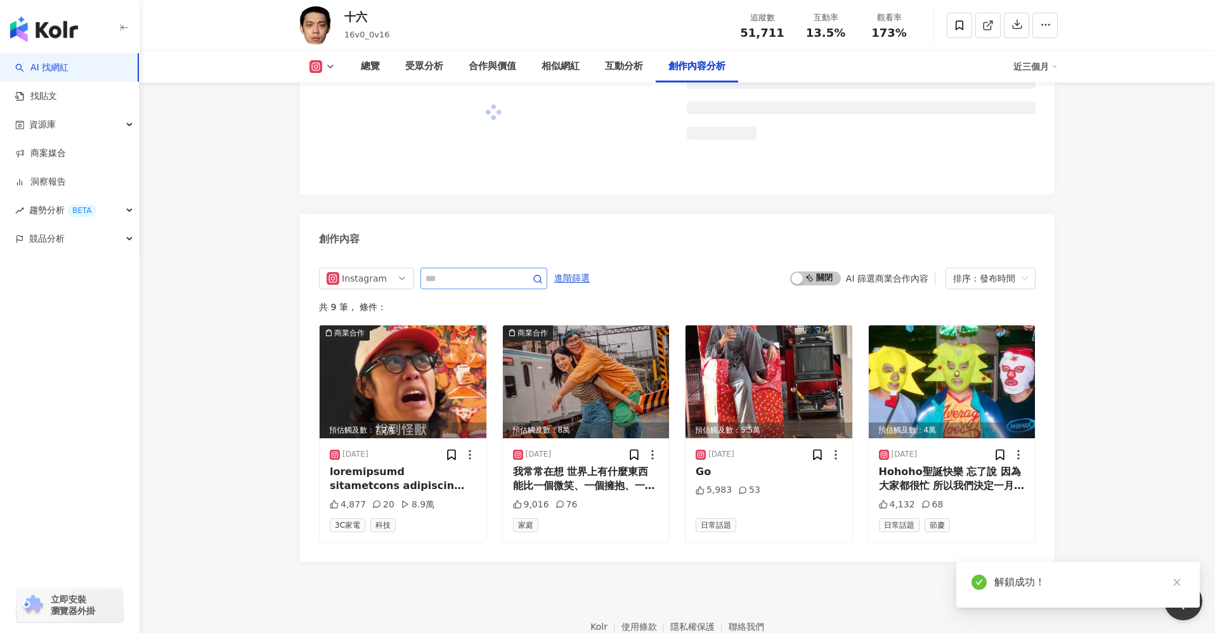
click at [454, 255] on div "Instagram 進階篩選 啟動 關閉 AI 篩選商業合作內容 排序：發布時間 共 9 筆 ， 條件： 商業合作 預估觸及數：7.2萬 2025/6/3 4…" at bounding box center [677, 408] width 754 height 307
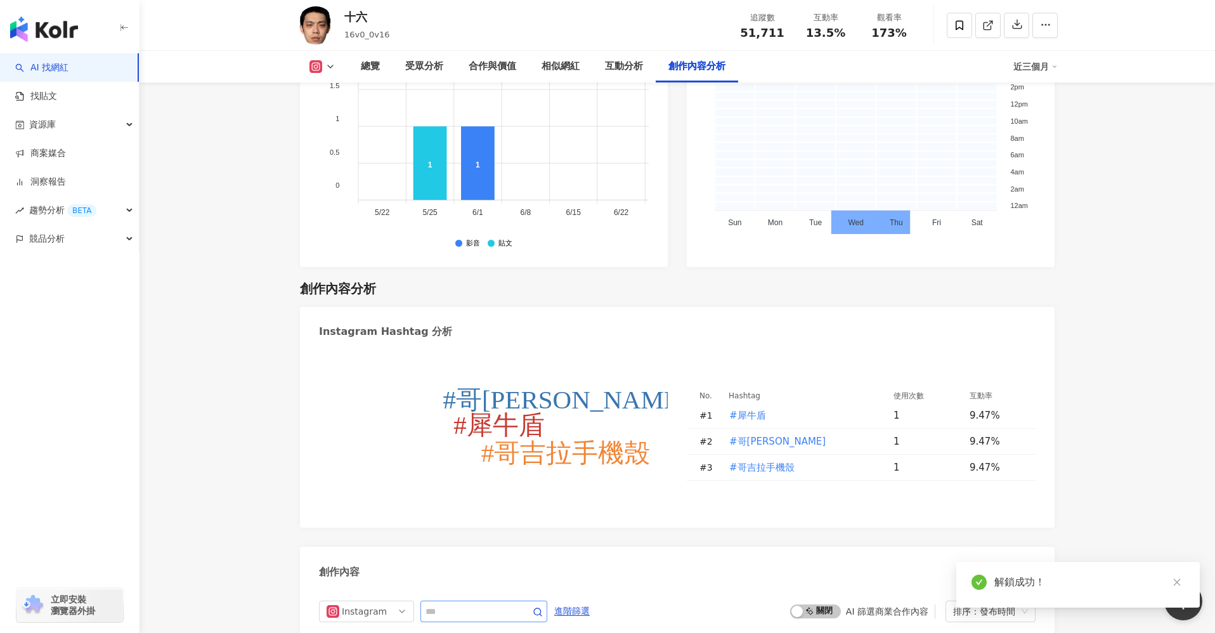
scroll to position [3718, 0]
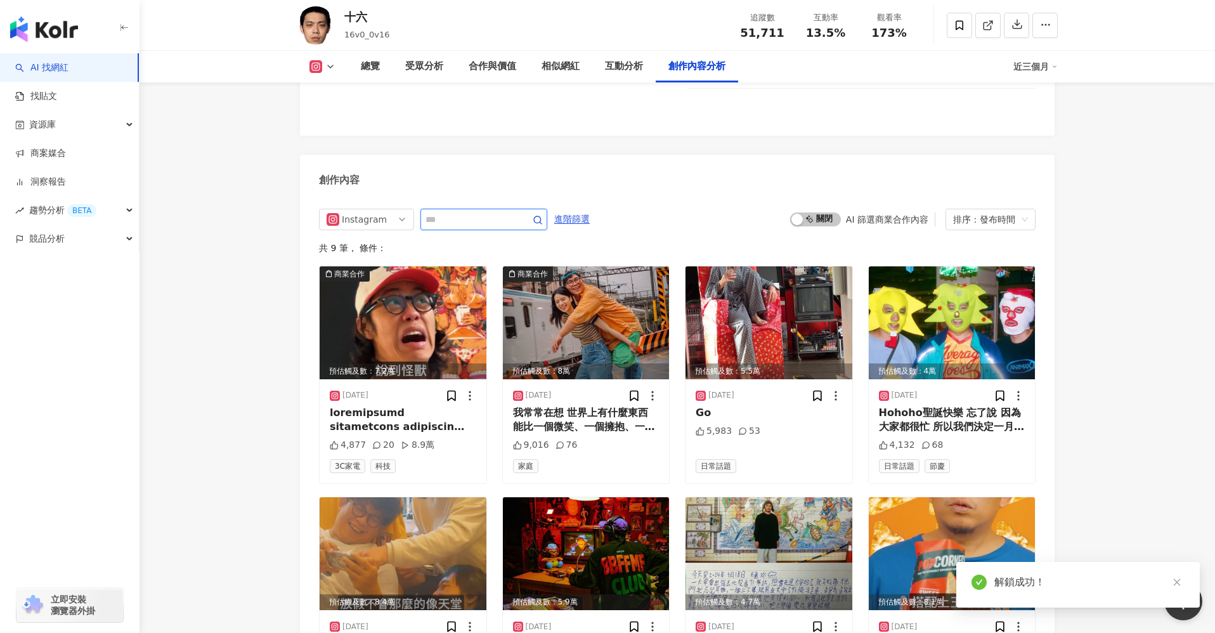
click at [483, 227] on input "text" at bounding box center [469, 219] width 89 height 15
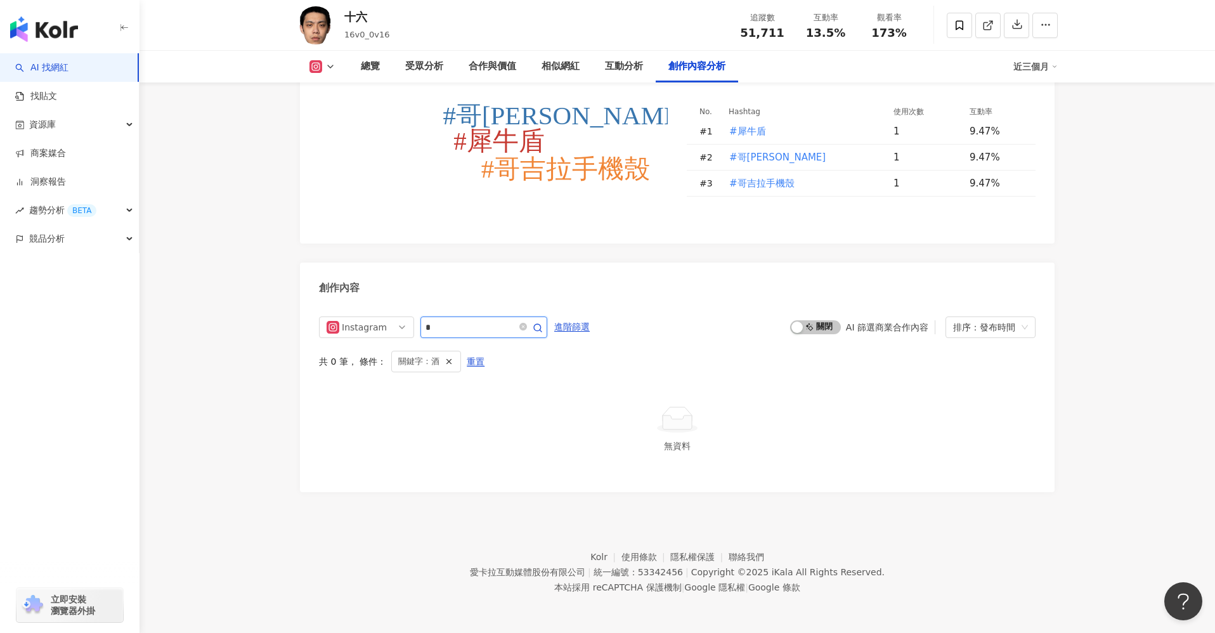
scroll to position [3620, 0]
type input "*"
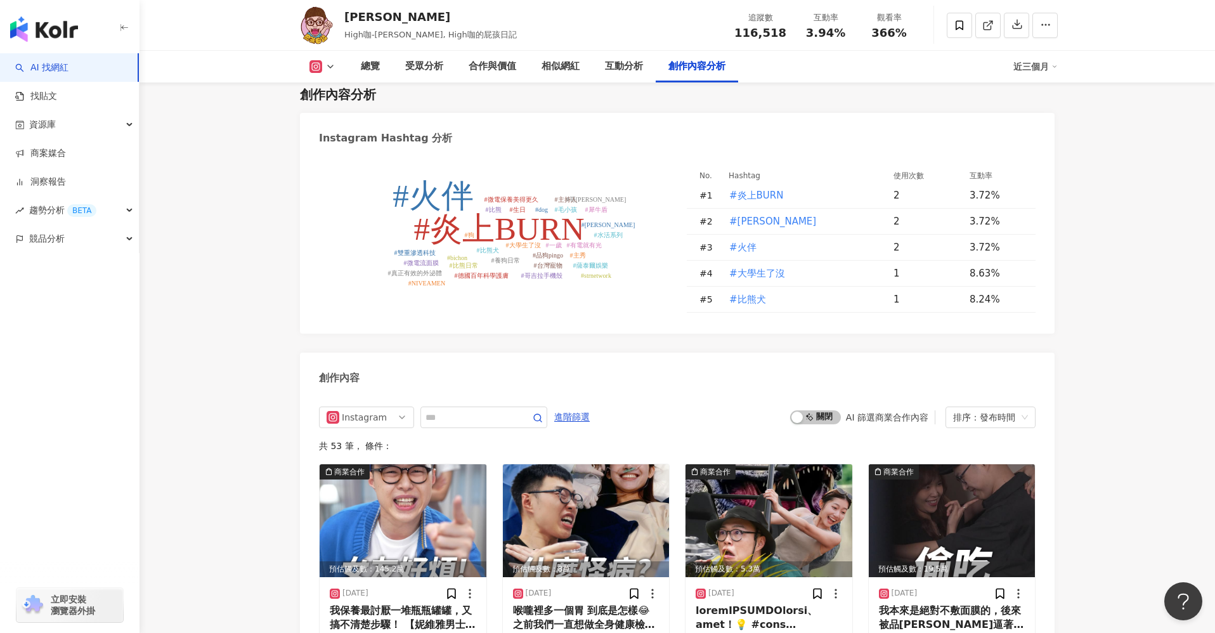
scroll to position [3668, 0]
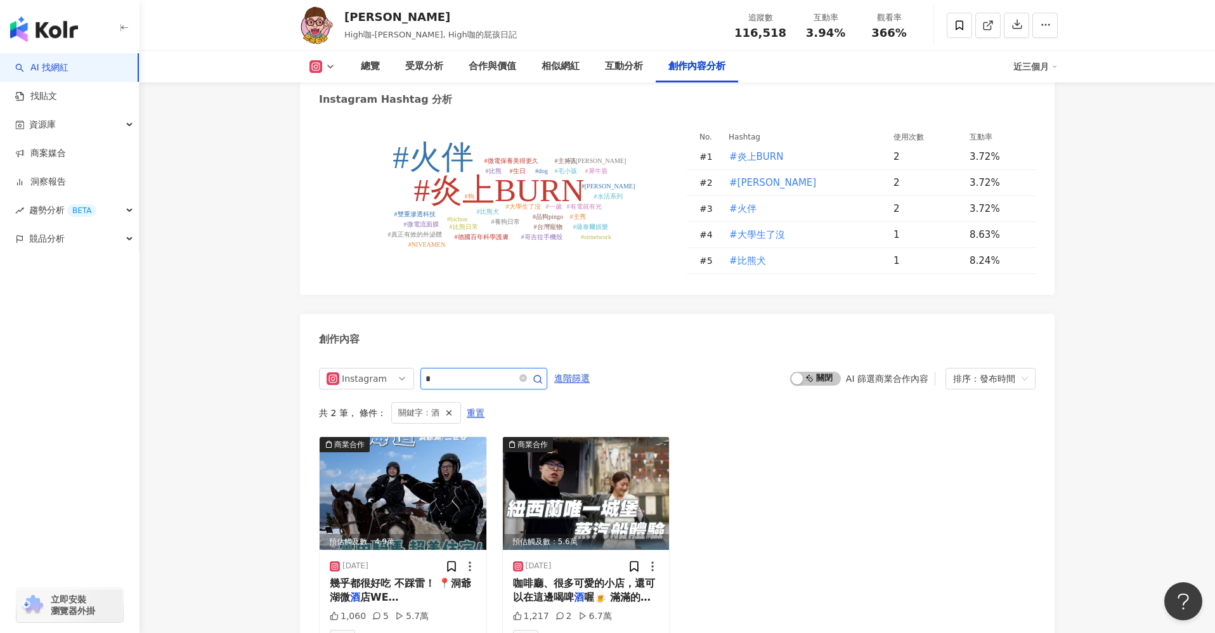
scroll to position [3901, 0]
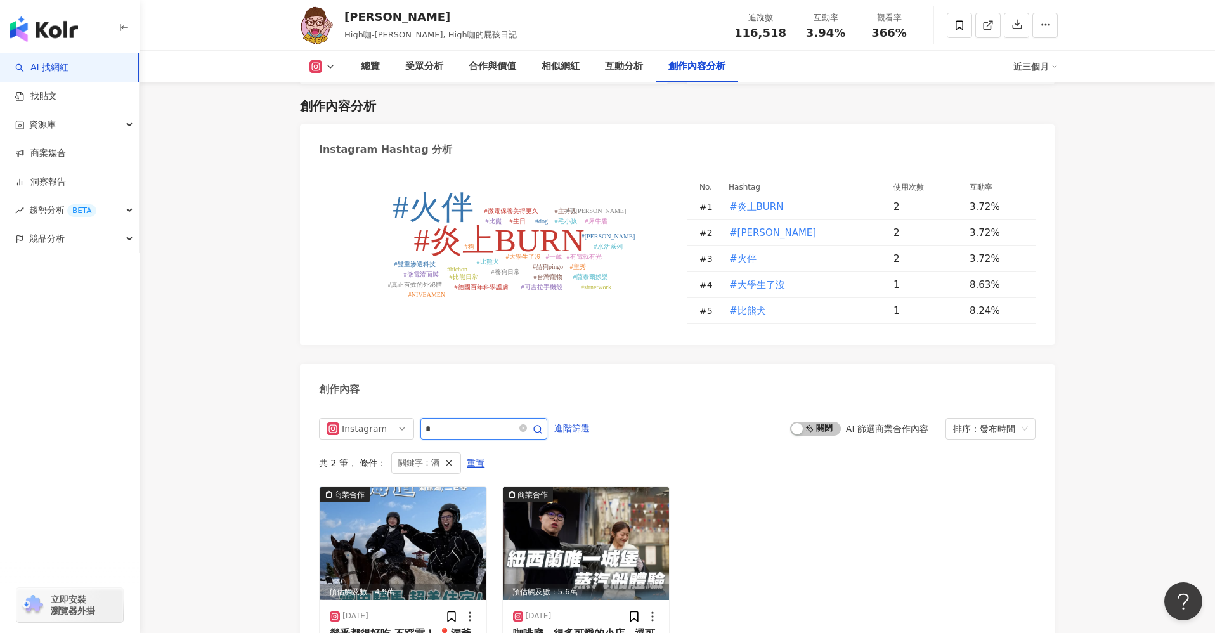
type input "*"
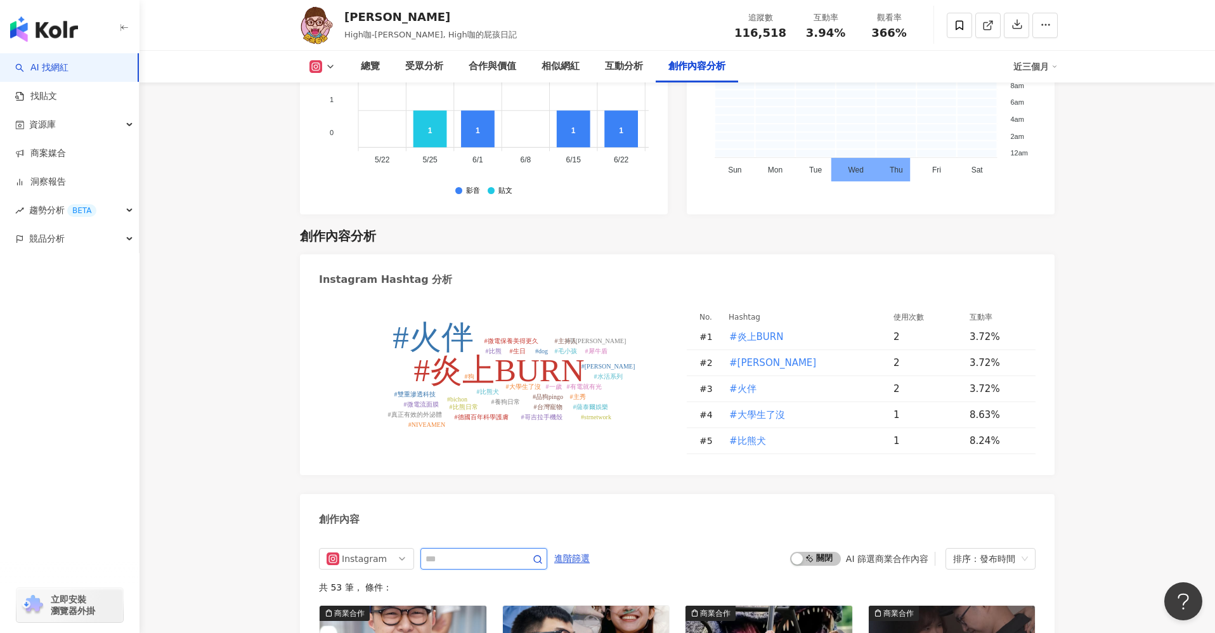
scroll to position [3951, 0]
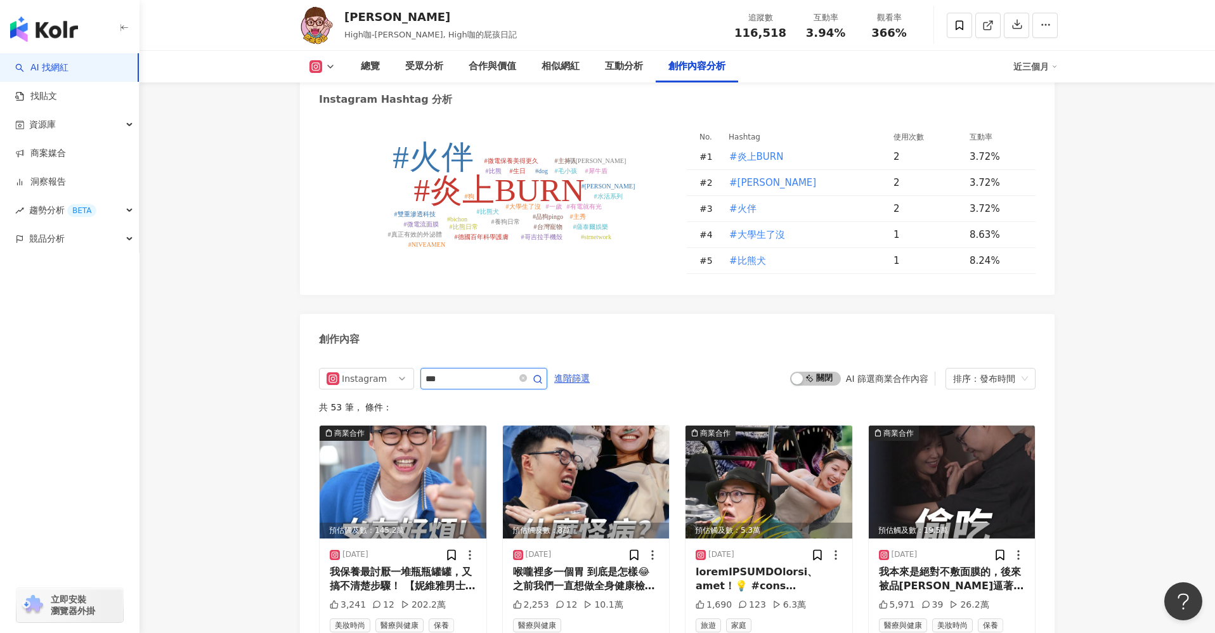
type input "***"
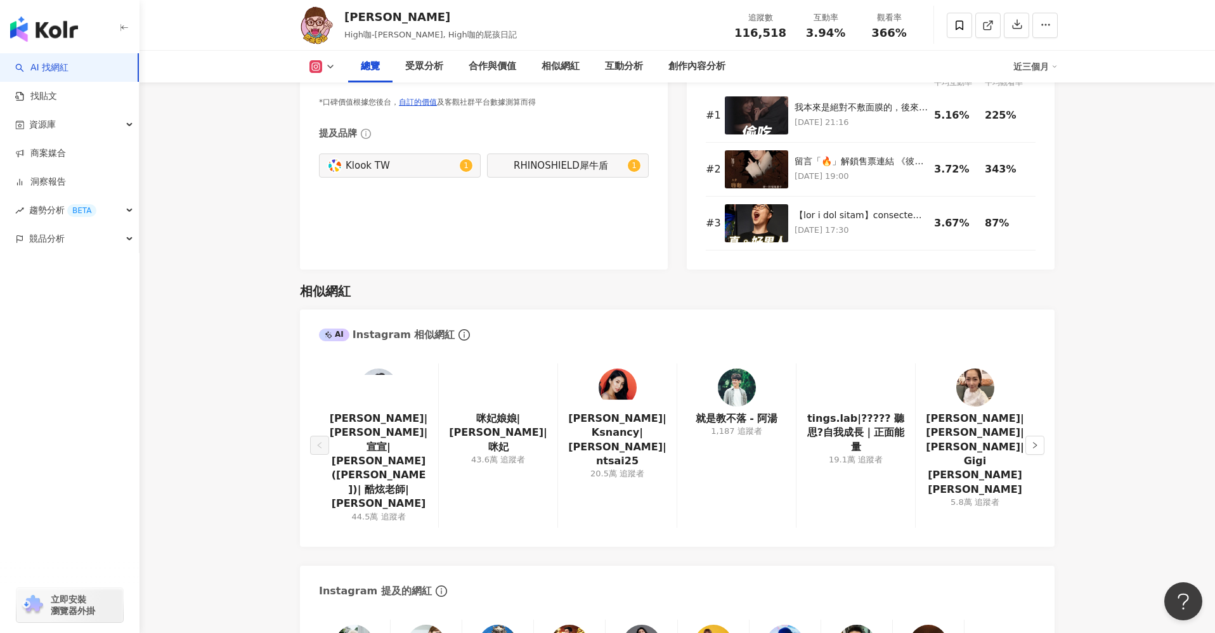
scroll to position [758, 0]
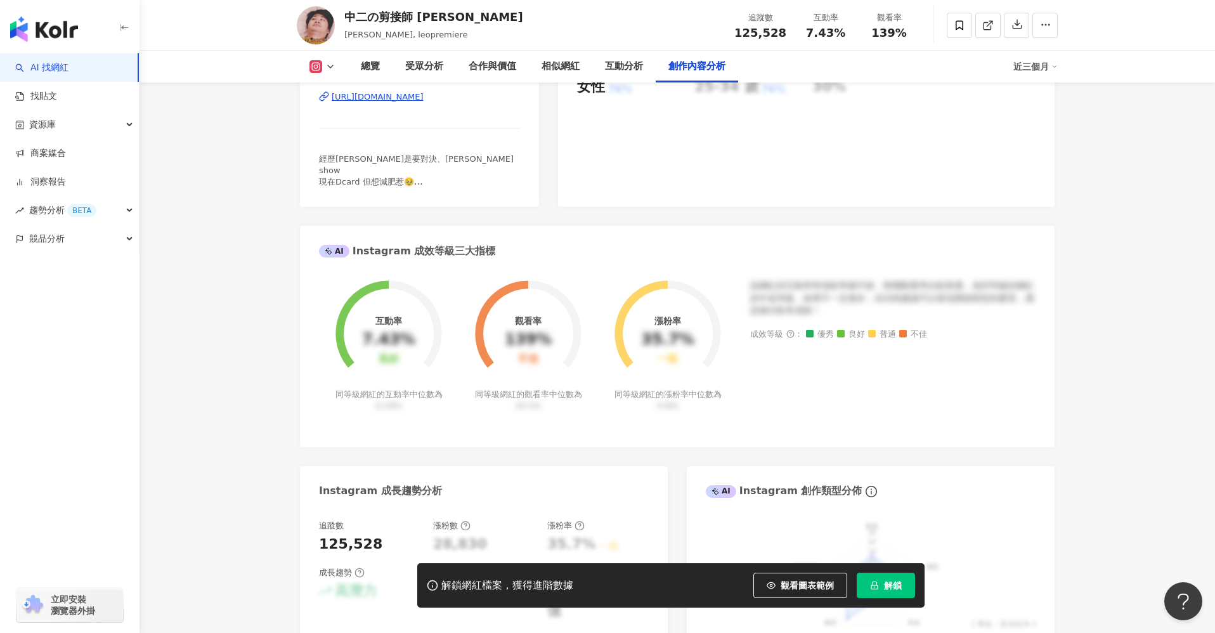
scroll to position [3832, 0]
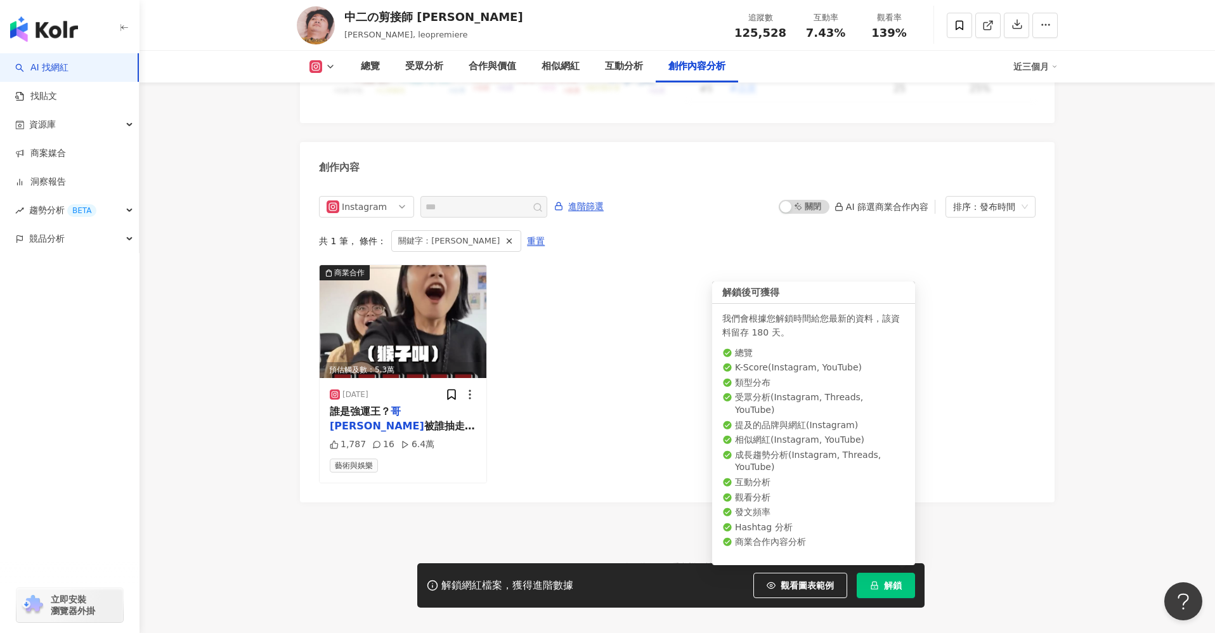
click at [900, 588] on span "解鎖" at bounding box center [893, 585] width 18 height 10
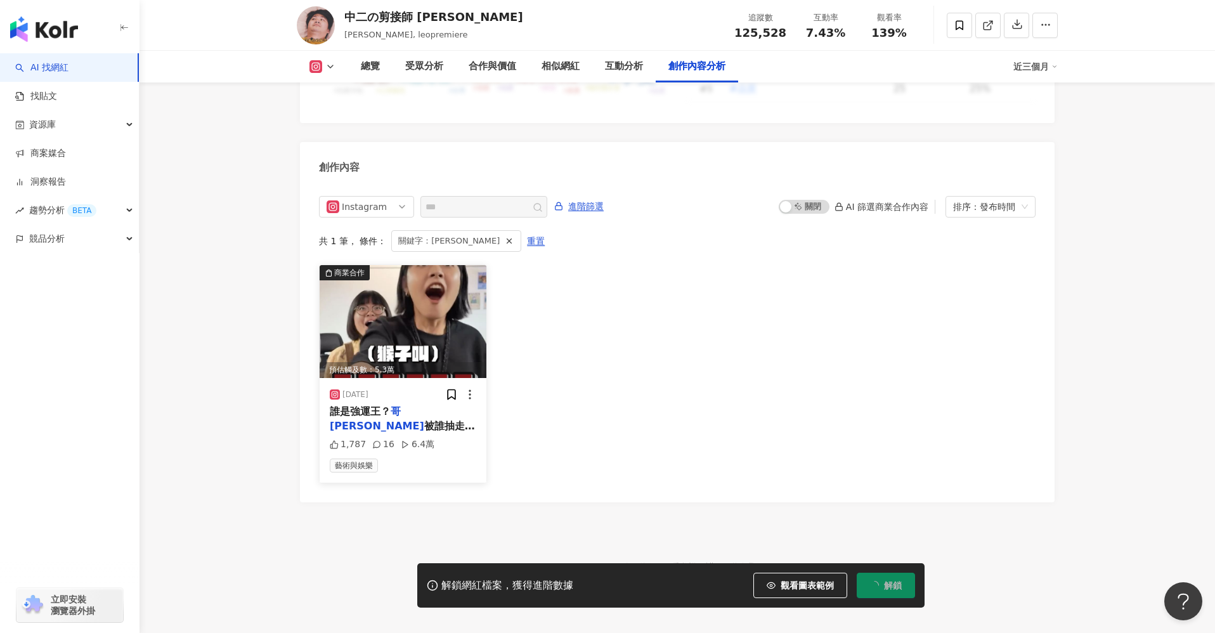
click at [388, 410] on div "誰是強運王？ 哥吉拉 被誰抽走！ 你也想要 哥吉拉 與金剛：新帝國嗎 只要到指定全家便利商店 以及 一番賞官方「認證店」 限定販售 【一番賞- 哥吉拉 與金剛…" at bounding box center [403, 418] width 146 height 29
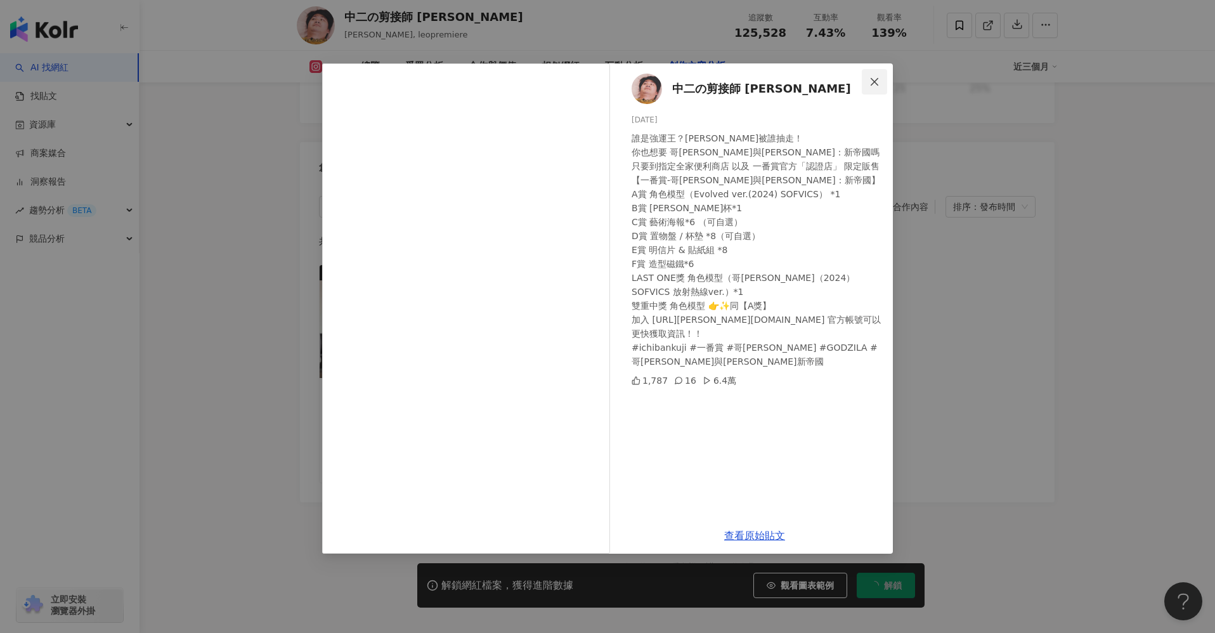
click at [872, 87] on button "Close" at bounding box center [874, 81] width 25 height 25
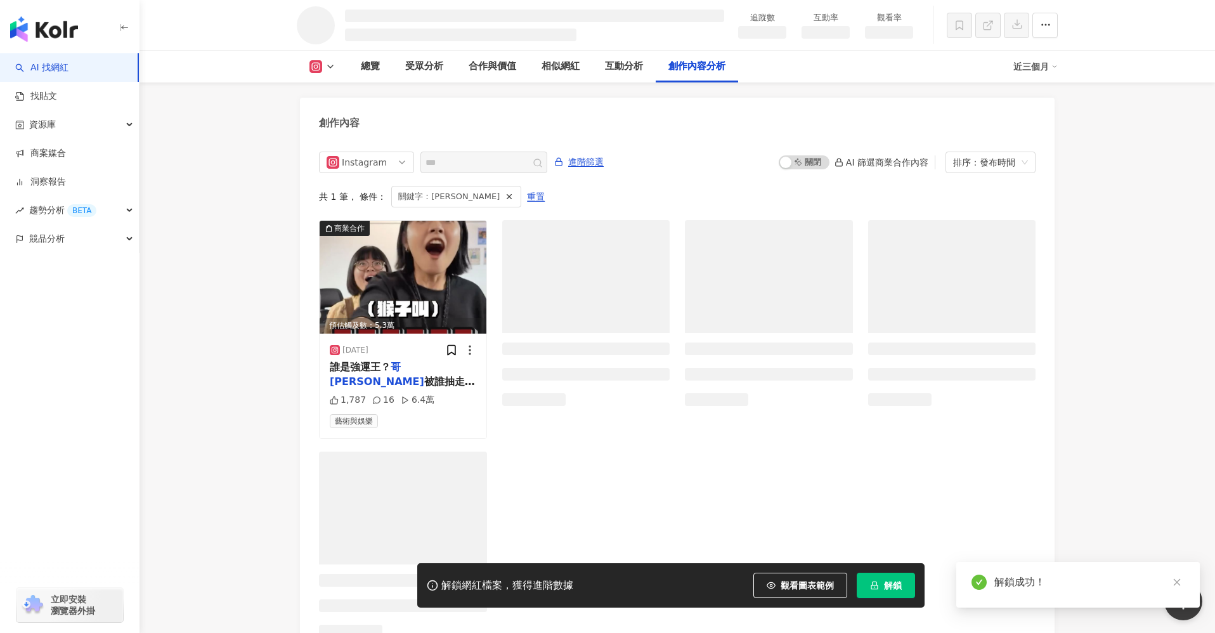
scroll to position [3346, 0]
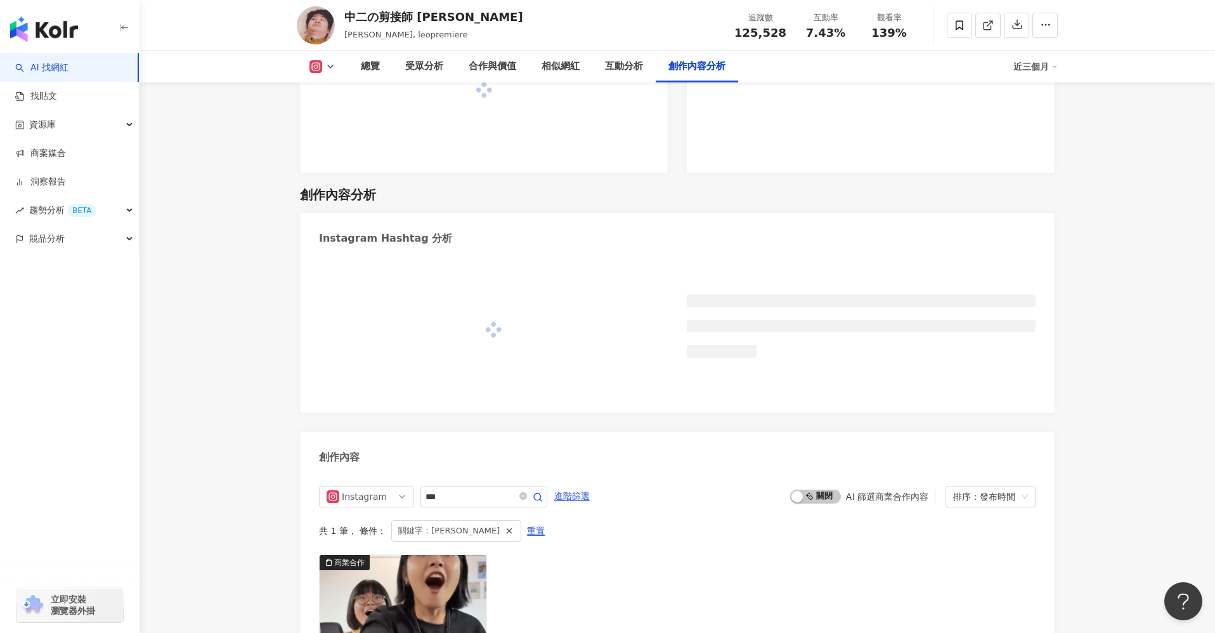
scroll to position [3546, 0]
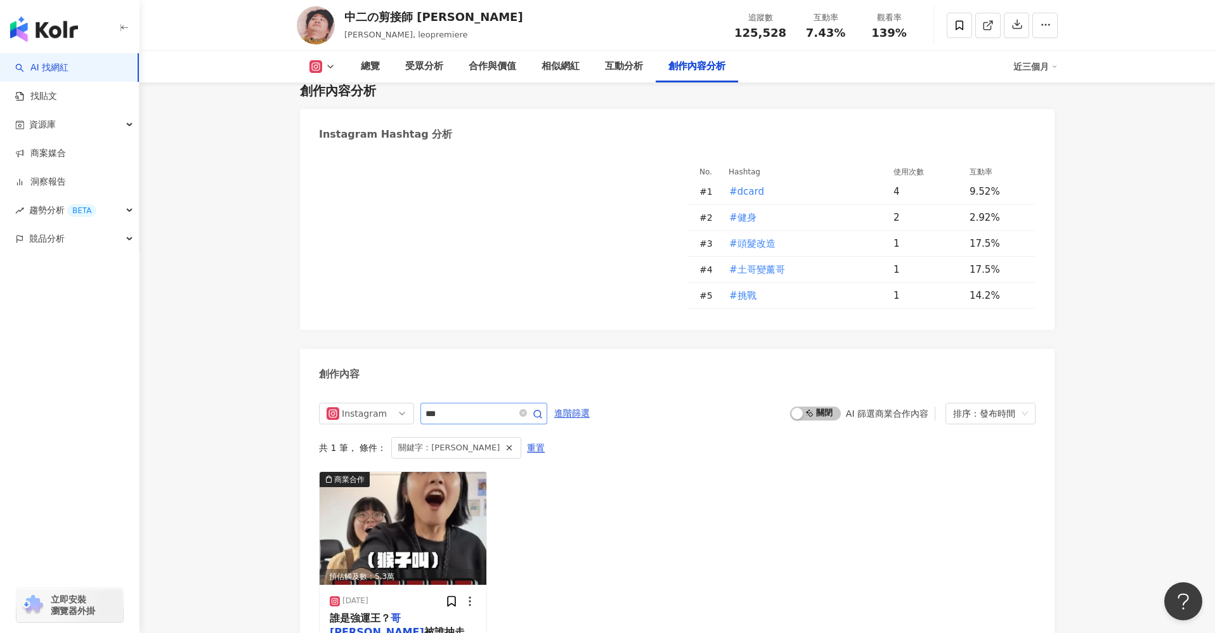
click at [478, 403] on div "Instagram *** 進階篩選 啟動 關閉 AI 篩選商業合作內容 排序：發布時間 共 1 筆 ， 條件： 關鍵字：哥吉拉 重置 商業合作 預估觸及數：…" at bounding box center [677, 546] width 716 height 287
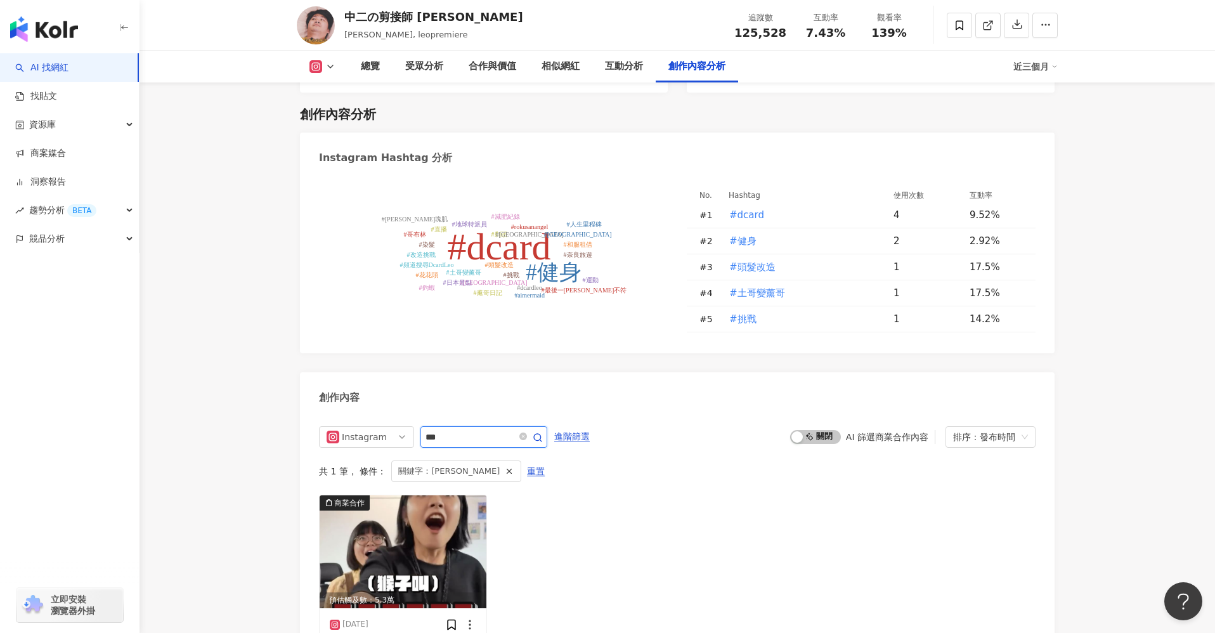
click at [474, 429] on input "***" at bounding box center [469, 436] width 89 height 15
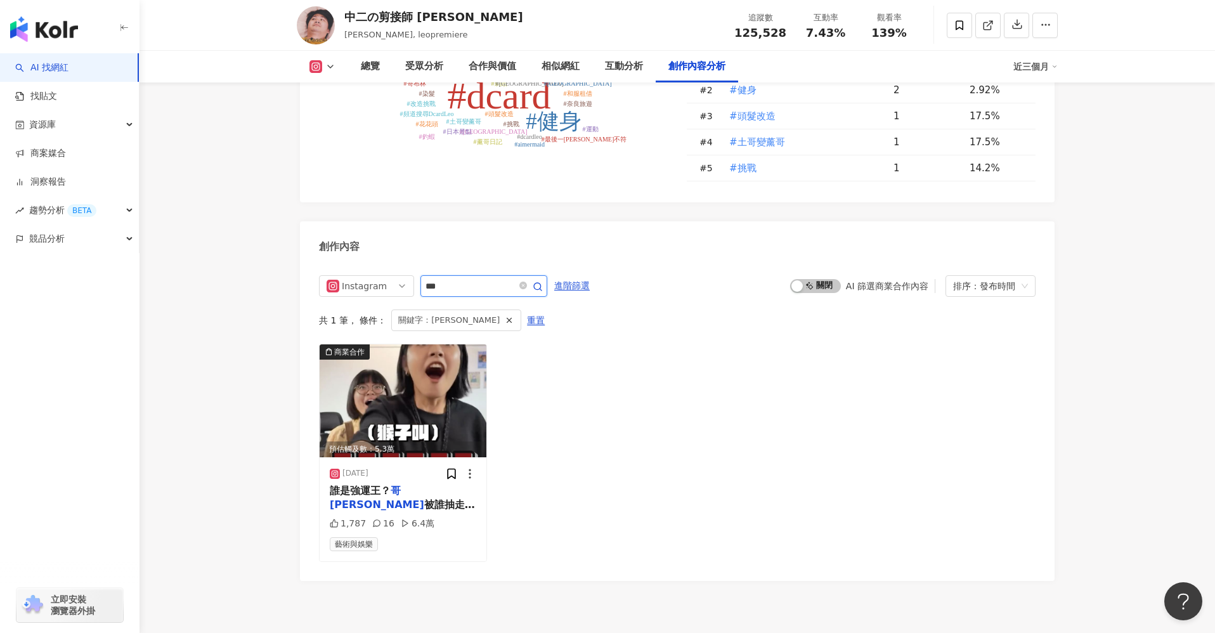
drag, startPoint x: 475, startPoint y: 198, endPoint x: 422, endPoint y: 193, distance: 53.4
click at [422, 275] on span "***" at bounding box center [483, 286] width 127 height 22
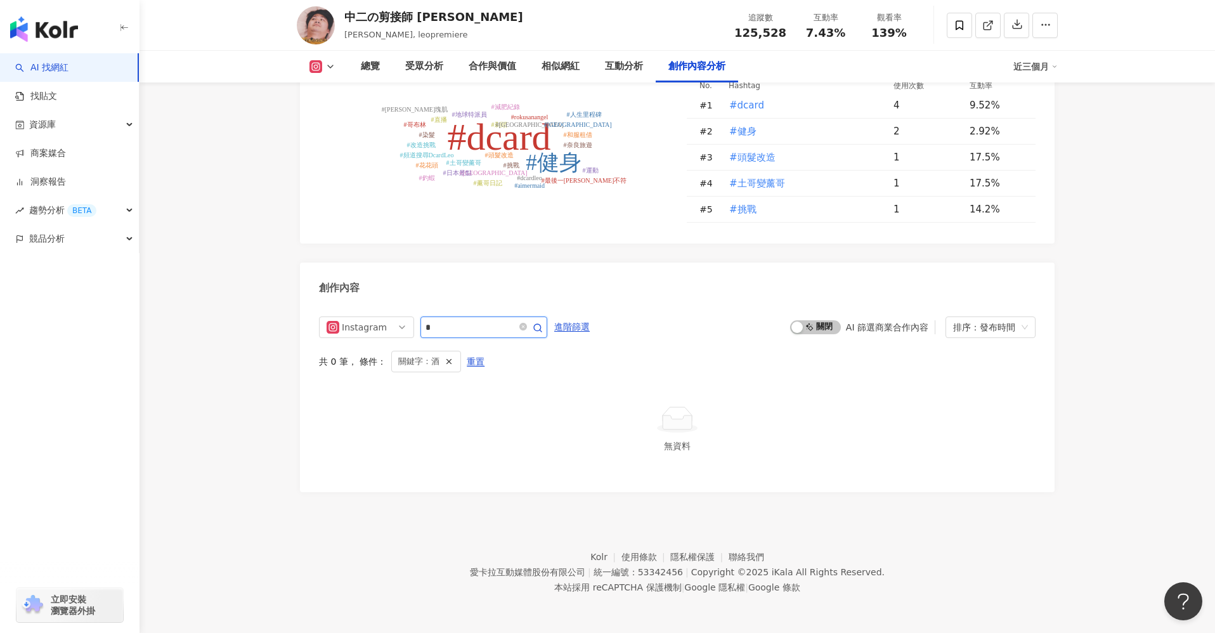
scroll to position [3722, 0]
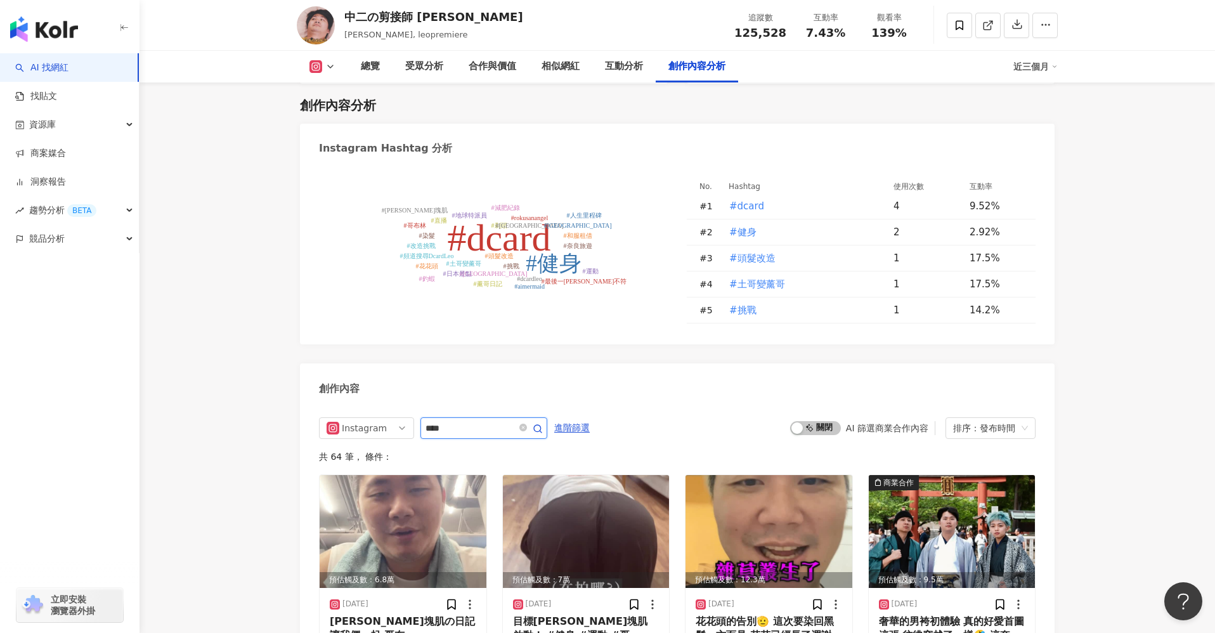
scroll to position [3853, 0]
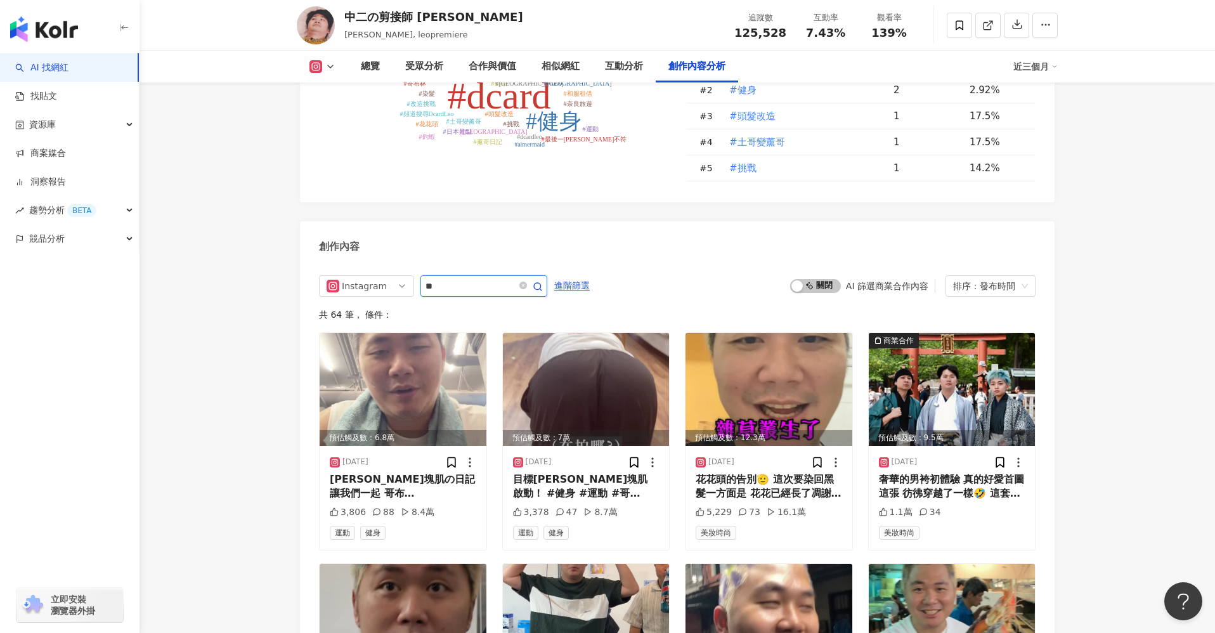
type input "*"
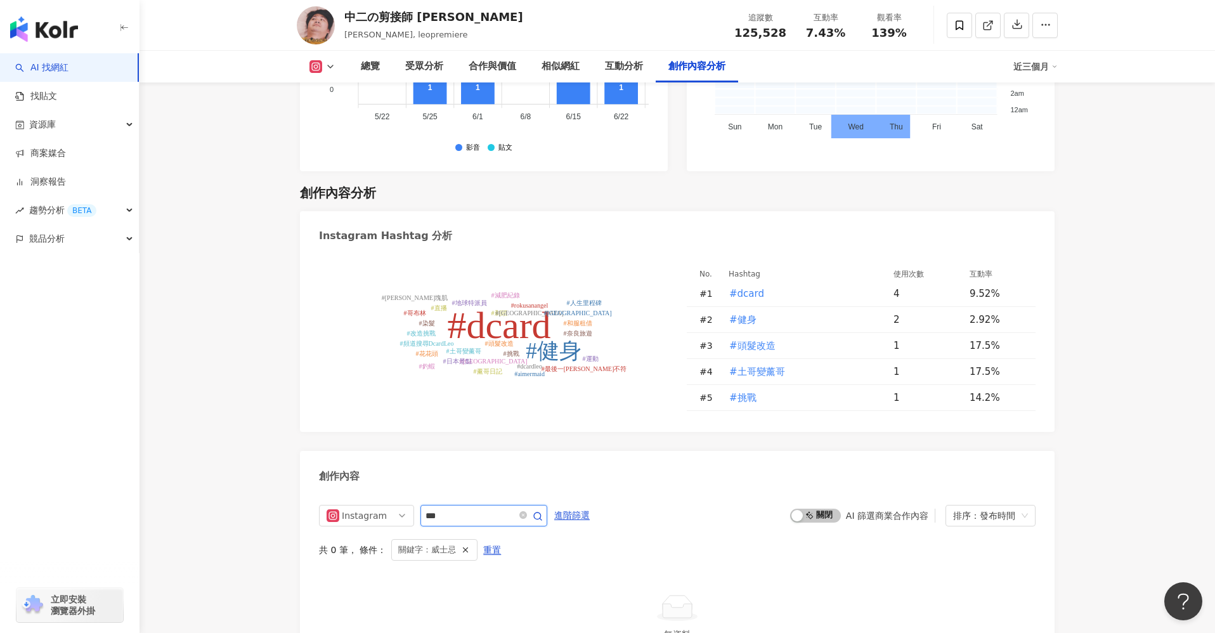
scroll to position [3609, 0]
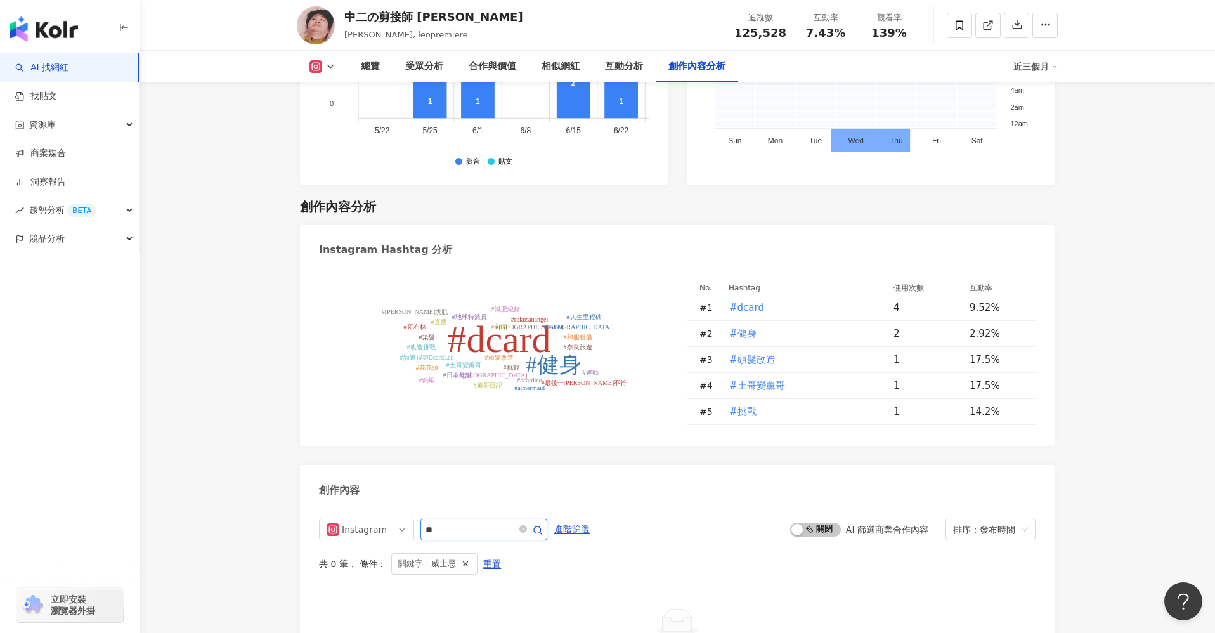
type input "**"
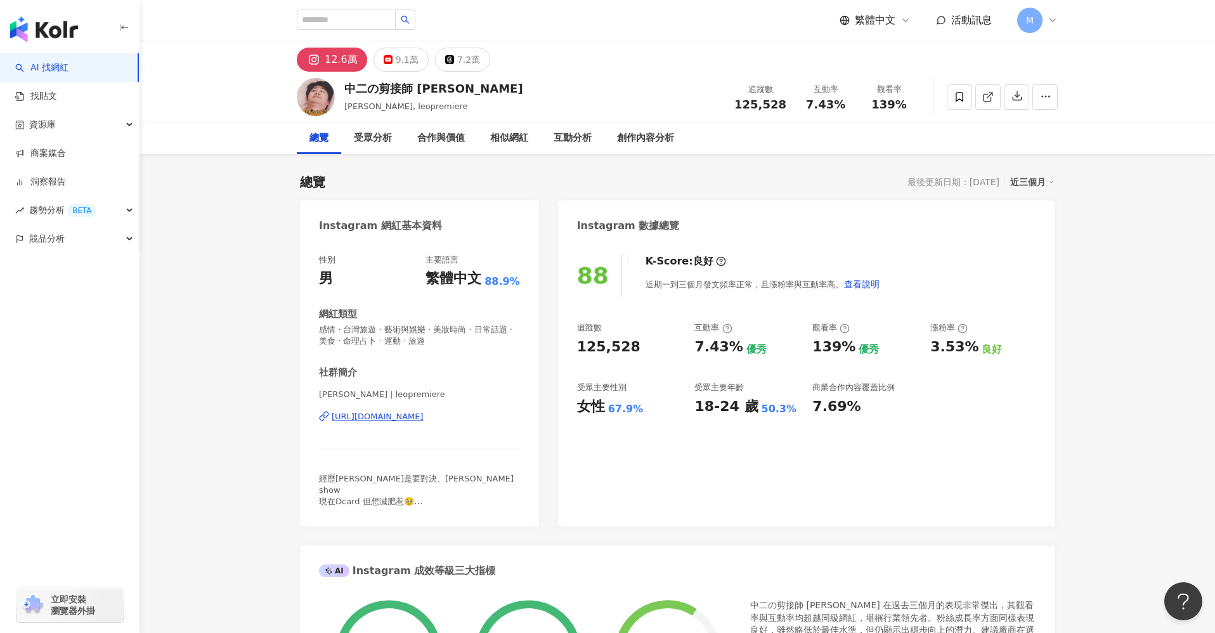
click at [423, 418] on div "https://www.instagram.com/leopremiere/" at bounding box center [378, 416] width 92 height 11
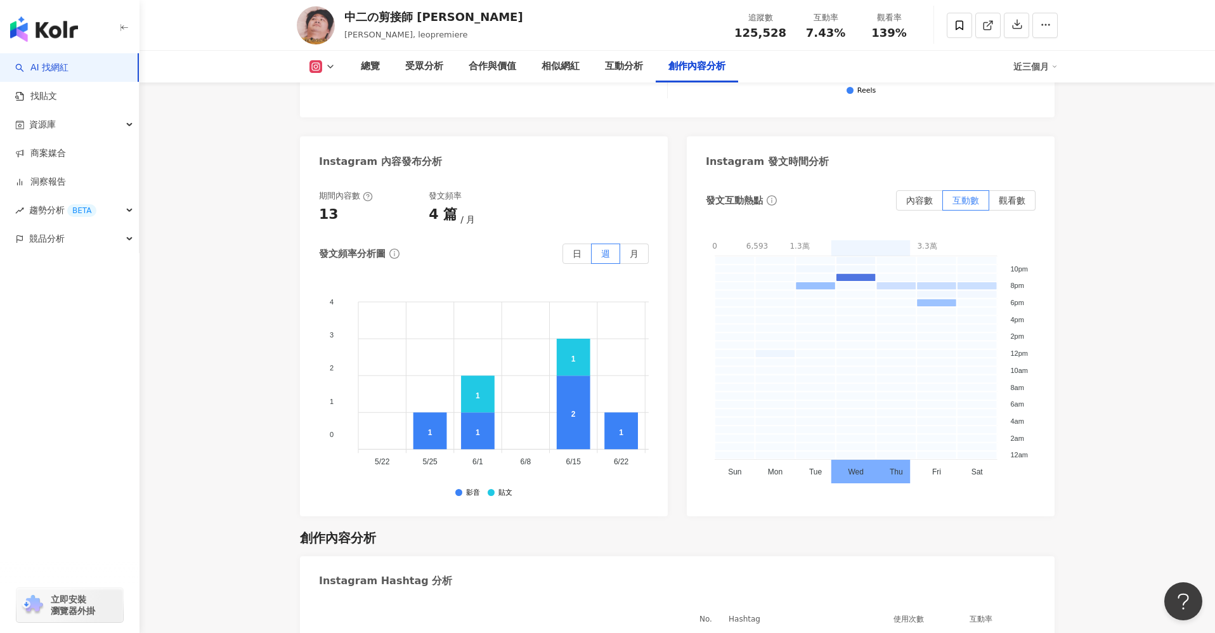
scroll to position [3722, 0]
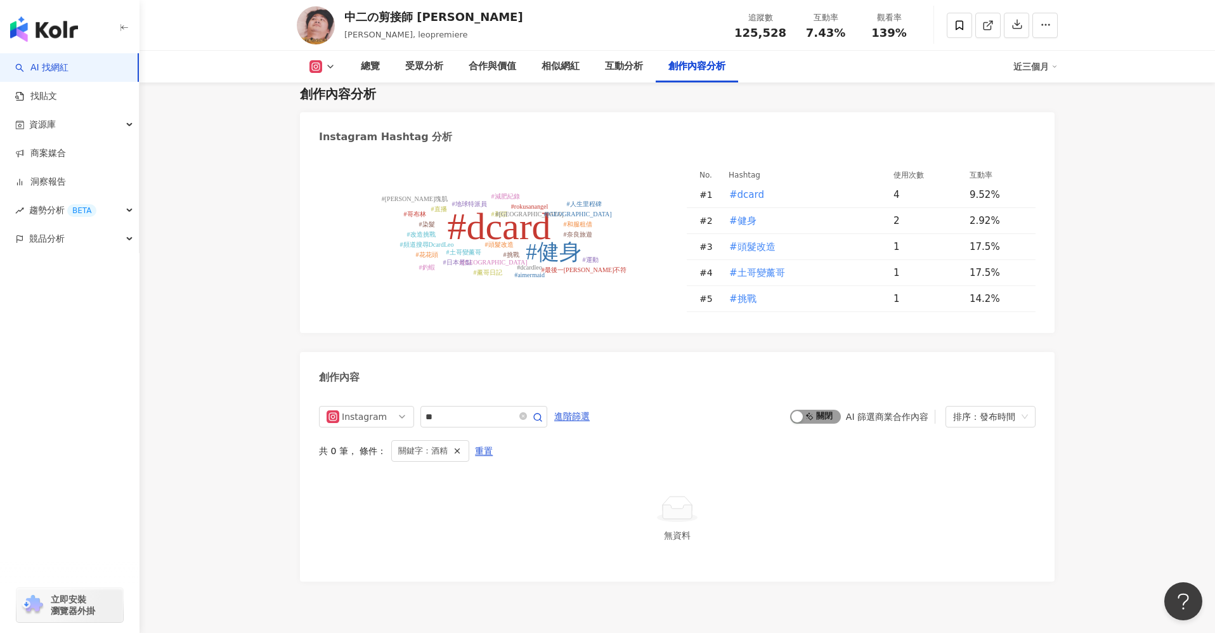
click at [824, 410] on span "啟動 關閉" at bounding box center [815, 417] width 51 height 14
click at [527, 412] on icon "close-circle" at bounding box center [523, 416] width 8 height 8
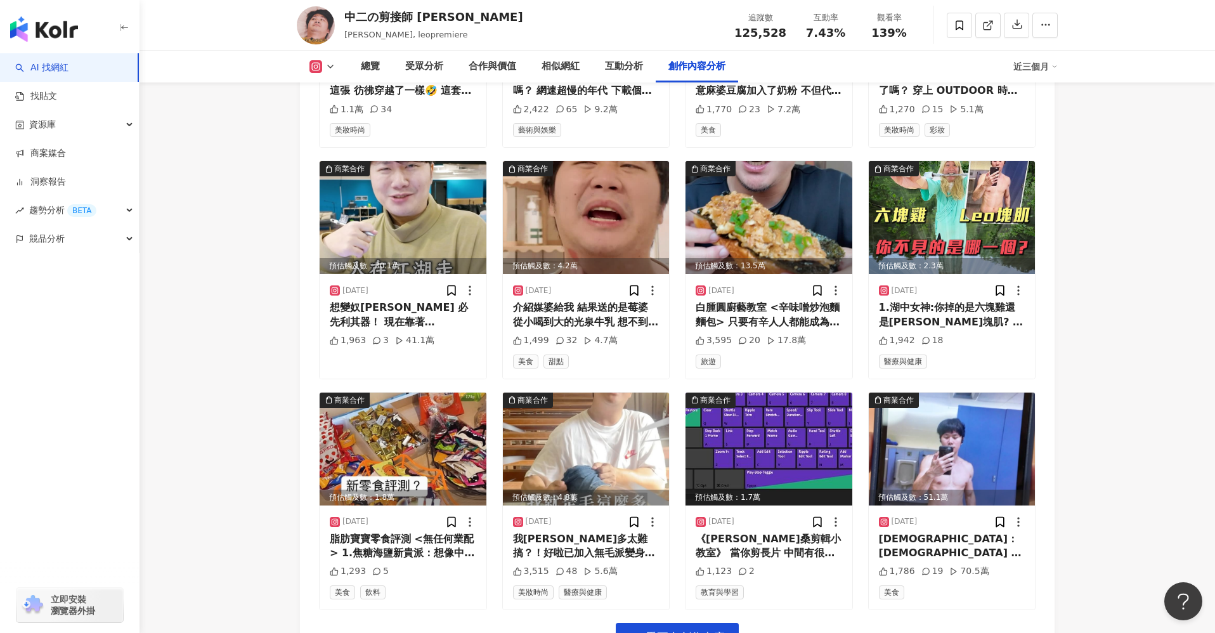
scroll to position [4263, 0]
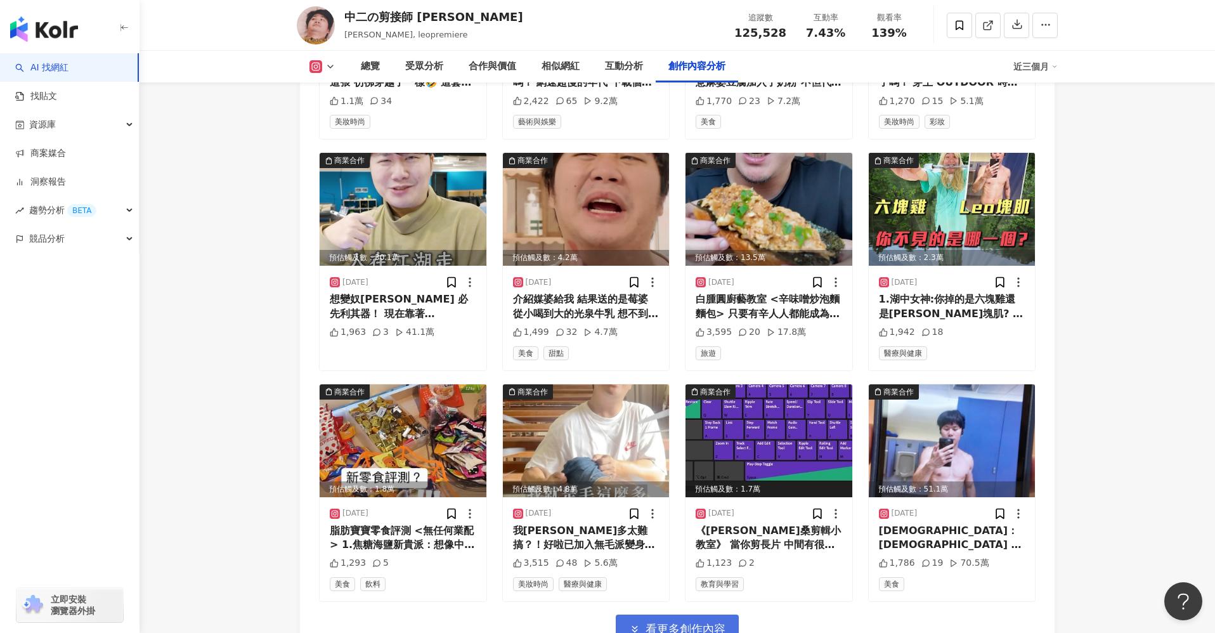
click at [691, 622] on span "看更多創作內容" at bounding box center [685, 629] width 80 height 14
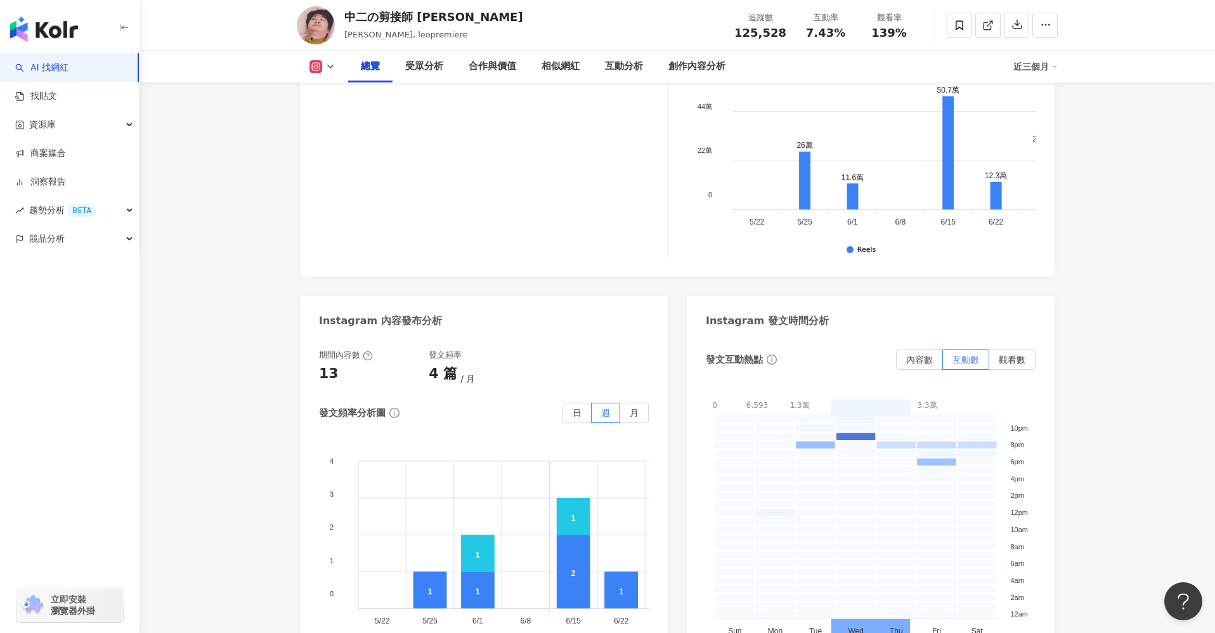
scroll to position [0, 0]
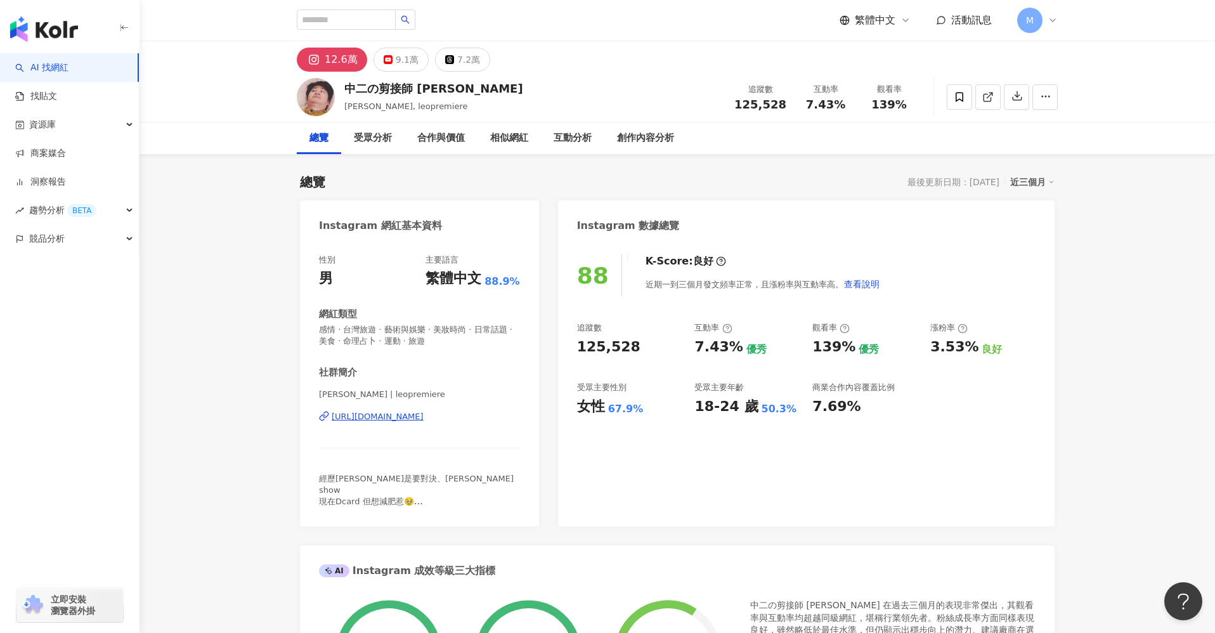
click at [423, 415] on div "https://www.instagram.com/leopremiere/" at bounding box center [378, 416] width 92 height 11
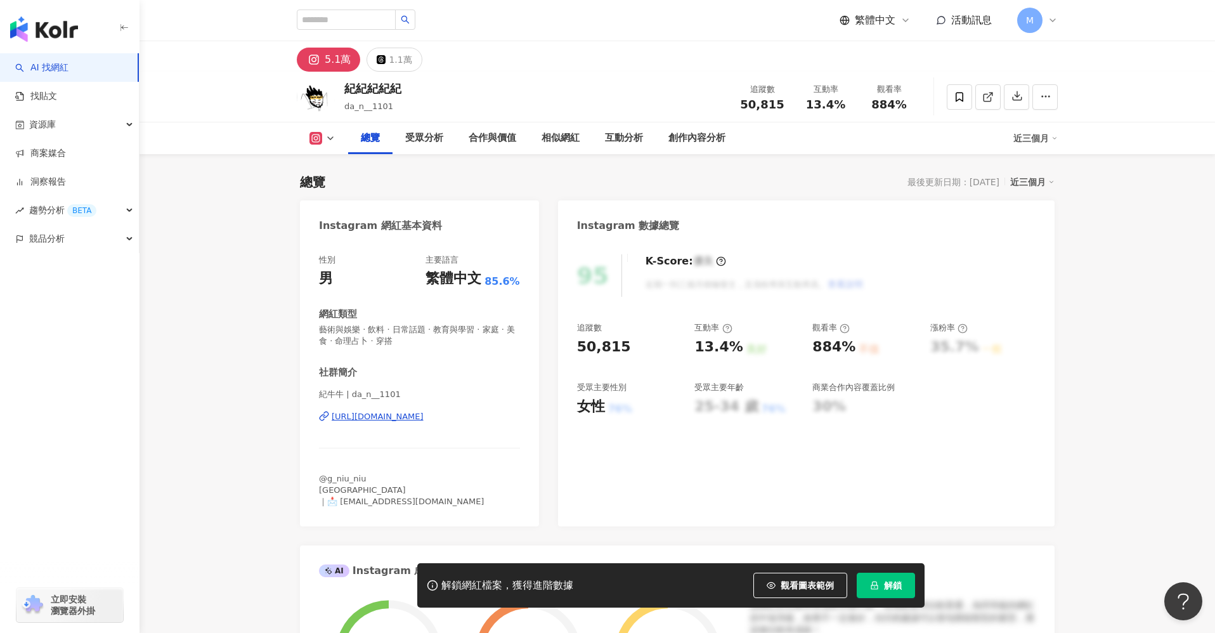
click at [423, 421] on div "[URL][DOMAIN_NAME]" at bounding box center [378, 416] width 92 height 11
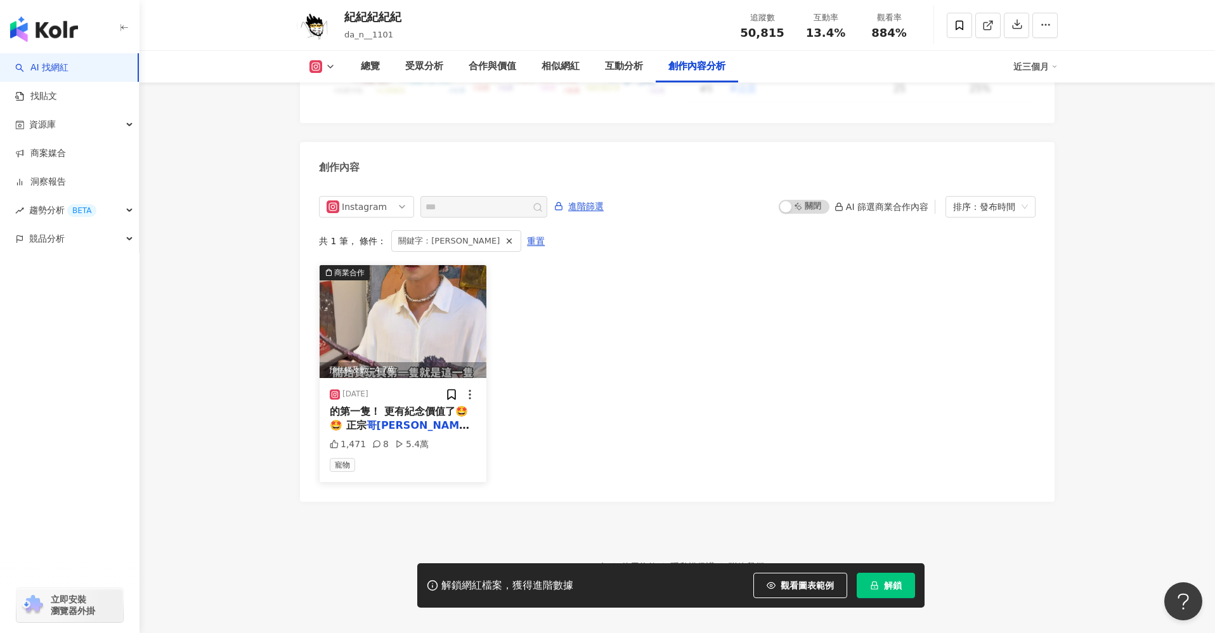
click at [435, 408] on div "的第一隻！ 更有紀念價值了🤩🤩 正宗 哥[PERSON_NAME]的超級帥，含底座甚至有33公分高" at bounding box center [403, 418] width 146 height 29
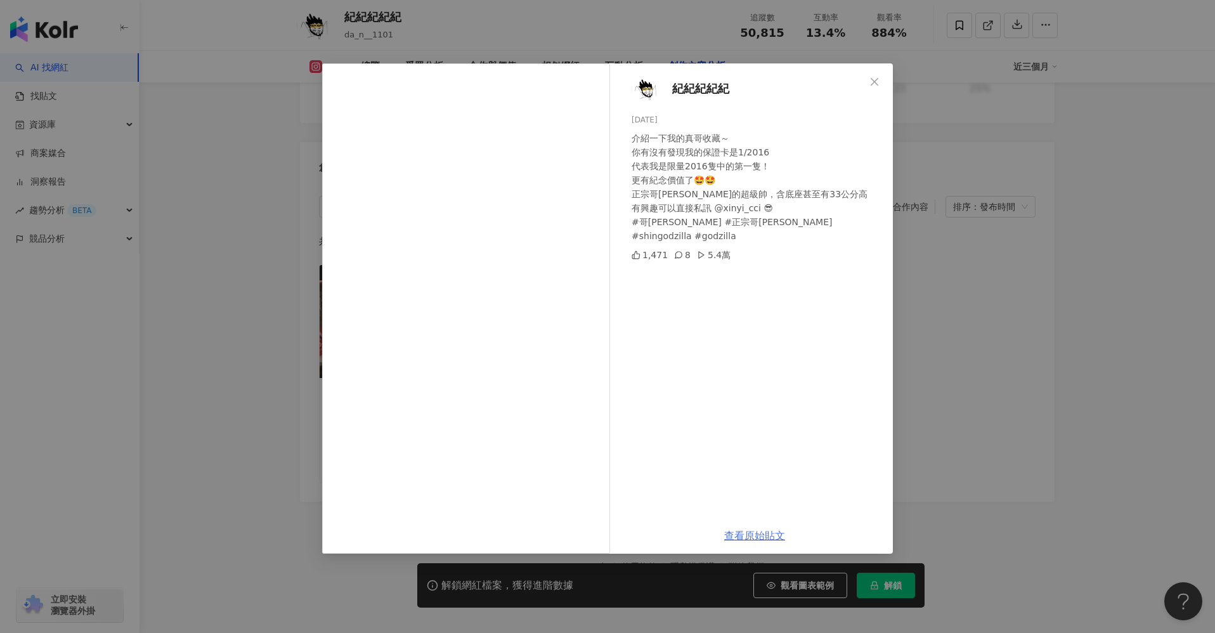
click at [758, 537] on link "查看原始貼文" at bounding box center [754, 535] width 61 height 12
click at [874, 79] on icon "close" at bounding box center [874, 82] width 10 height 10
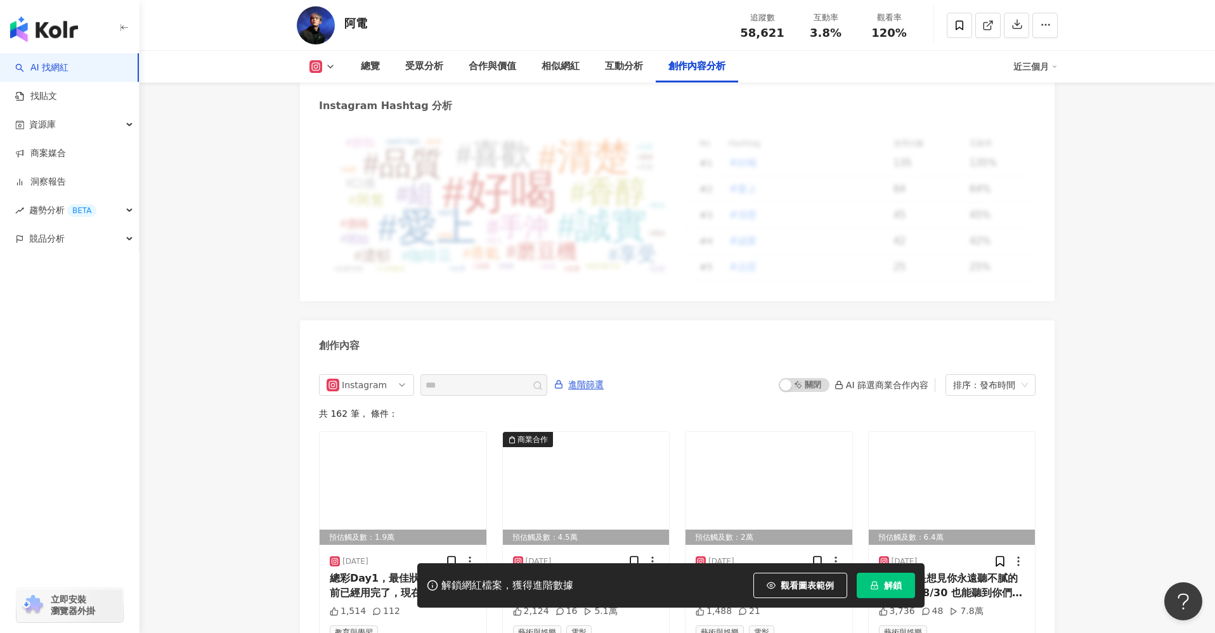
scroll to position [3834, 0]
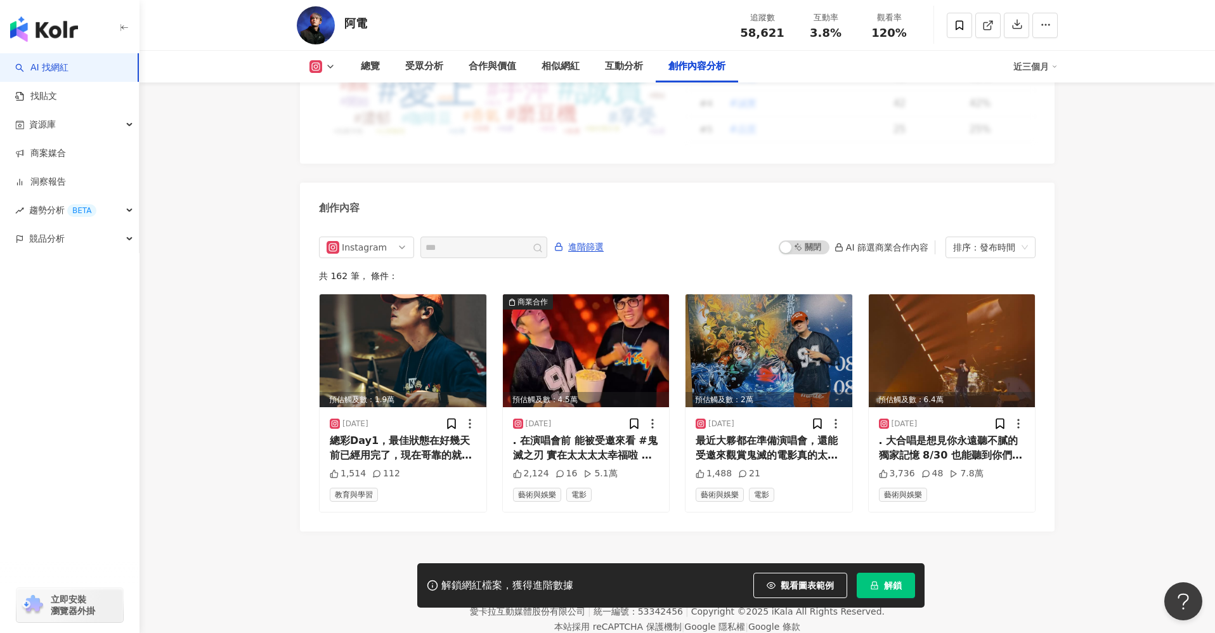
click at [900, 593] on button "解鎖" at bounding box center [885, 584] width 58 height 25
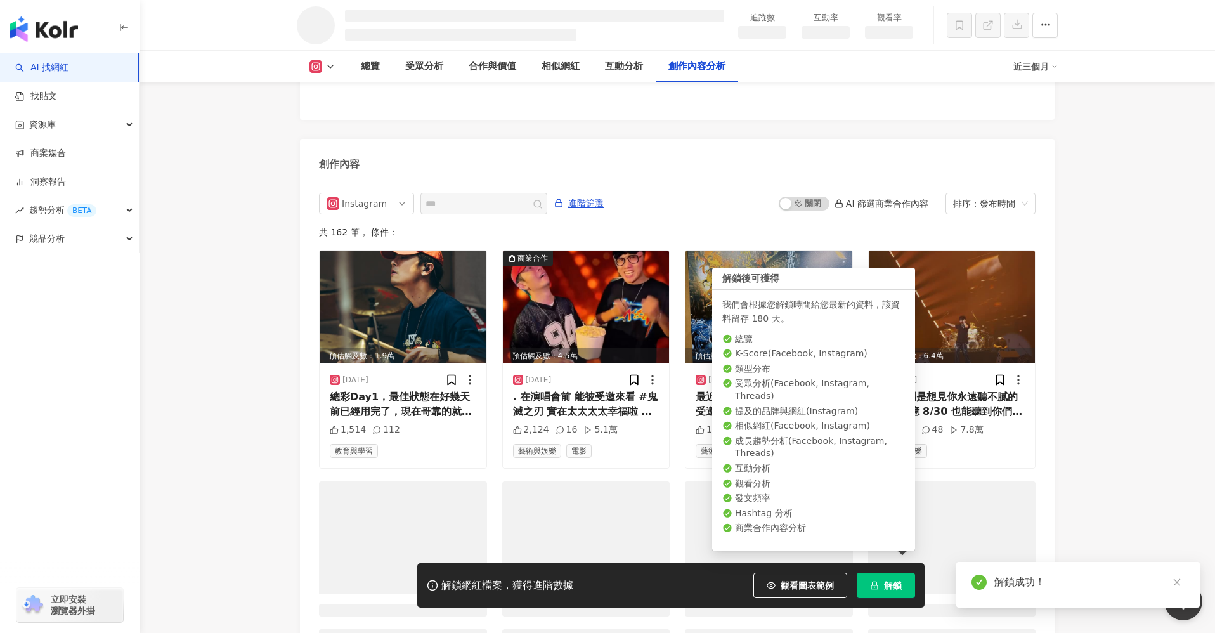
scroll to position [3347, 0]
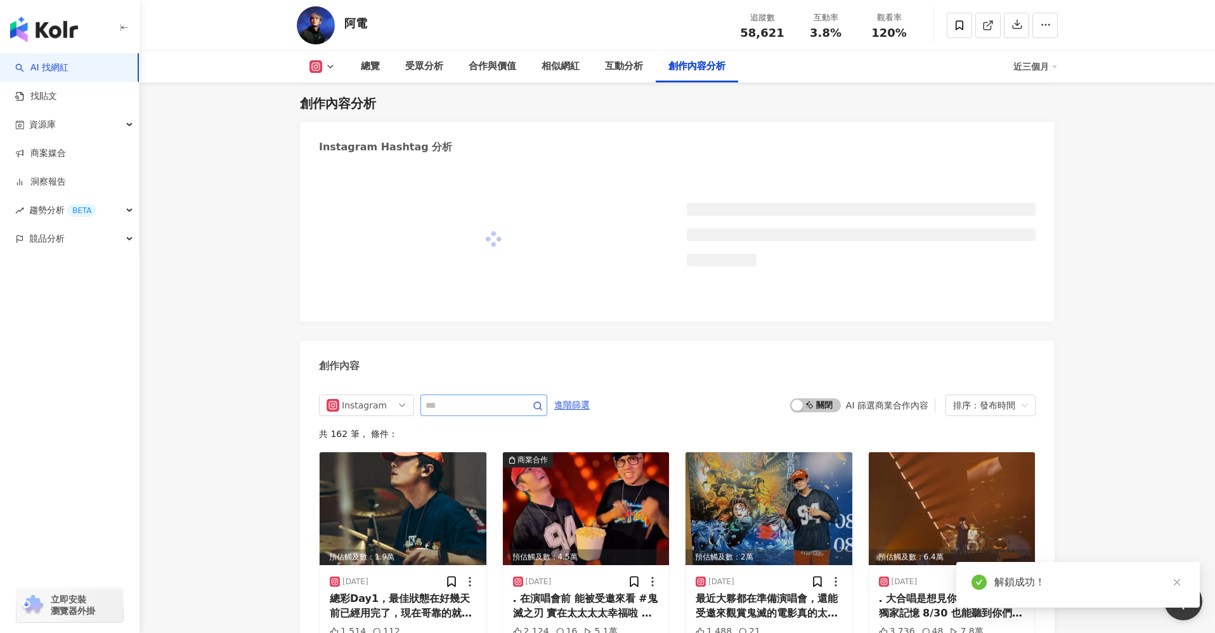
click at [467, 382] on div "Instagram 進階篩選 啟動 關閉 AI 篩選商業合作內容 排序：發布時間 共 162 筆 ， 條件： 預估觸及數：1.9萬 [DATE] 總彩Day1…" at bounding box center [677, 535] width 754 height 307
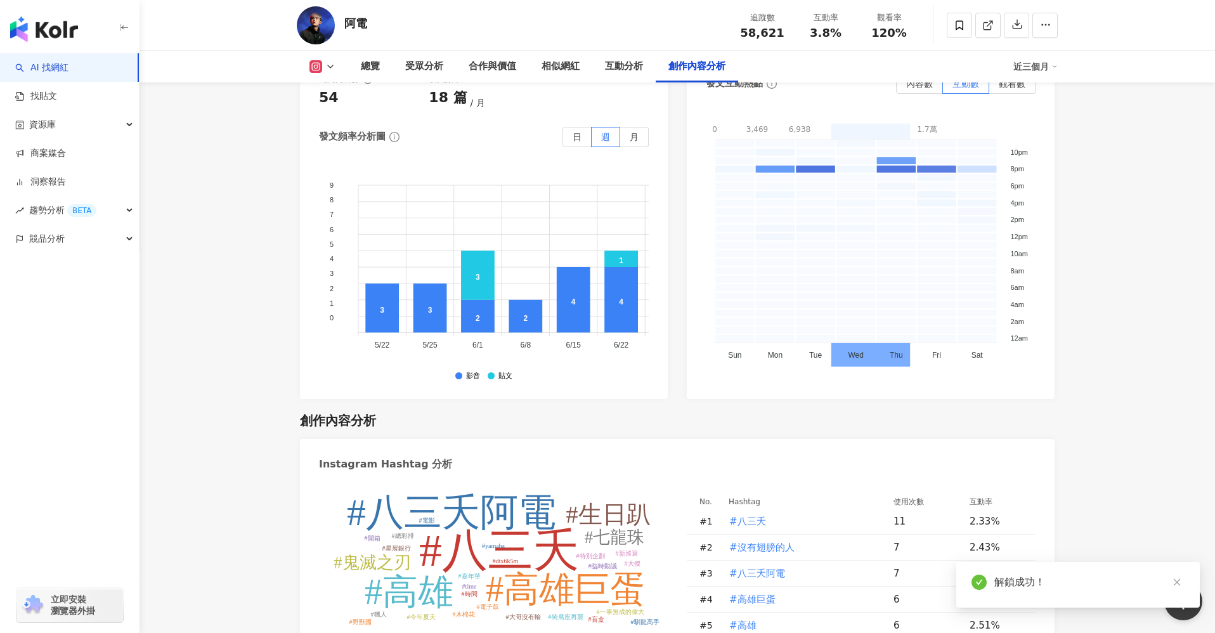
scroll to position [3843, 0]
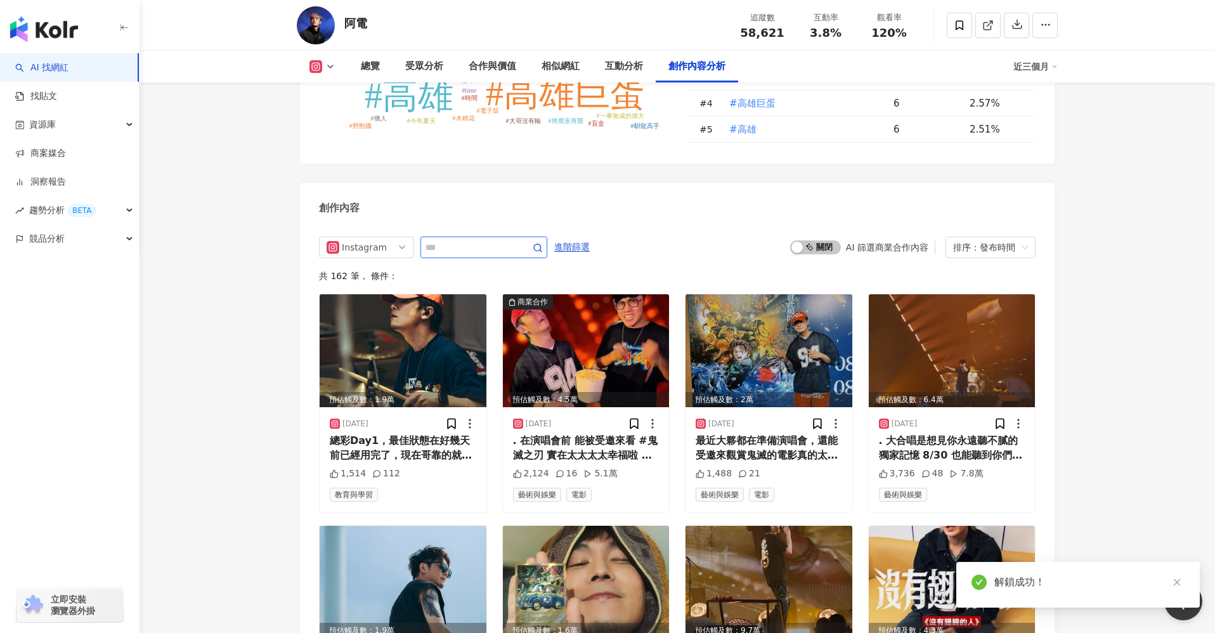
click at [464, 240] on input "text" at bounding box center [469, 247] width 89 height 15
click at [464, 240] on input "*" at bounding box center [469, 247] width 89 height 15
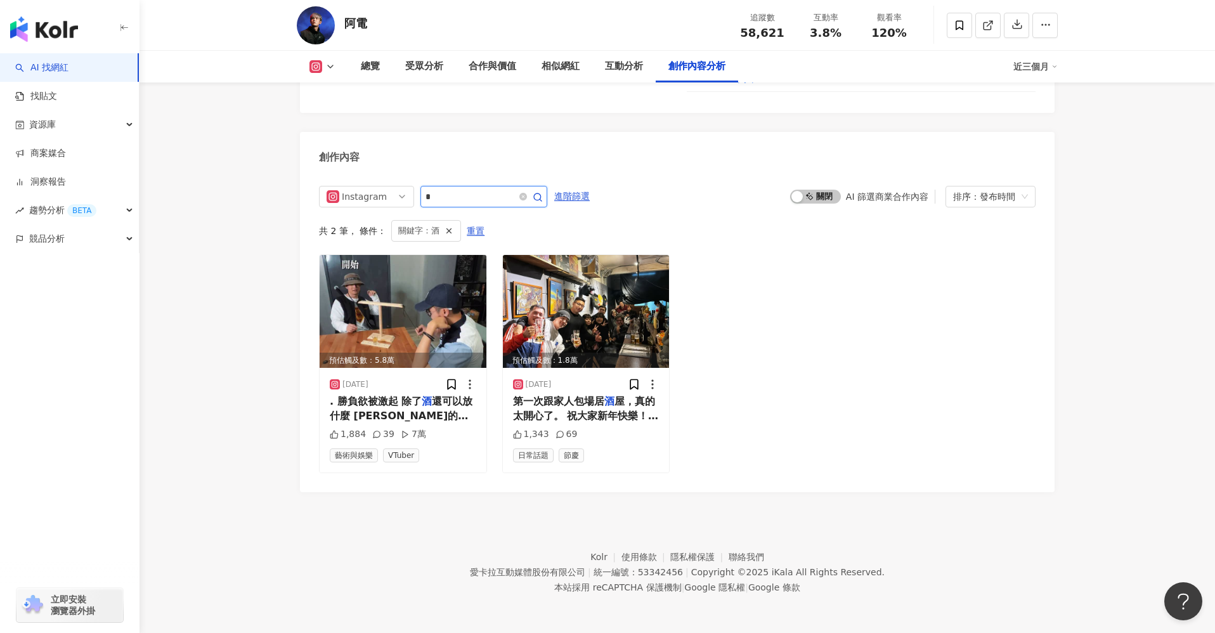
scroll to position [3875, 0]
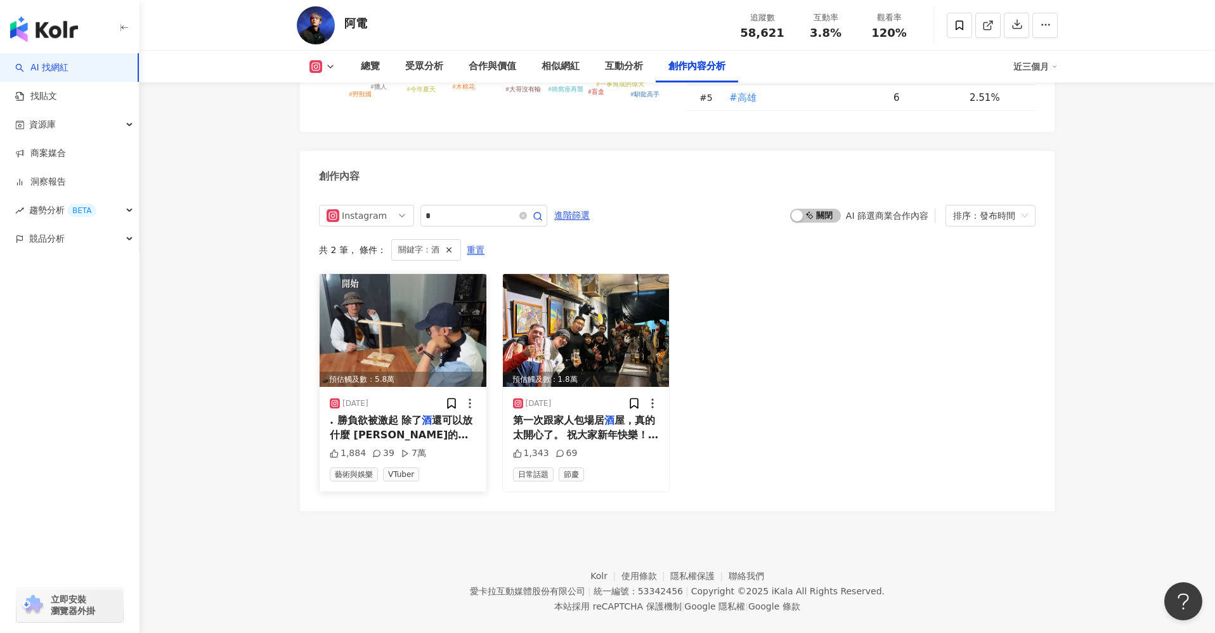
click at [399, 413] on div ". 勝負欲被激起 除了 酒 還可以放什麼 [PERSON_NAME]的贊助" at bounding box center [403, 427] width 146 height 29
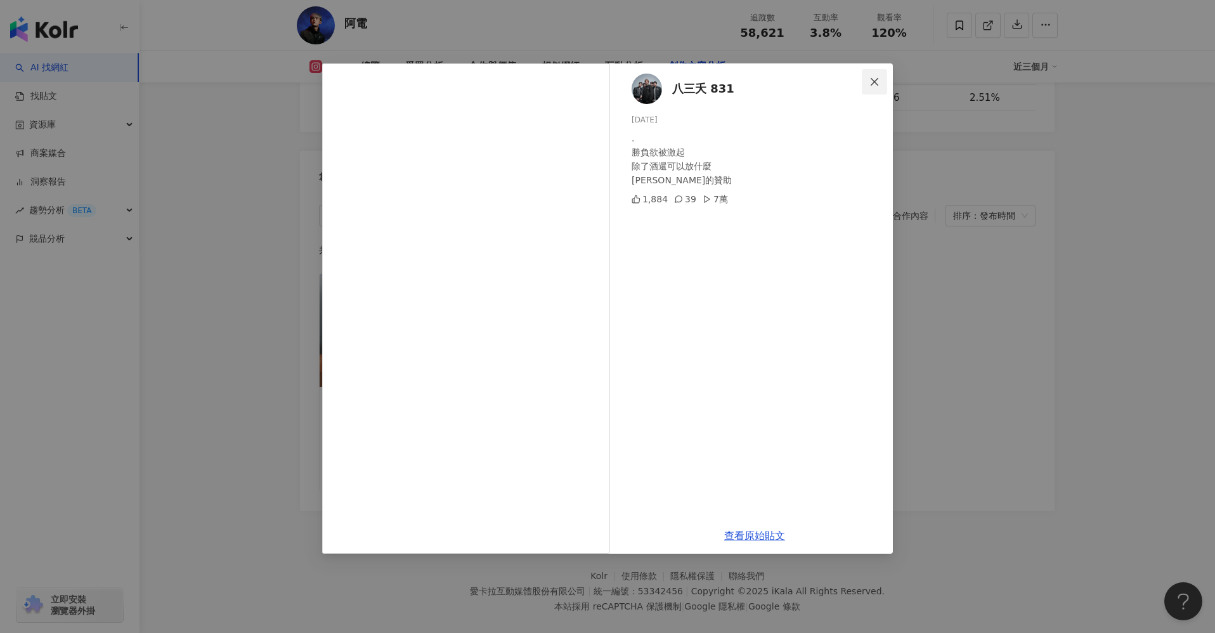
click at [872, 77] on icon "close" at bounding box center [874, 82] width 10 height 10
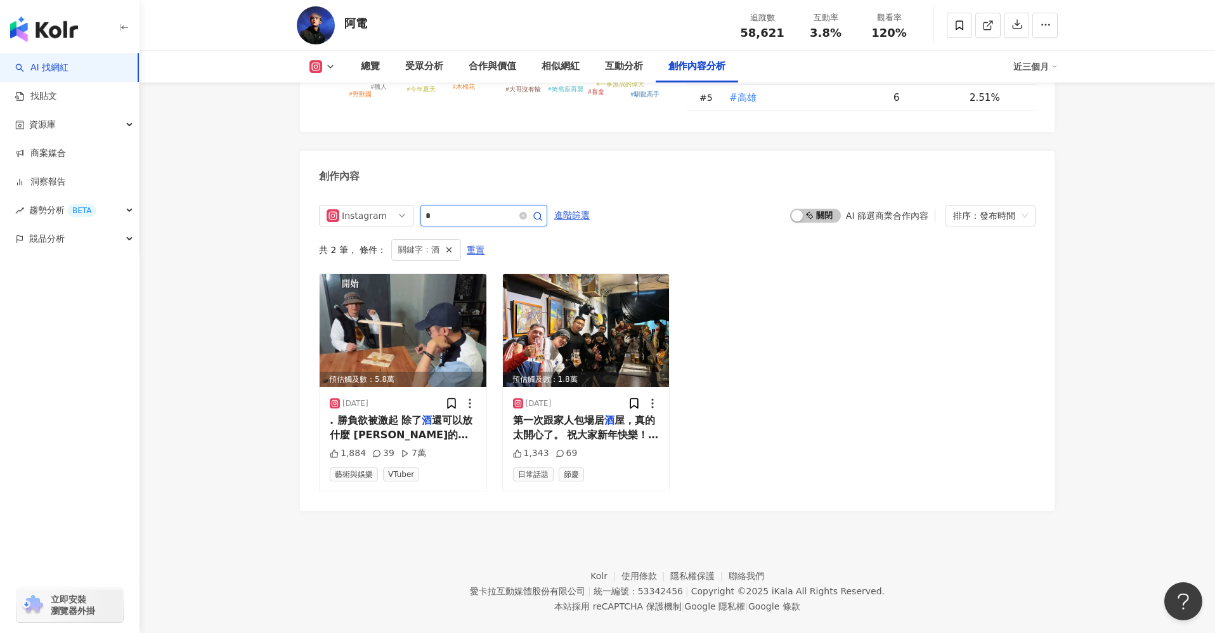
click at [485, 208] on input "*" at bounding box center [469, 215] width 89 height 15
drag, startPoint x: 474, startPoint y: 199, endPoint x: 402, endPoint y: 199, distance: 72.3
click at [402, 205] on div "Instagram *" at bounding box center [433, 216] width 228 height 22
type input "**"
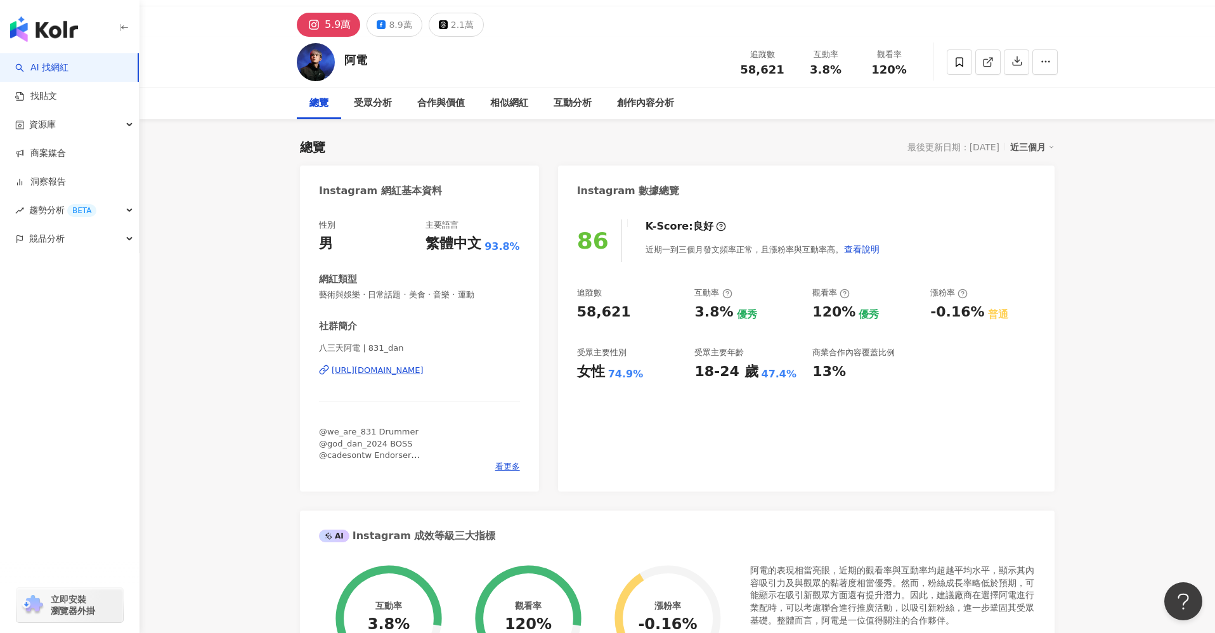
scroll to position [34, 0]
click at [423, 373] on div "[URL][DOMAIN_NAME]" at bounding box center [378, 371] width 92 height 11
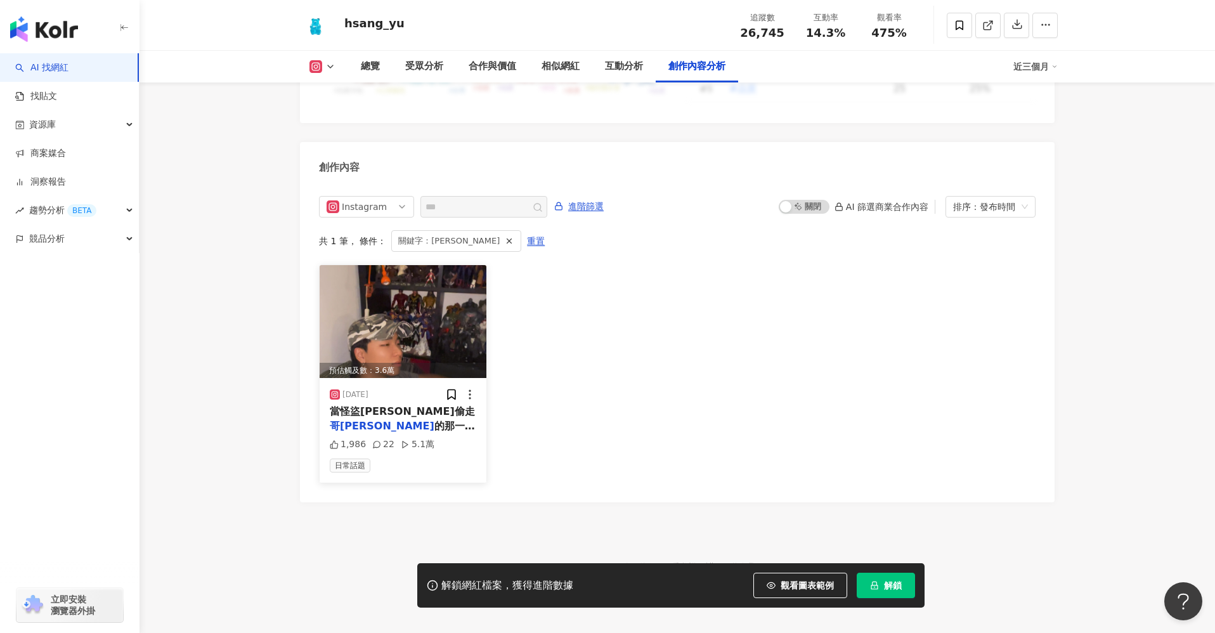
click at [405, 420] on mark "哥[PERSON_NAME]" at bounding box center [382, 426] width 105 height 12
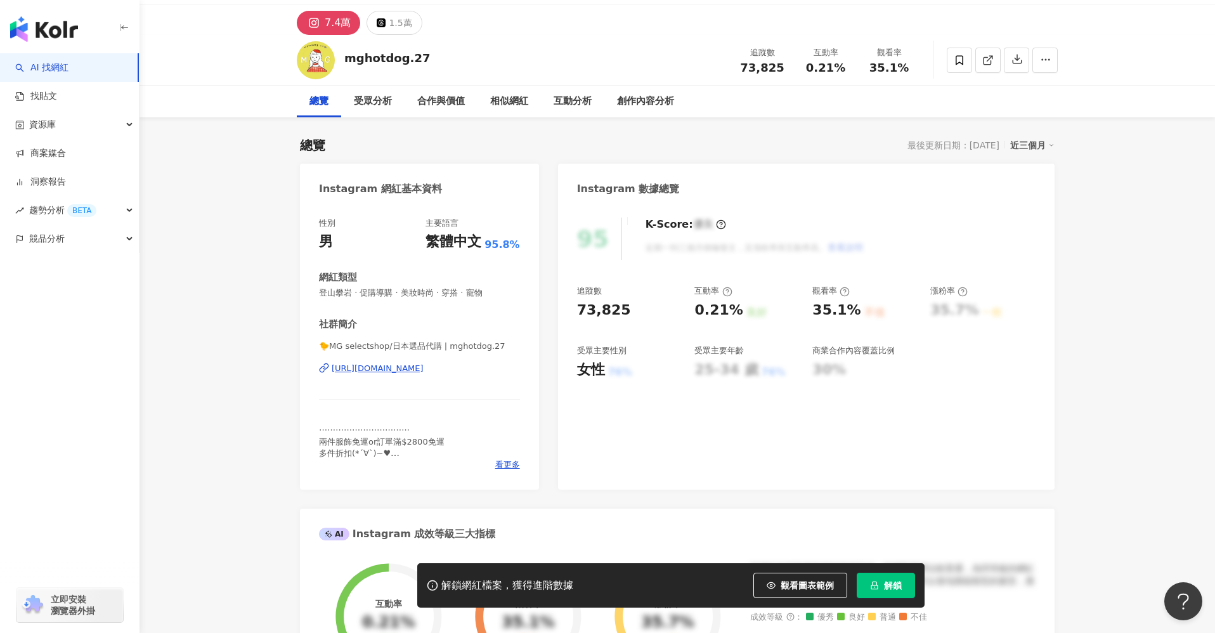
scroll to position [44, 0]
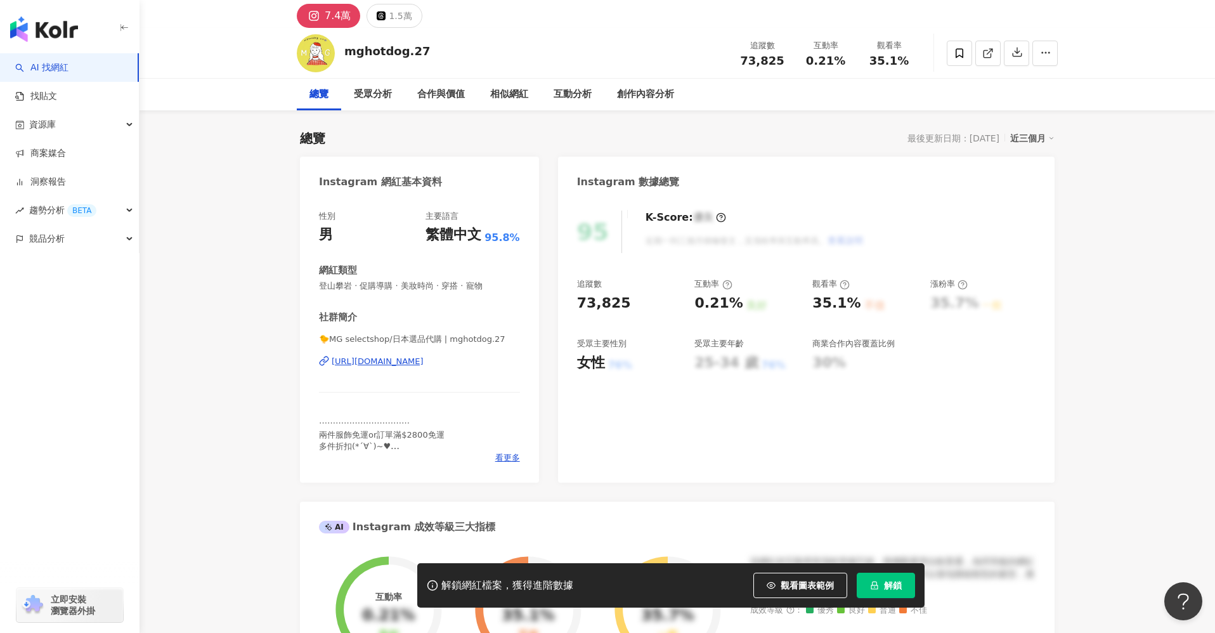
click at [423, 364] on div "https://www.instagram.com/mghotdog.27/" at bounding box center [378, 361] width 92 height 11
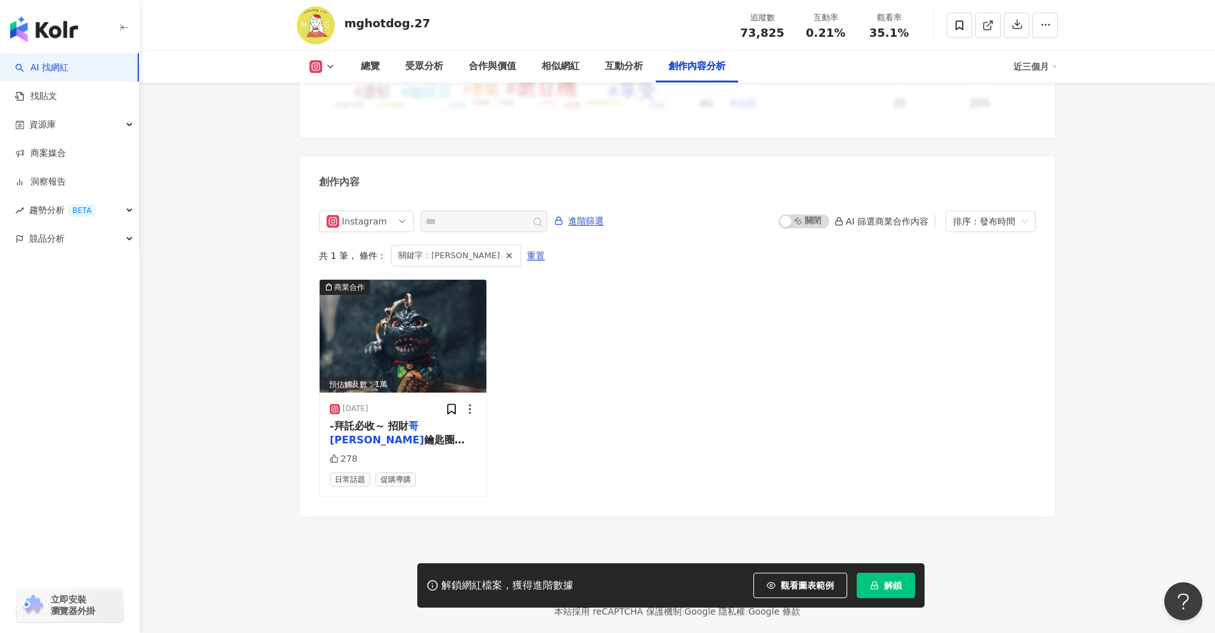
click at [877, 576] on button "解鎖" at bounding box center [885, 584] width 58 height 25
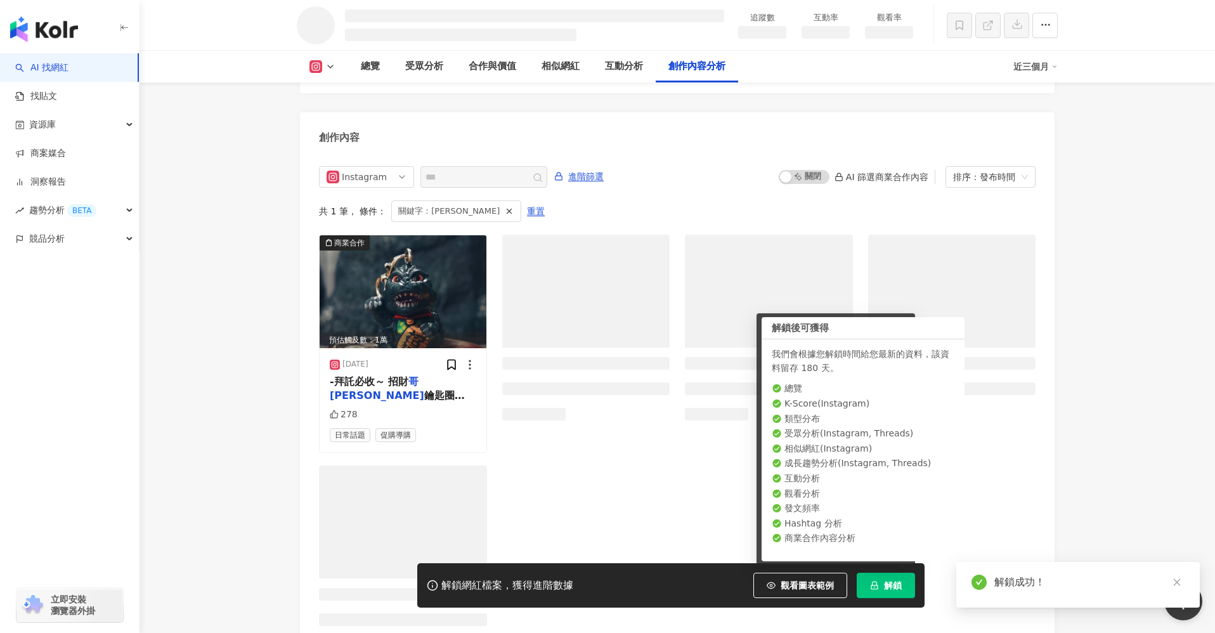
scroll to position [3318, 0]
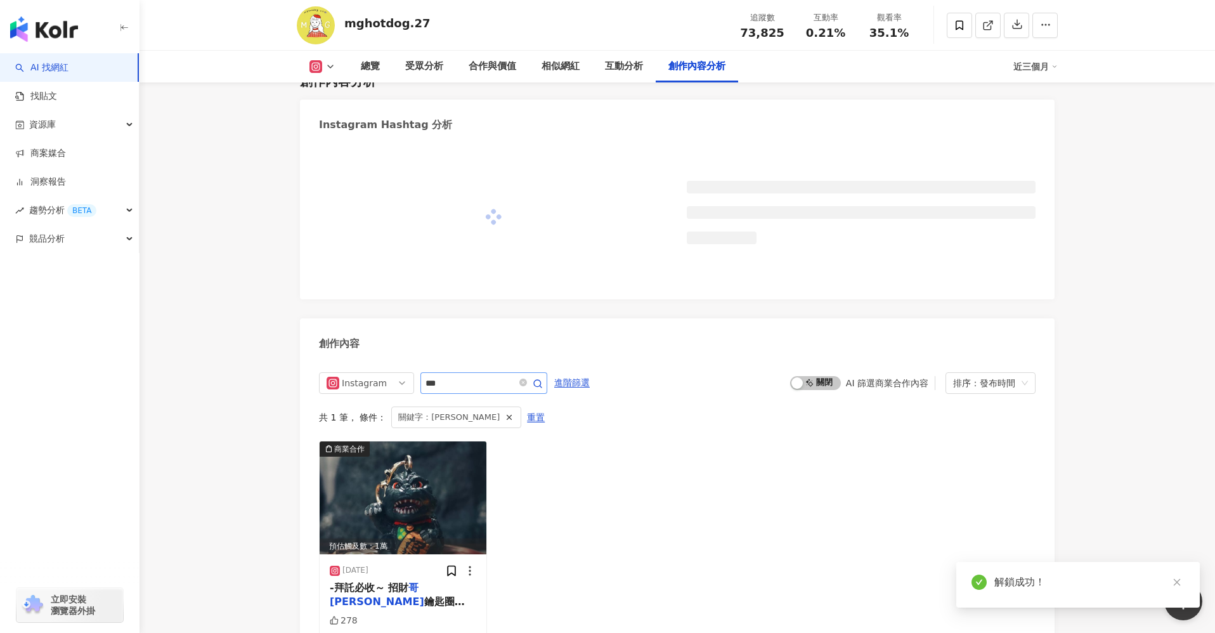
scroll to position [3490, 0]
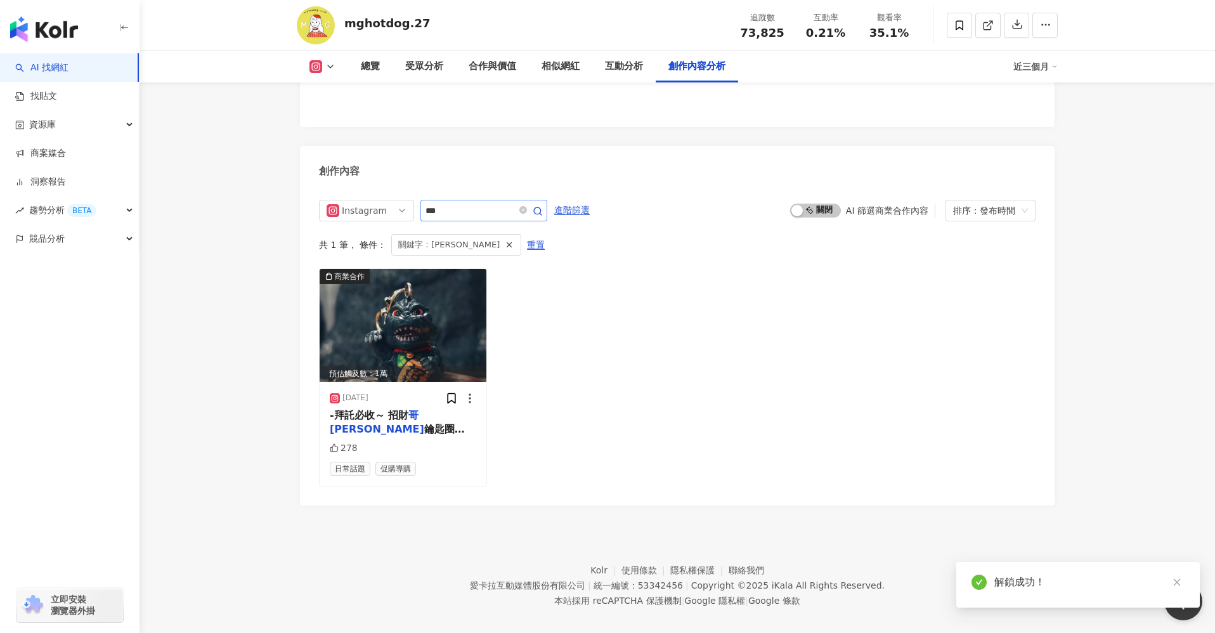
click at [466, 202] on div "Instagram *** 進階篩選 啟動 關閉 AI 篩選商業合作內容 排序：發布時間 共 1 筆 ， 條件： 關鍵字：哥吉拉 重置 商業合作 預估觸及數：…" at bounding box center [677, 346] width 754 height 318
drag, startPoint x: 438, startPoint y: 195, endPoint x: 430, endPoint y: 205, distance: 12.2
click at [427, 196] on div "Instagram *** 進階篩選 啟動 關閉 AI 篩選商業合作內容 排序：發布時間 共 1 筆 ， 條件： 關鍵字：哥吉拉 重置 商業合作 預估觸及數：…" at bounding box center [677, 346] width 754 height 318
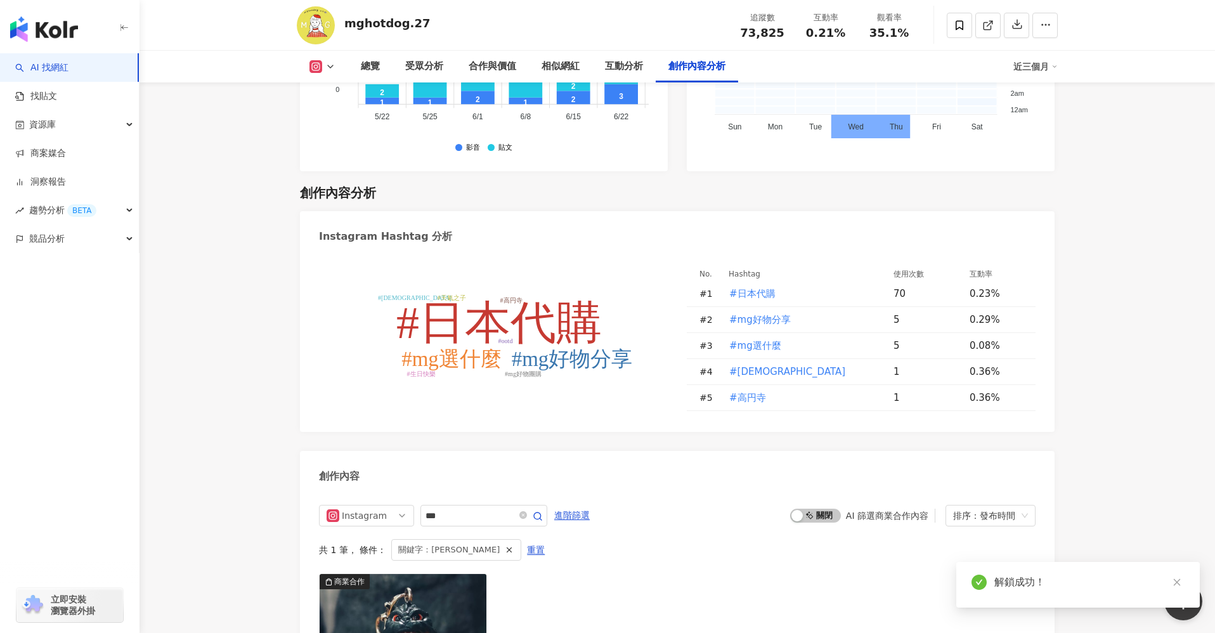
scroll to position [3784, 0]
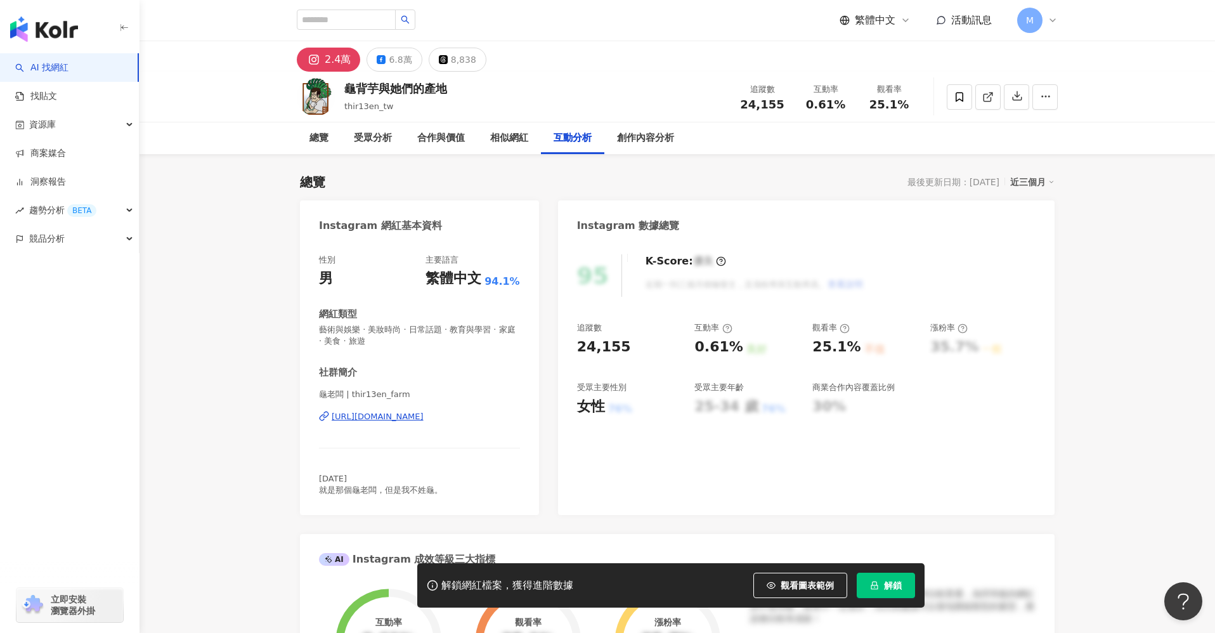
click at [423, 417] on div "[URL][DOMAIN_NAME]" at bounding box center [378, 416] width 92 height 11
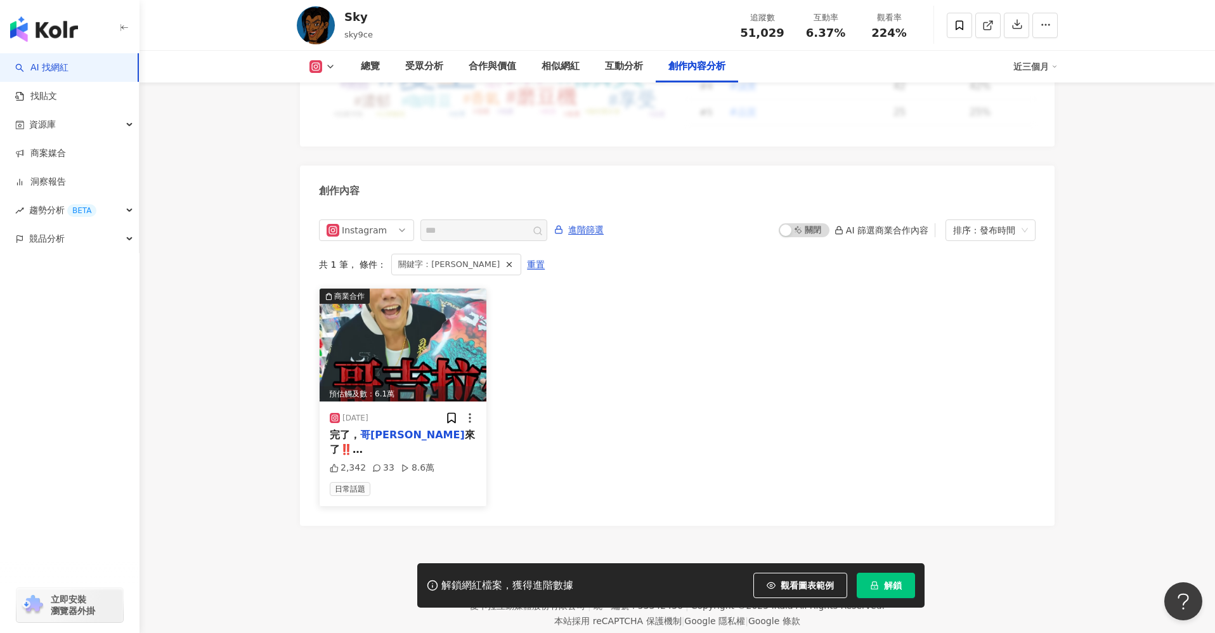
click at [455, 354] on img at bounding box center [403, 344] width 167 height 113
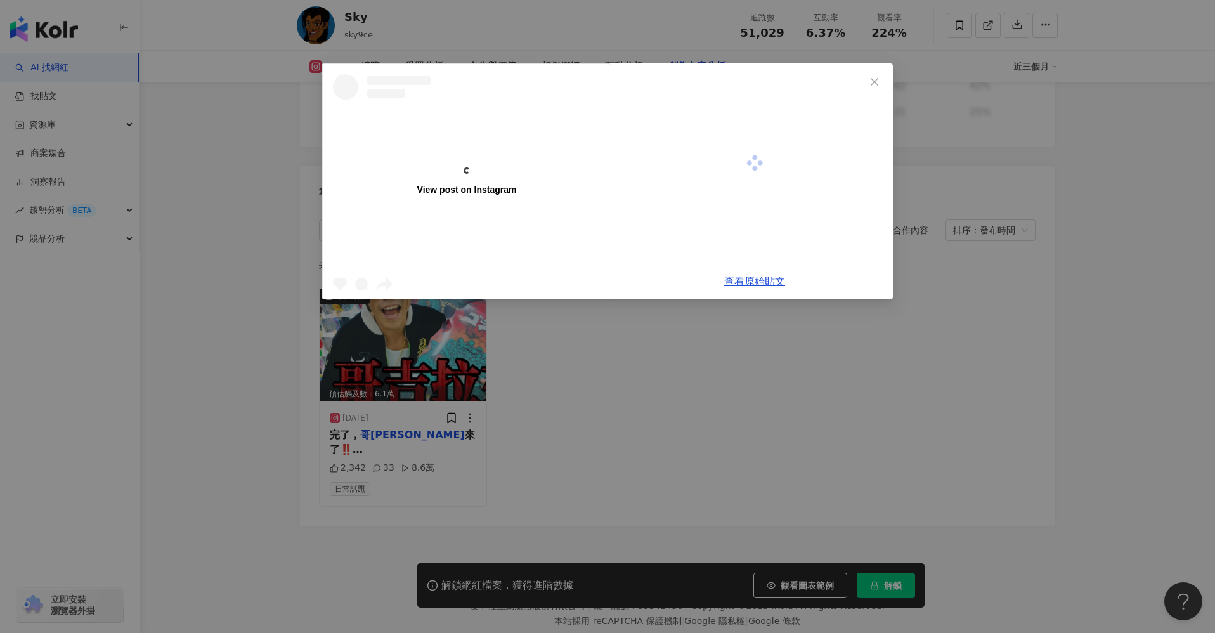
scroll to position [3790, 0]
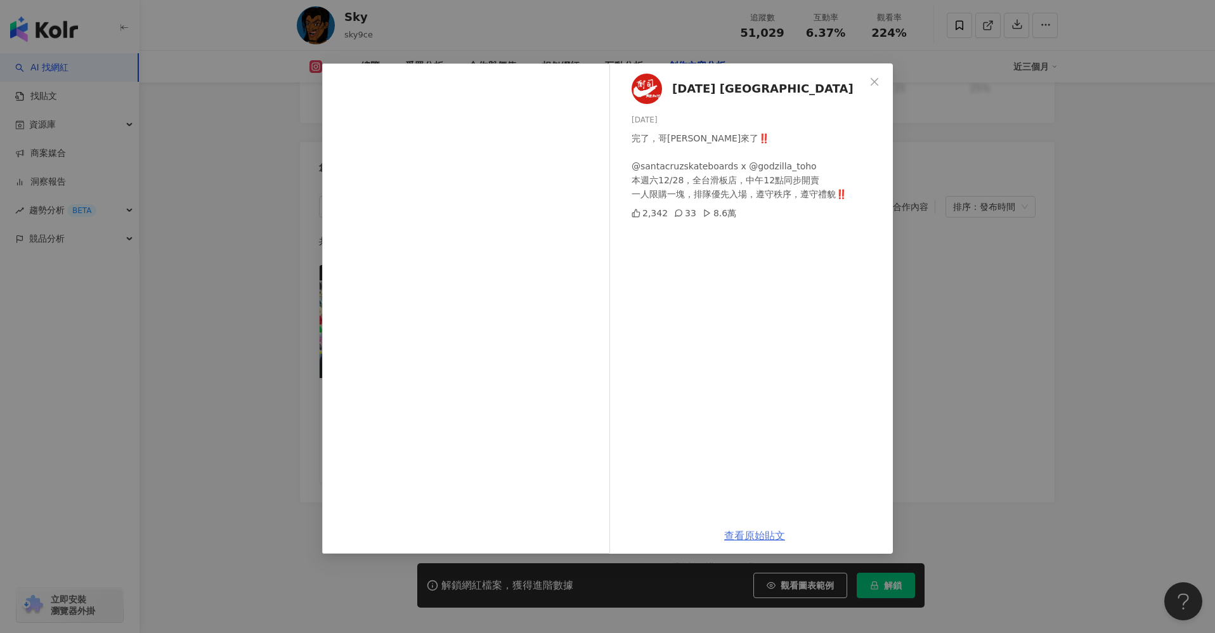
click at [740, 534] on link "查看原始貼文" at bounding box center [754, 535] width 61 height 12
click at [873, 80] on icon "close" at bounding box center [874, 81] width 8 height 8
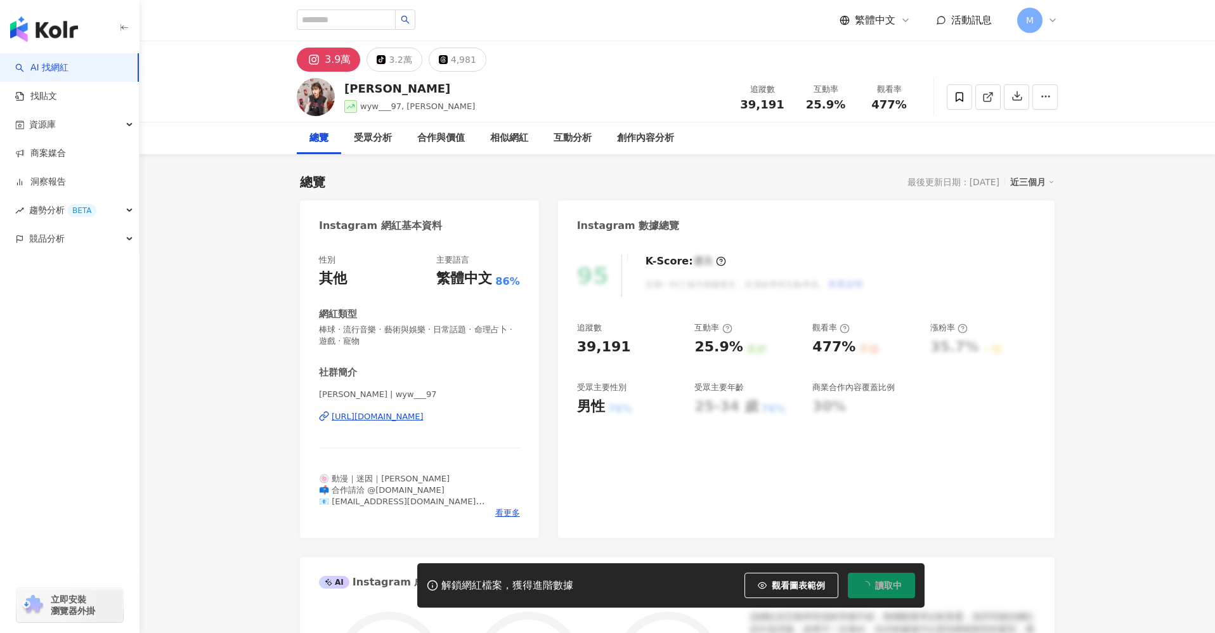
click at [423, 419] on div "[URL][DOMAIN_NAME]" at bounding box center [378, 416] width 92 height 11
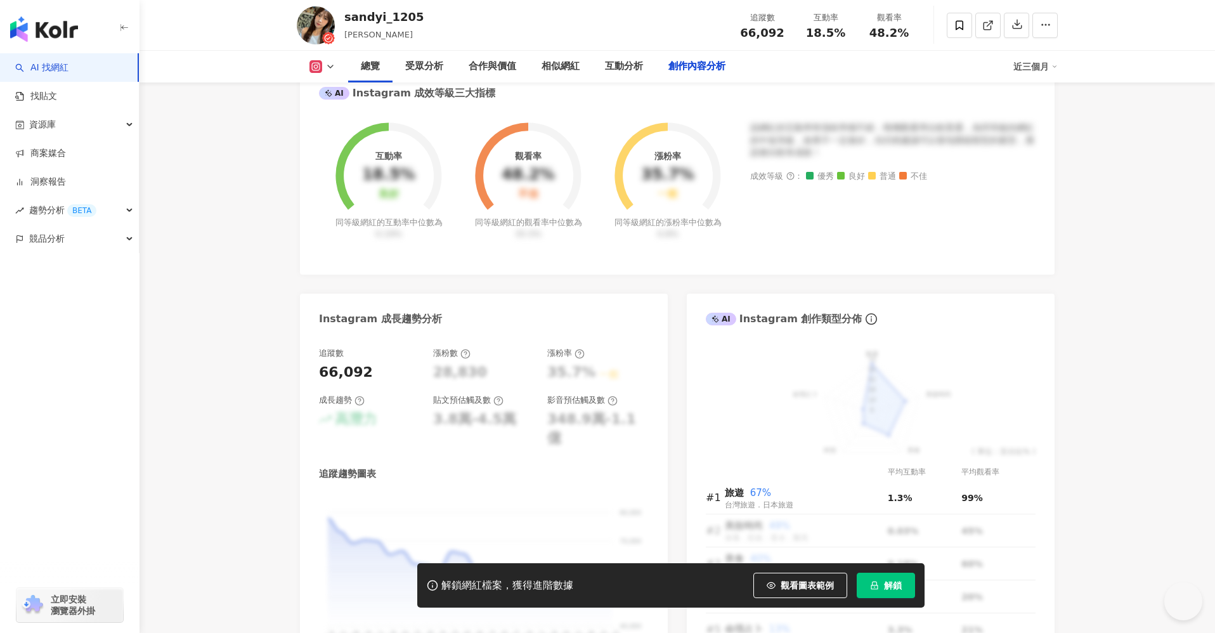
scroll to position [3799, 0]
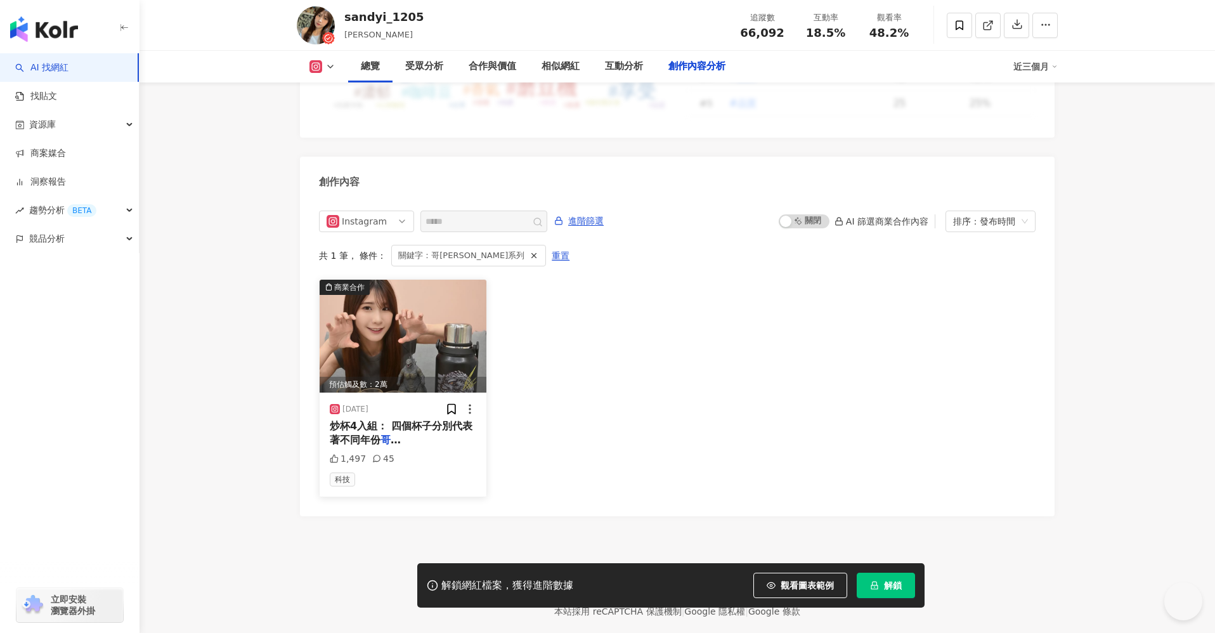
click at [431, 425] on div "[DATE] 炒杯4入組： 四個杯子分別代表著不同年份 哥[PERSON_NAME]系列 電影，這也太細節了🤩一次擁有 1,497 45 科技" at bounding box center [403, 444] width 167 height 104
click at [436, 448] on span "電影，這也太細節了🤩一次擁有" at bounding box center [402, 461] width 145 height 26
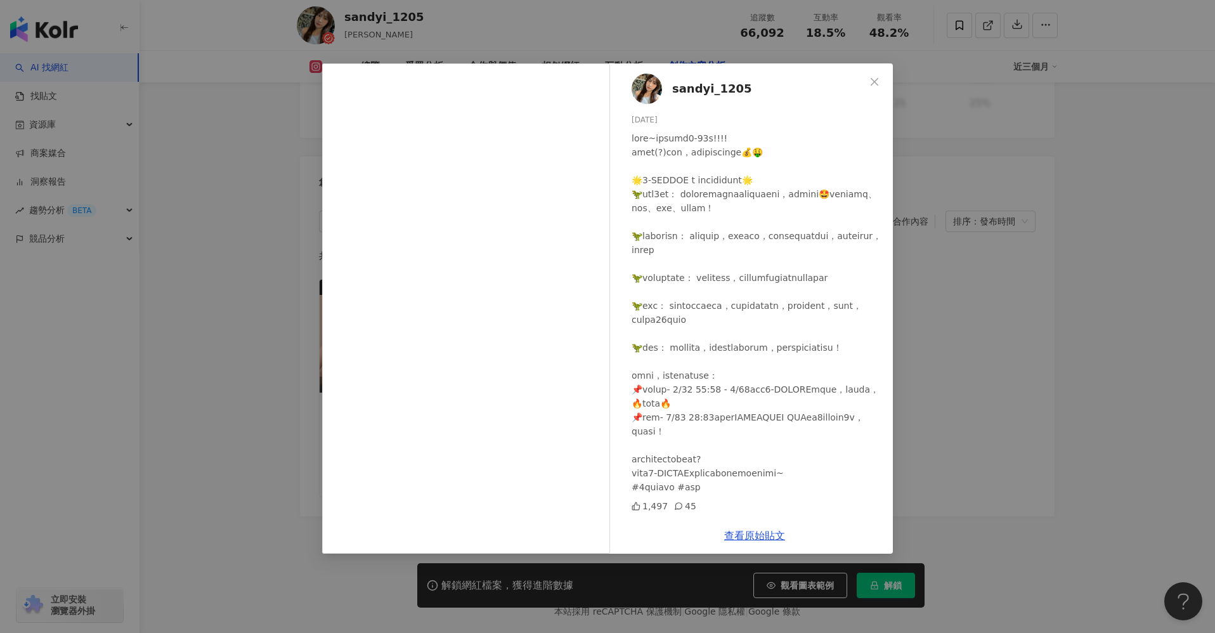
scroll to position [37, 0]
click at [773, 534] on link "查看原始貼文" at bounding box center [754, 535] width 61 height 12
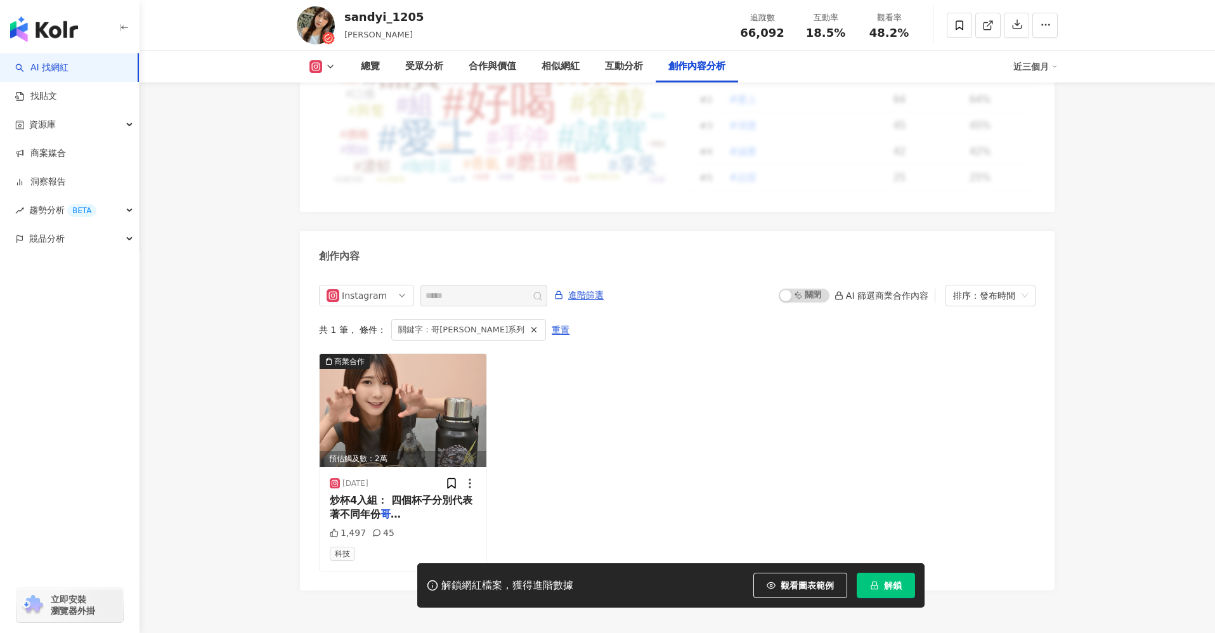
scroll to position [3739, 0]
